Goal: Answer question/provide support

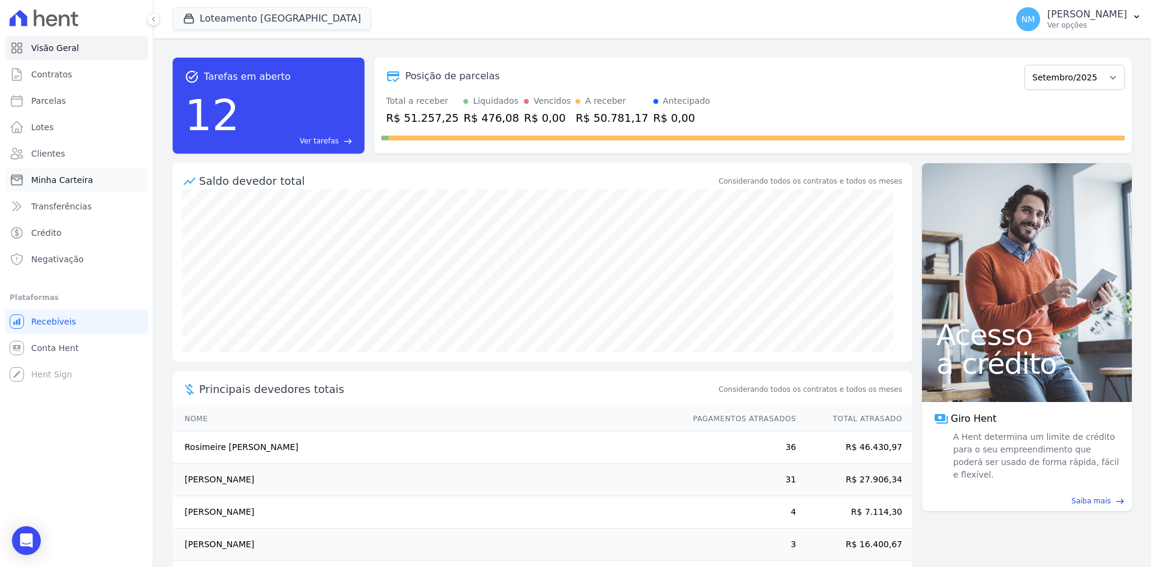
click at [58, 180] on span "Minha Carteira" at bounding box center [62, 180] width 62 height 12
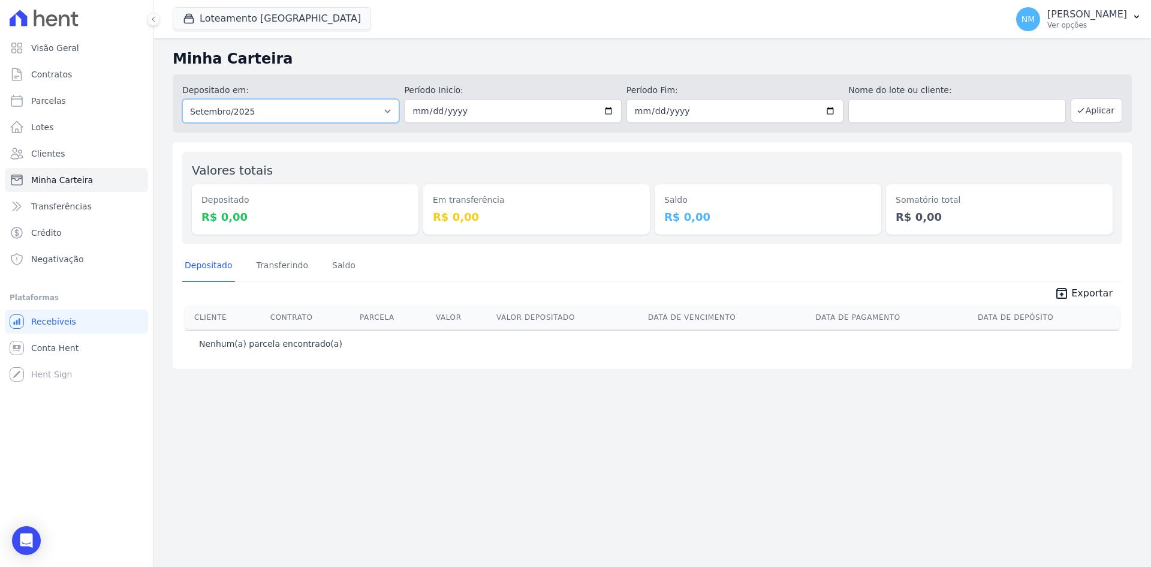
click at [319, 115] on select "Todos os meses Abril/2018 Maio/2018 Junho/2018 Julho/2018 Agosto/2018 Setembro/…" at bounding box center [290, 111] width 217 height 24
select select "08/2025"
click at [182, 99] on select "Todos os meses Abril/2018 Maio/2018 Junho/2018 Julho/2018 Agosto/2018 Setembro/…" at bounding box center [290, 111] width 217 height 24
click at [487, 111] on input "date" at bounding box center [512, 111] width 217 height 24
type input "2025-08-01"
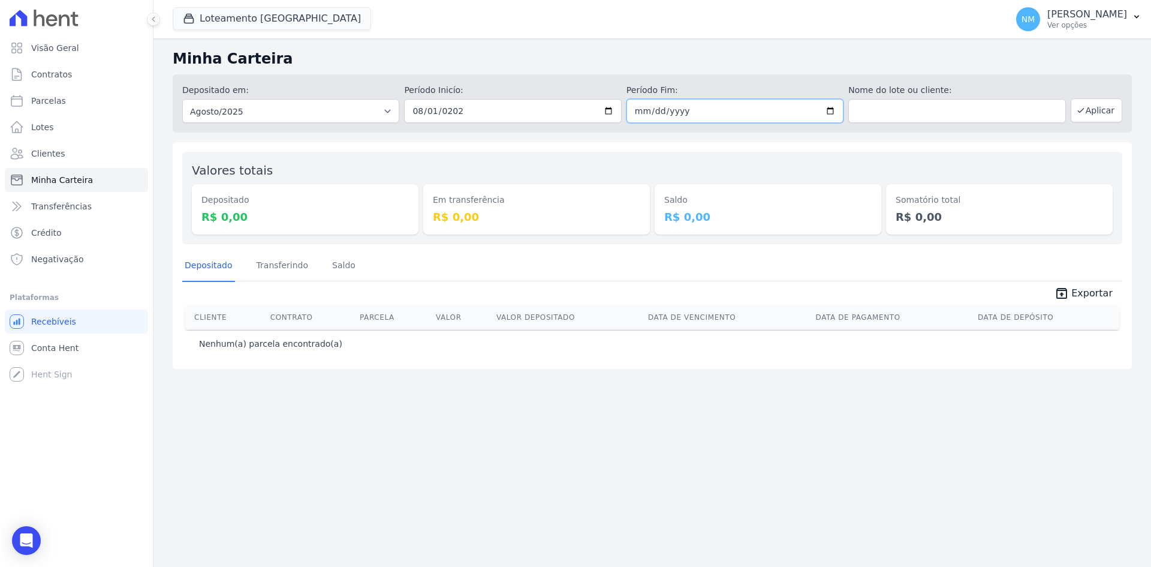
click at [639, 112] on input "date" at bounding box center [734, 111] width 217 height 24
type input "2025-08-31"
click at [1119, 114] on button "Aplicar" at bounding box center [1097, 110] width 52 height 24
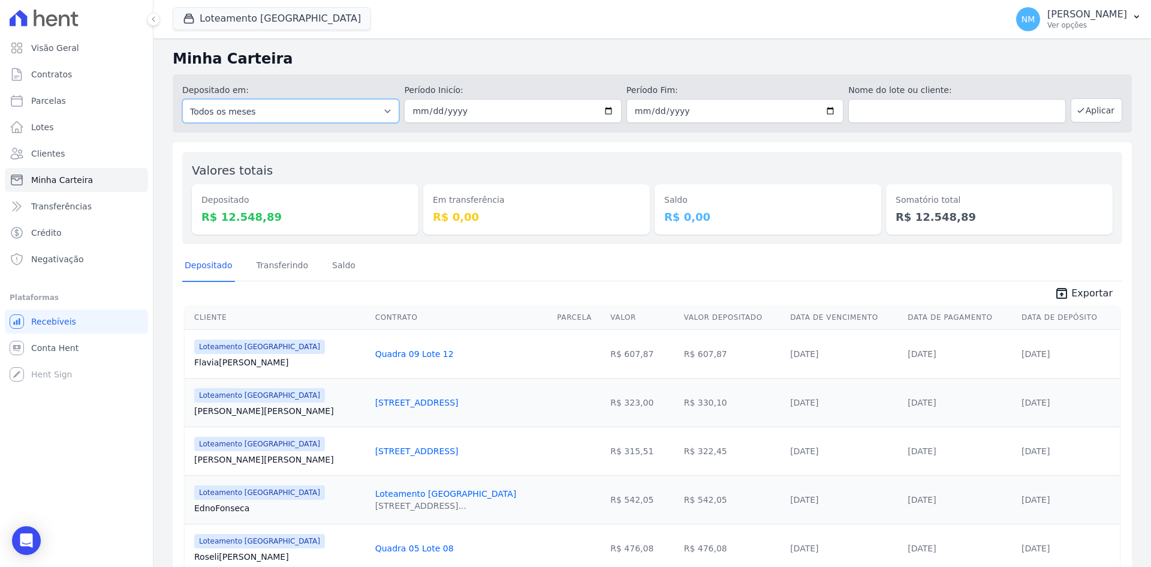
click at [357, 111] on select "Todos os meses Abril/2018 Maio/2018 Junho/2018 Julho/2018 Agosto/2018 Setembro/…" at bounding box center [290, 111] width 217 height 24
click at [442, 104] on input "2025-08-01" at bounding box center [512, 111] width 217 height 24
click at [326, 112] on select "Todos os meses Abril/2018 Maio/2018 Junho/2018 Julho/2018 Agosto/2018 Setembro/…" at bounding box center [290, 111] width 217 height 24
select select "09/2019"
click at [182, 99] on select "Todos os meses Abril/2018 Maio/2018 Junho/2018 Julho/2018 Agosto/2018 Setembro/…" at bounding box center [290, 111] width 217 height 24
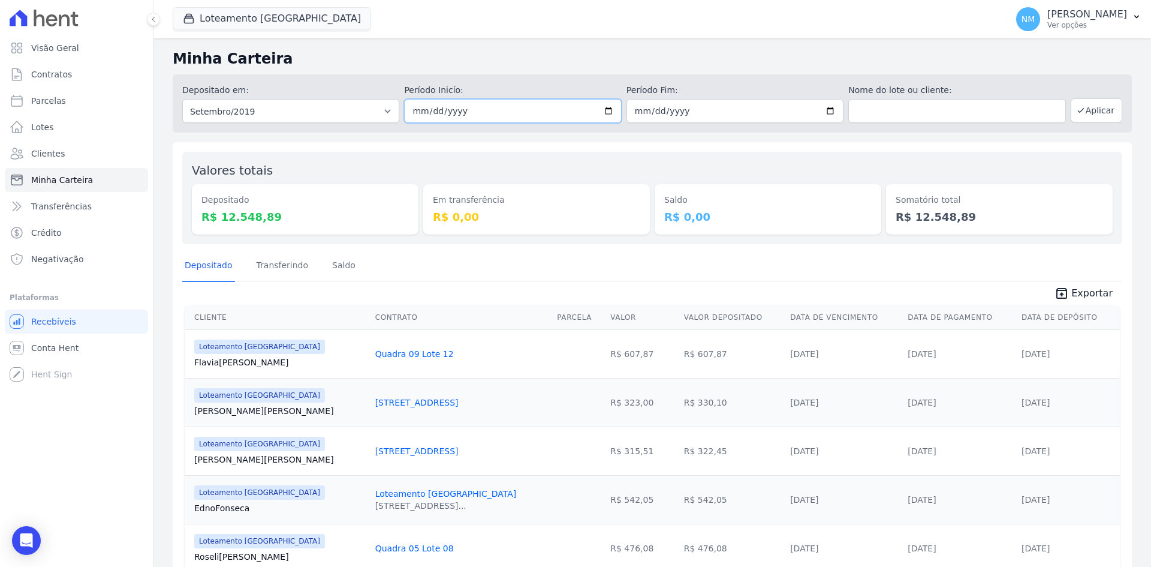
click at [432, 112] on input "date" at bounding box center [512, 111] width 217 height 24
click at [415, 109] on input "date" at bounding box center [512, 111] width 217 height 24
type input "[DATE]"
click at [637, 113] on input "date" at bounding box center [734, 111] width 217 height 24
type input "0092-01-30"
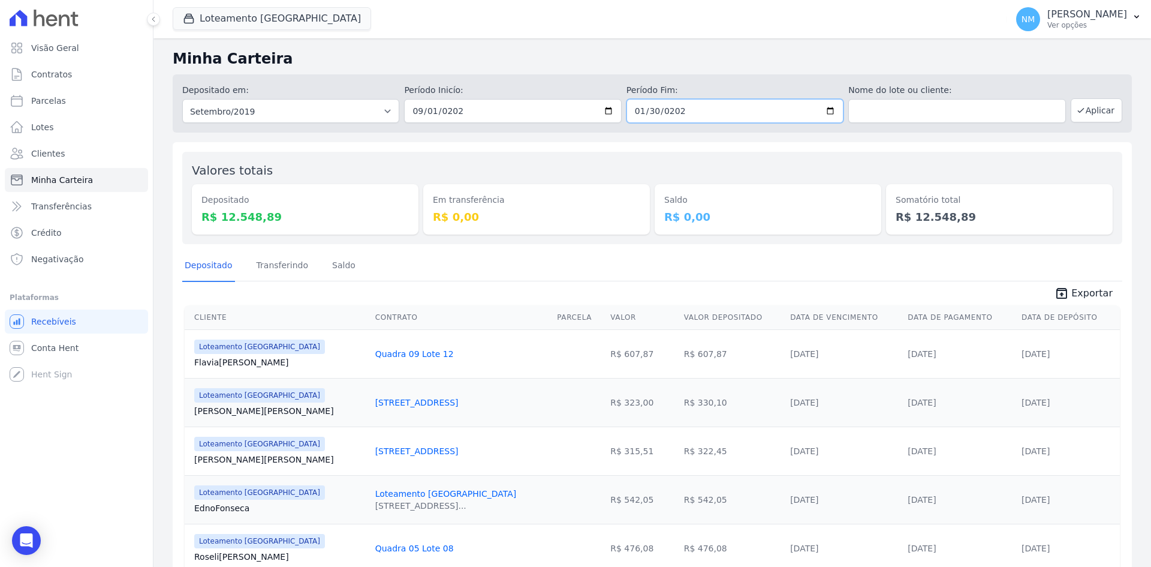
type input "2025-01-30"
click at [1097, 110] on button "Aplicar" at bounding box center [1097, 110] width 52 height 24
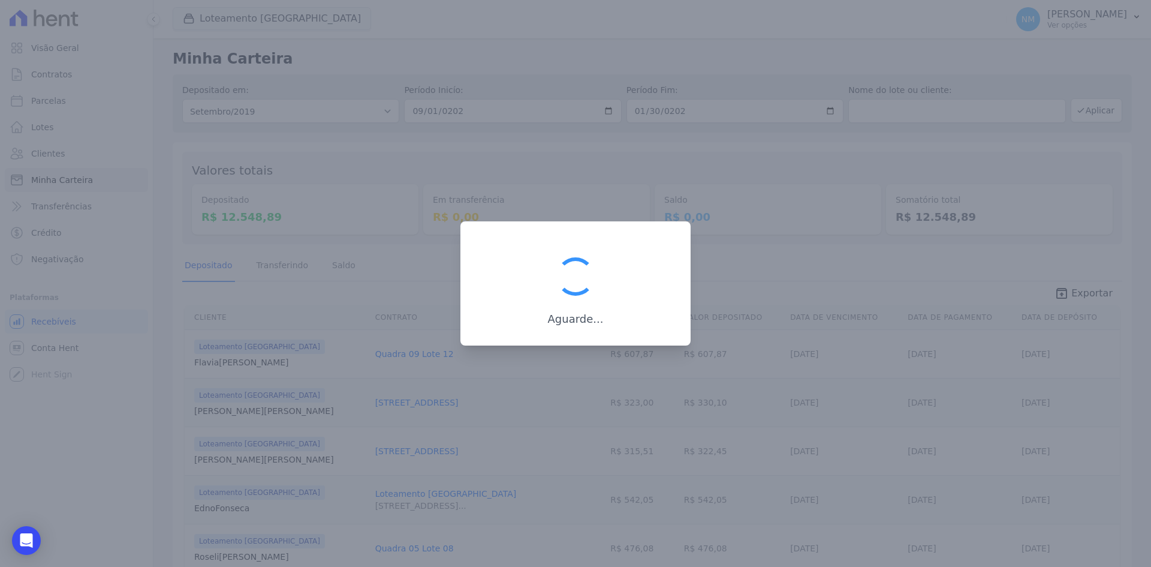
click at [523, 38] on div at bounding box center [575, 283] width 1151 height 567
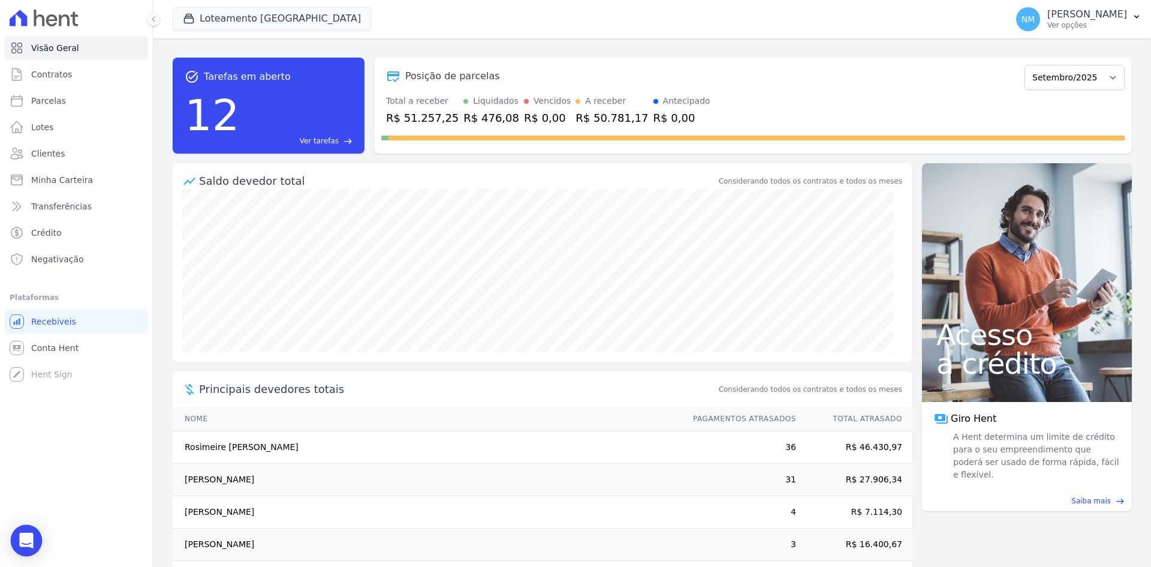
click at [29, 536] on icon "Open Intercom Messenger" at bounding box center [26, 540] width 14 height 16
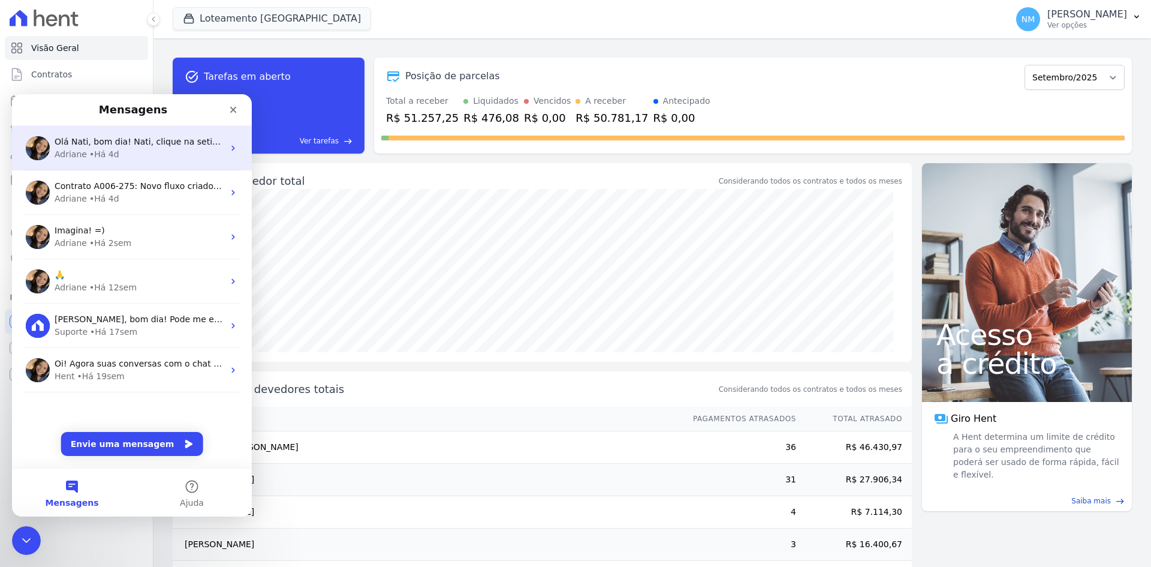
click at [155, 158] on div "Adriane • Há 4d" at bounding box center [139, 154] width 169 height 13
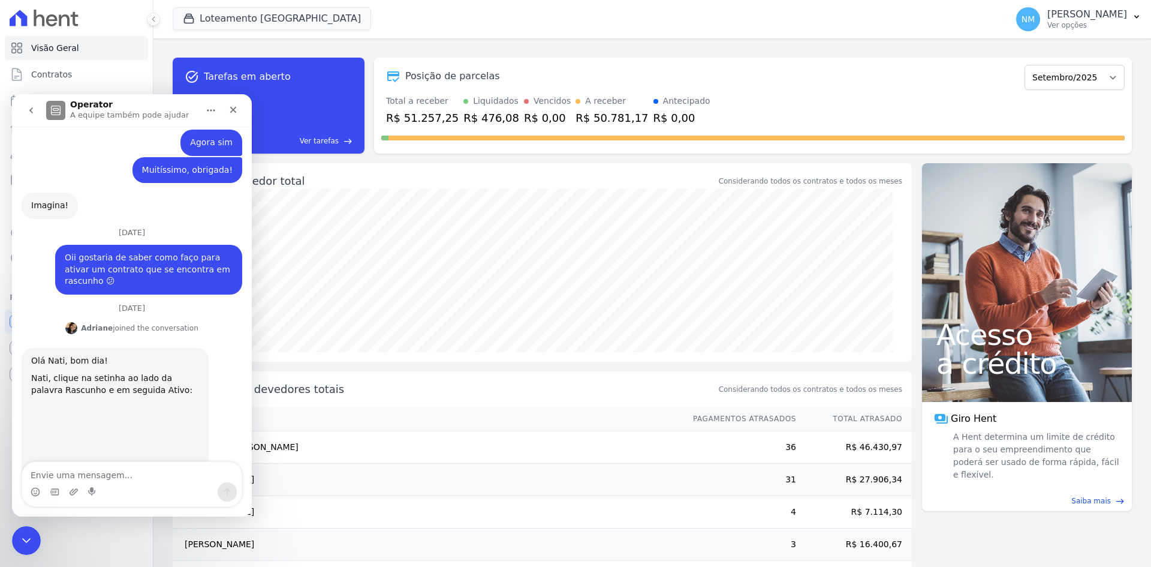
scroll to position [991, 0]
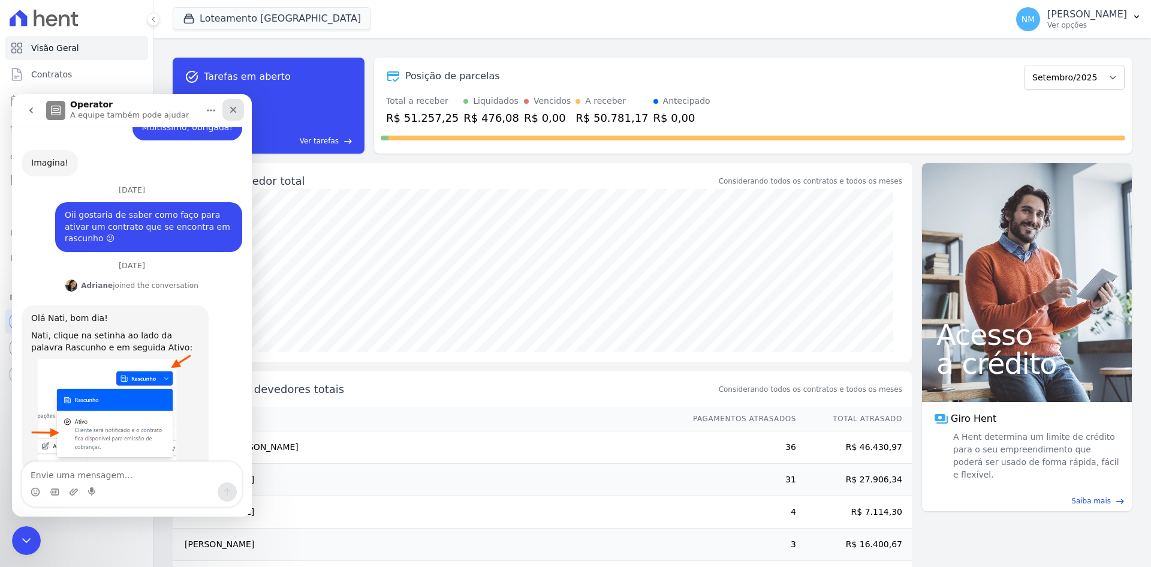
click at [231, 113] on icon "Fechar" at bounding box center [233, 110] width 10 height 10
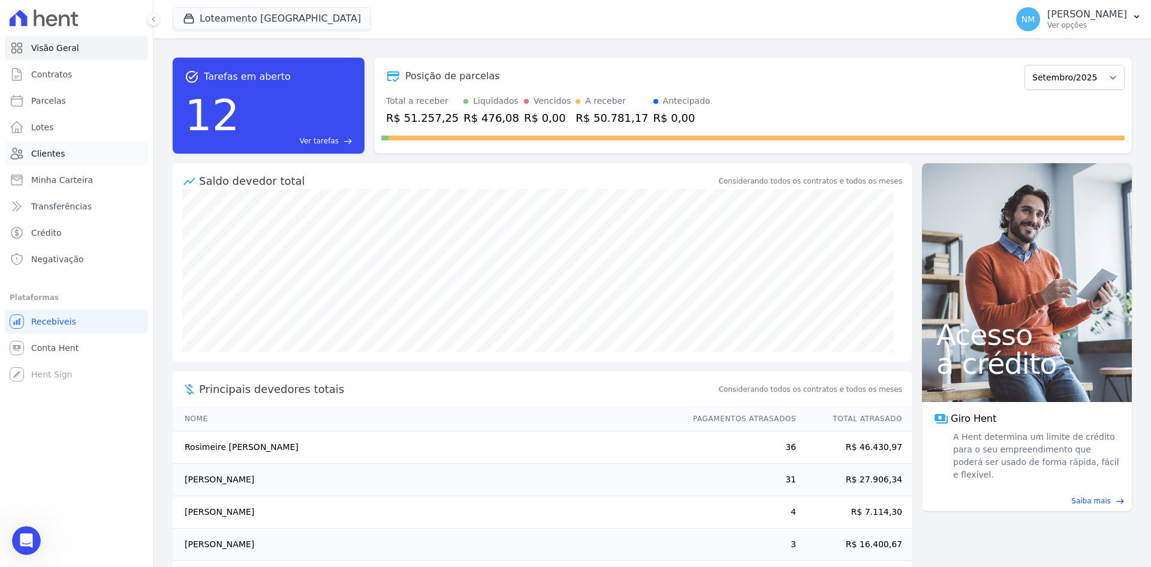
click at [73, 165] on link "Clientes" at bounding box center [76, 153] width 143 height 24
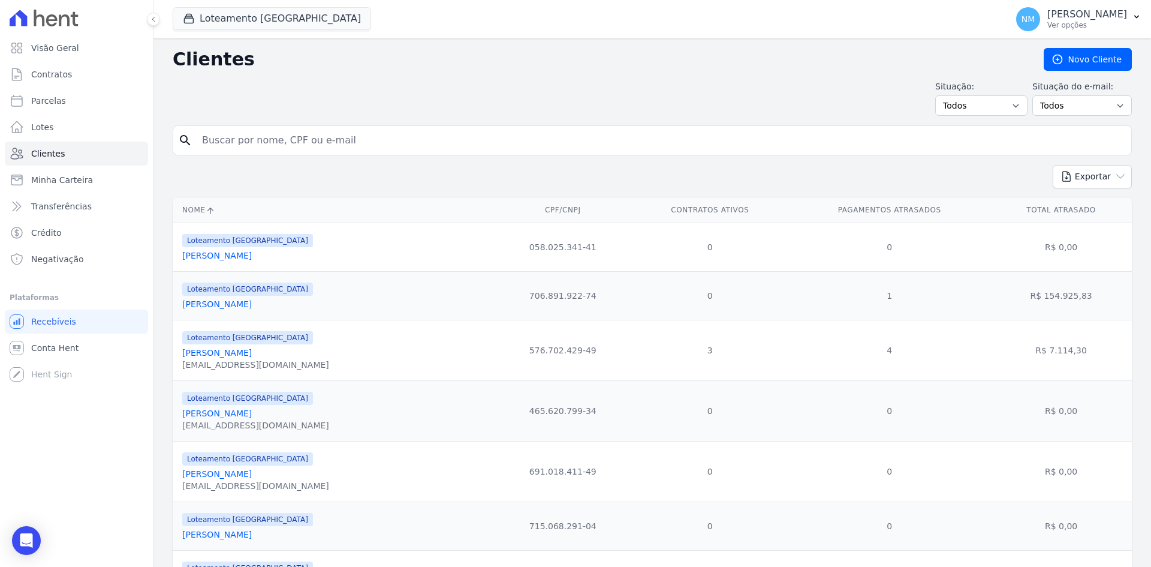
click at [274, 138] on input "search" at bounding box center [661, 140] width 932 height 24
type input "valdir"
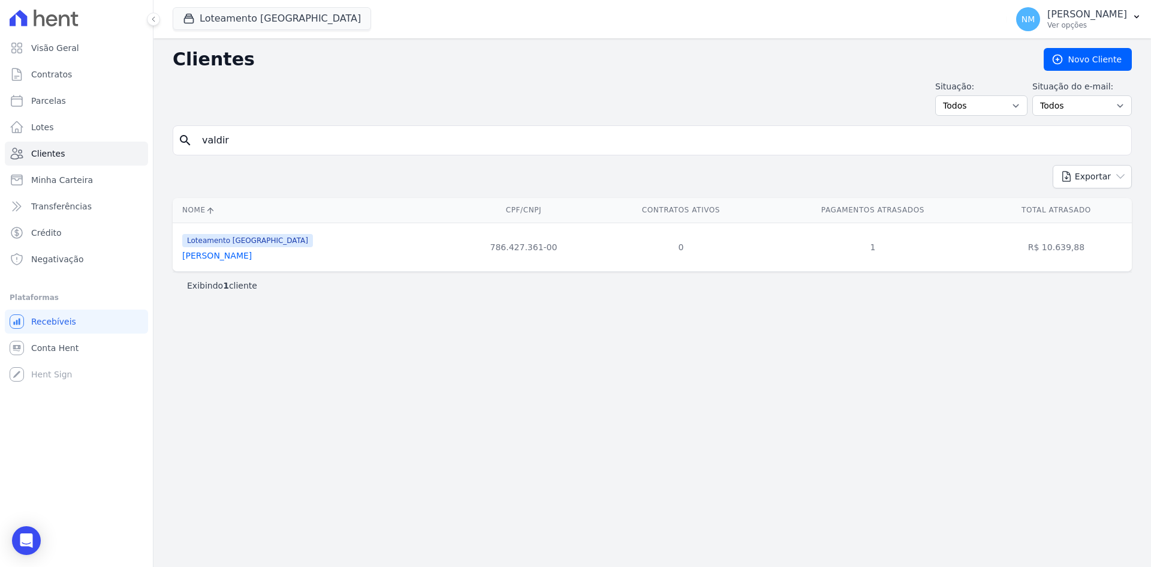
click at [214, 255] on link "[PERSON_NAME]" at bounding box center [217, 256] width 70 height 10
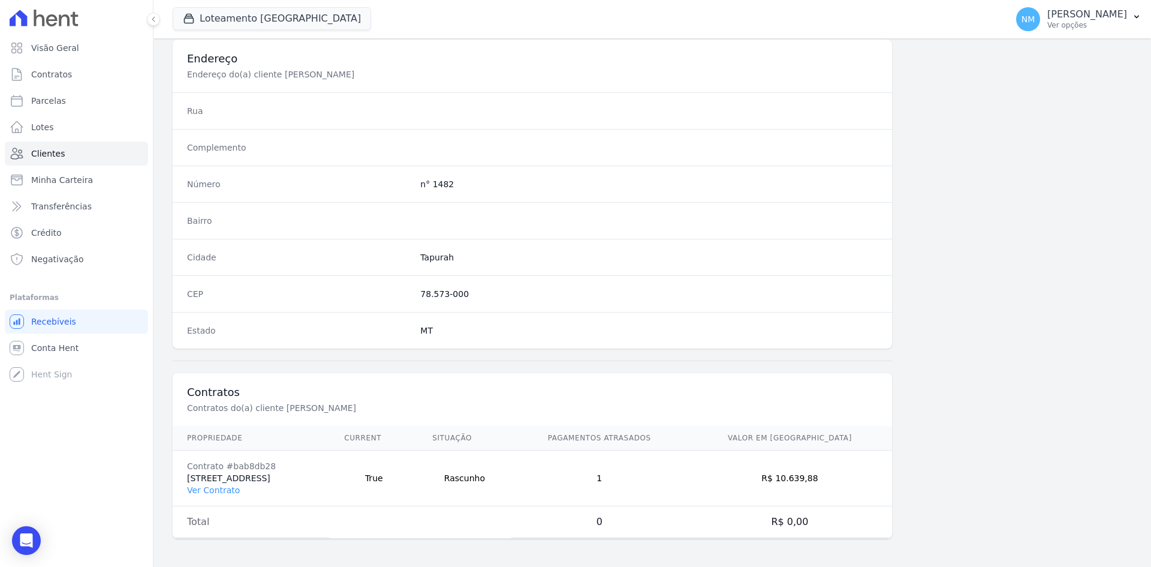
scroll to position [555, 0]
click at [227, 490] on link "Ver Contrato" at bounding box center [213, 489] width 53 height 10
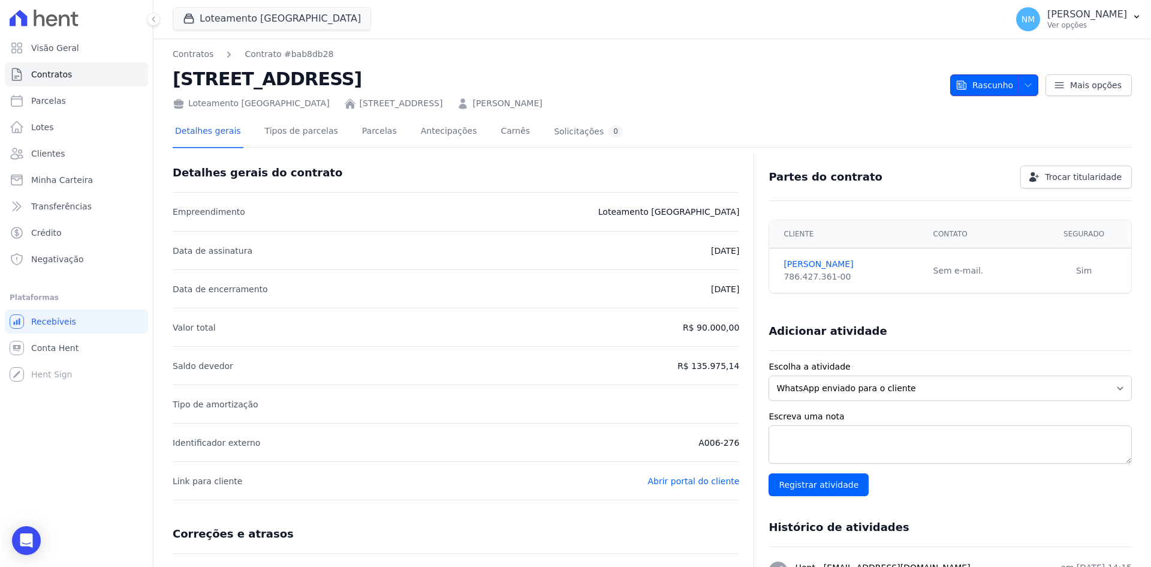
click at [1018, 85] on span "button" at bounding box center [1025, 85] width 15 height 19
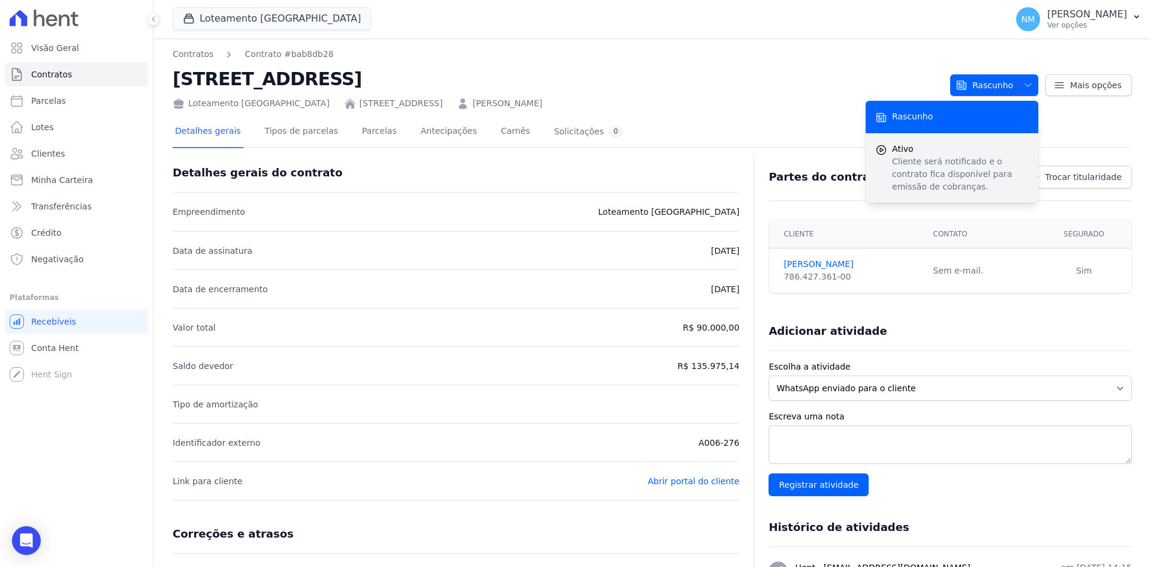
click at [949, 175] on p "Cliente será notificado e o contrato fica disponível para emissão de cobranças." at bounding box center [960, 174] width 137 height 38
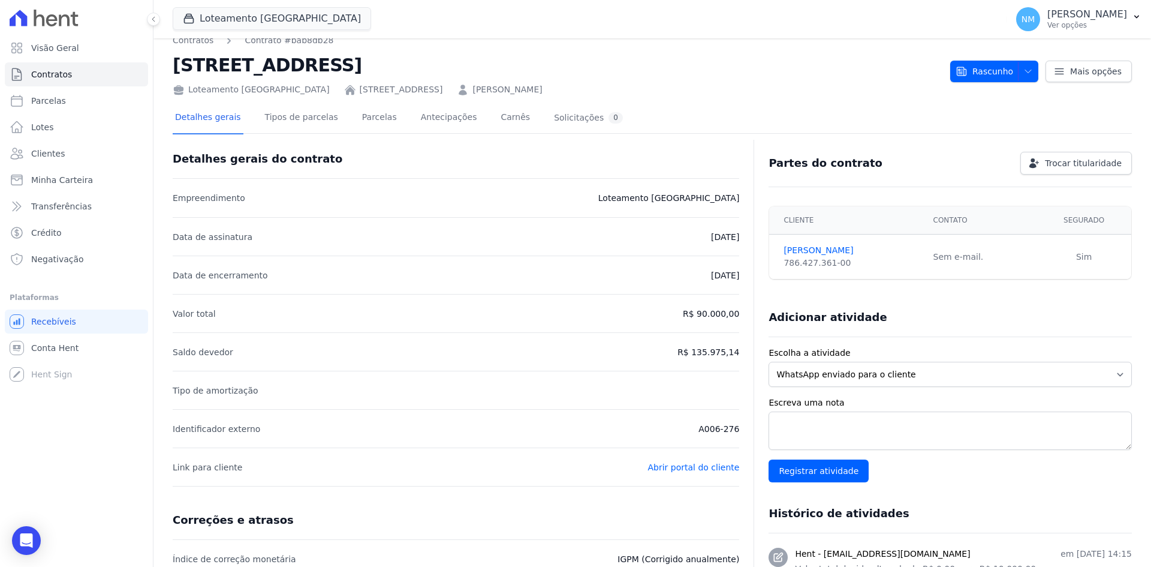
scroll to position [11, 0]
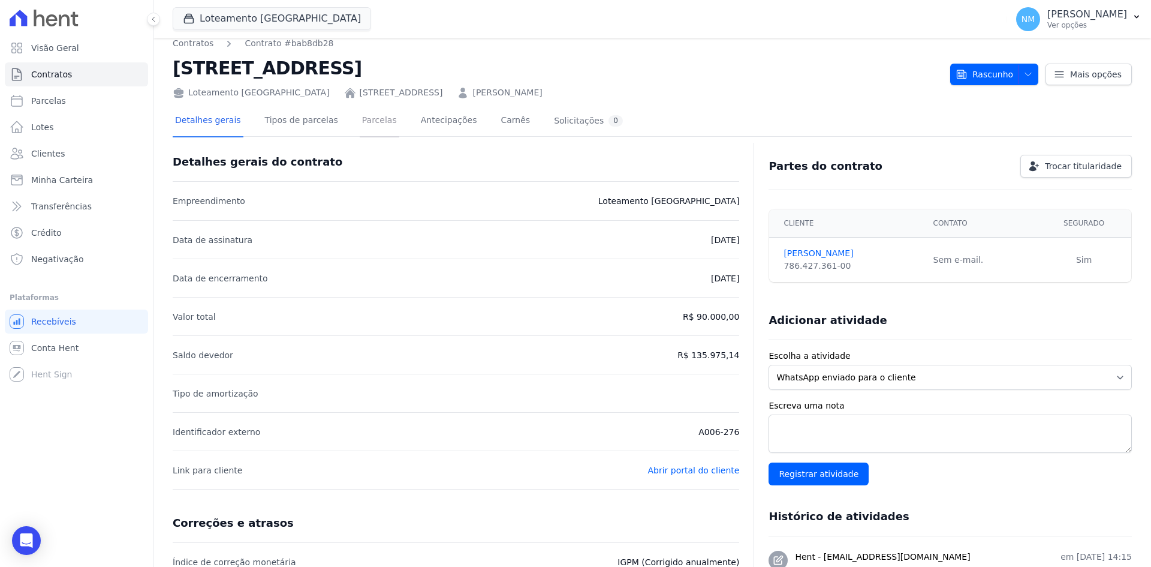
click at [360, 125] on link "Parcelas" at bounding box center [380, 122] width 40 height 32
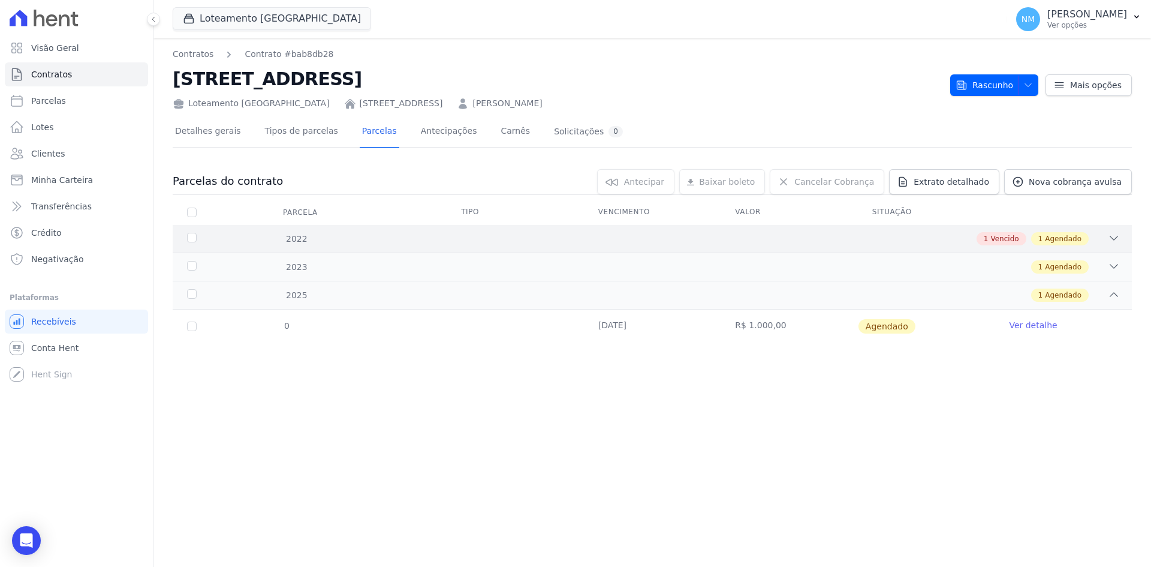
click at [1103, 235] on div "1 Vencido 1 Agendado" at bounding box center [699, 238] width 841 height 13
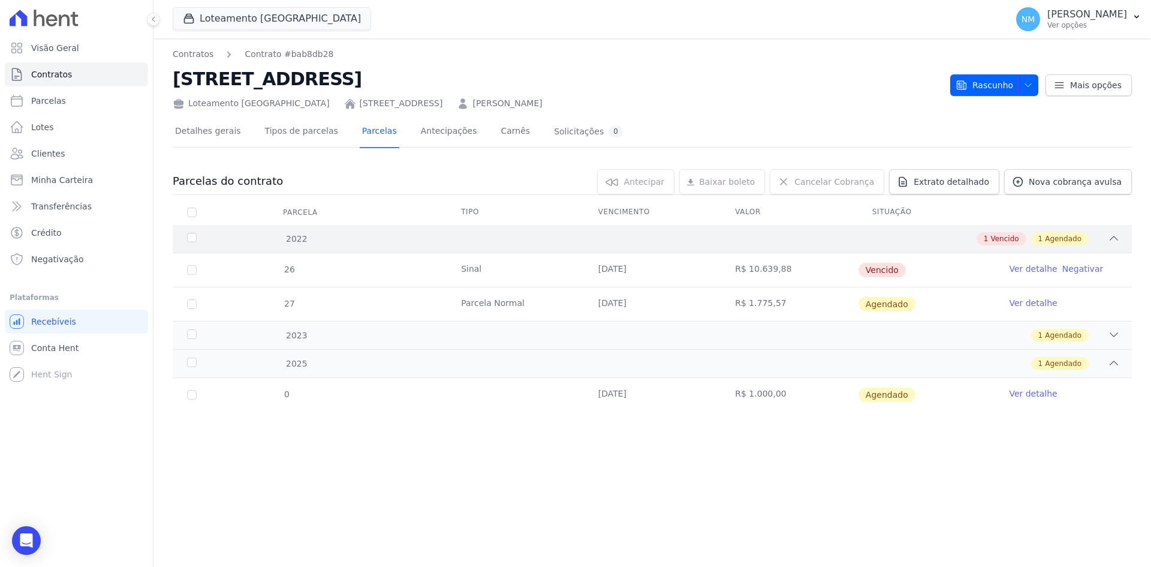
click at [1114, 239] on icon at bounding box center [1114, 238] width 12 height 12
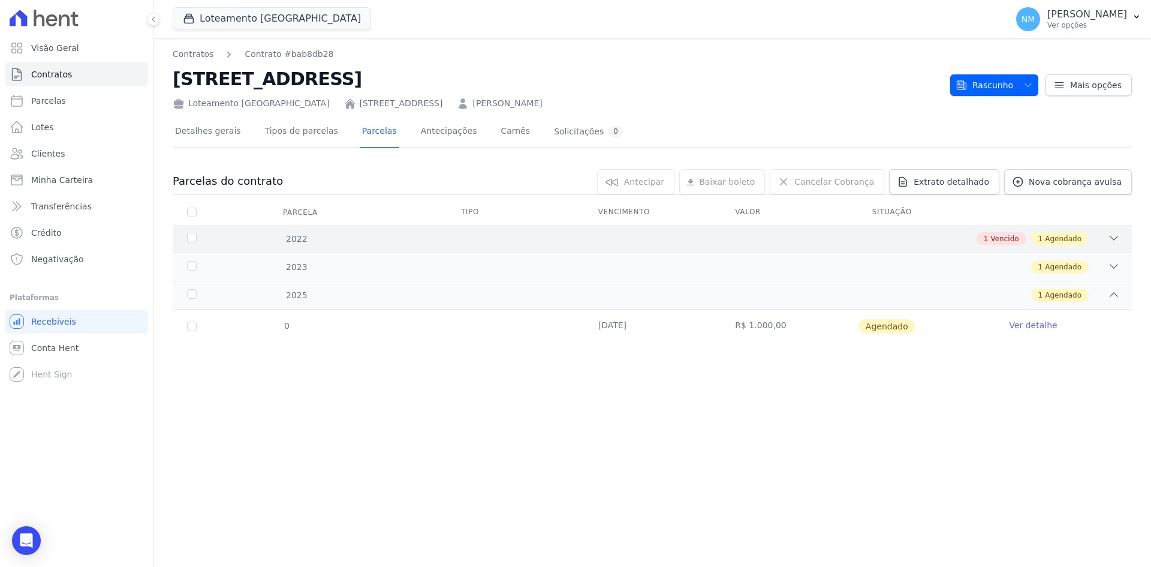
click at [1114, 239] on icon at bounding box center [1114, 238] width 12 height 12
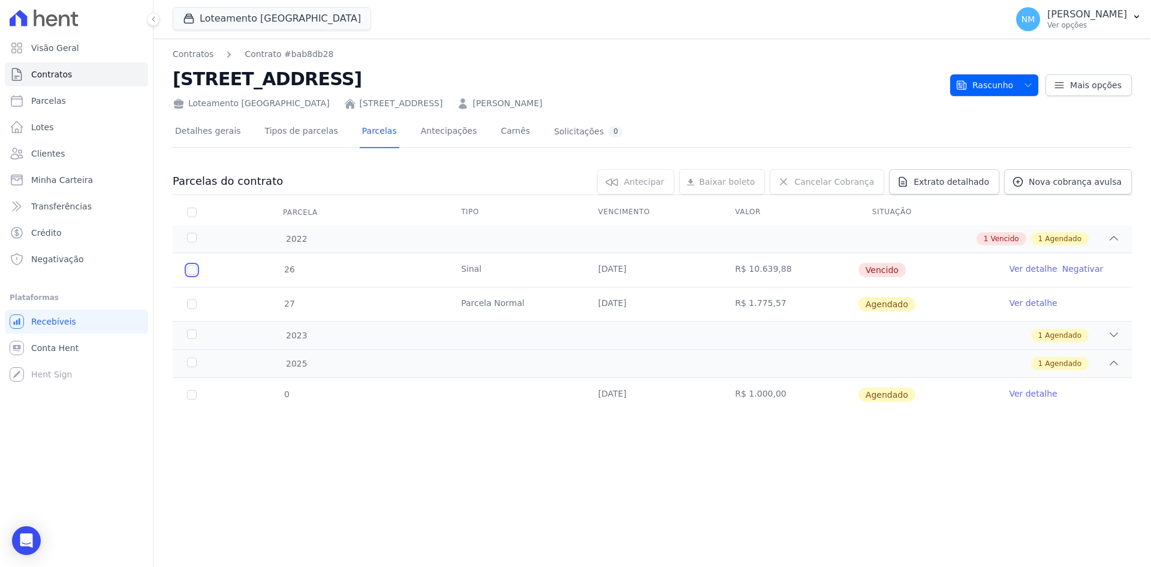
click at [189, 270] on input "checkbox" at bounding box center [192, 270] width 10 height 10
checkbox input "true"
click at [658, 190] on link "Renegociar" at bounding box center [617, 181] width 82 height 25
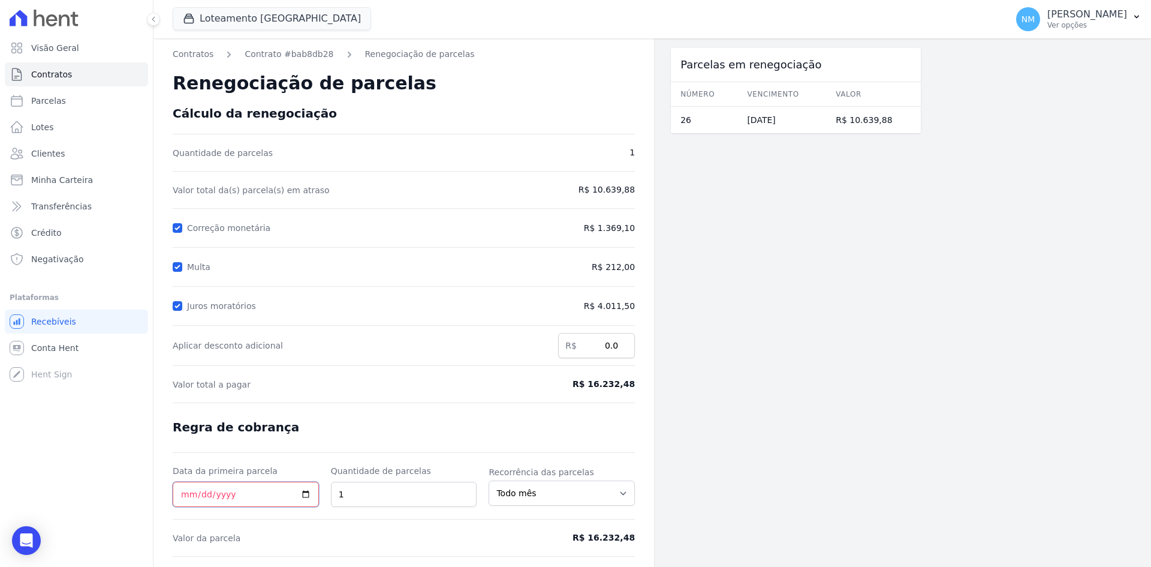
click at [306, 491] on input "Data da primeira parcela" at bounding box center [246, 493] width 146 height 25
type input "2025-09-05"
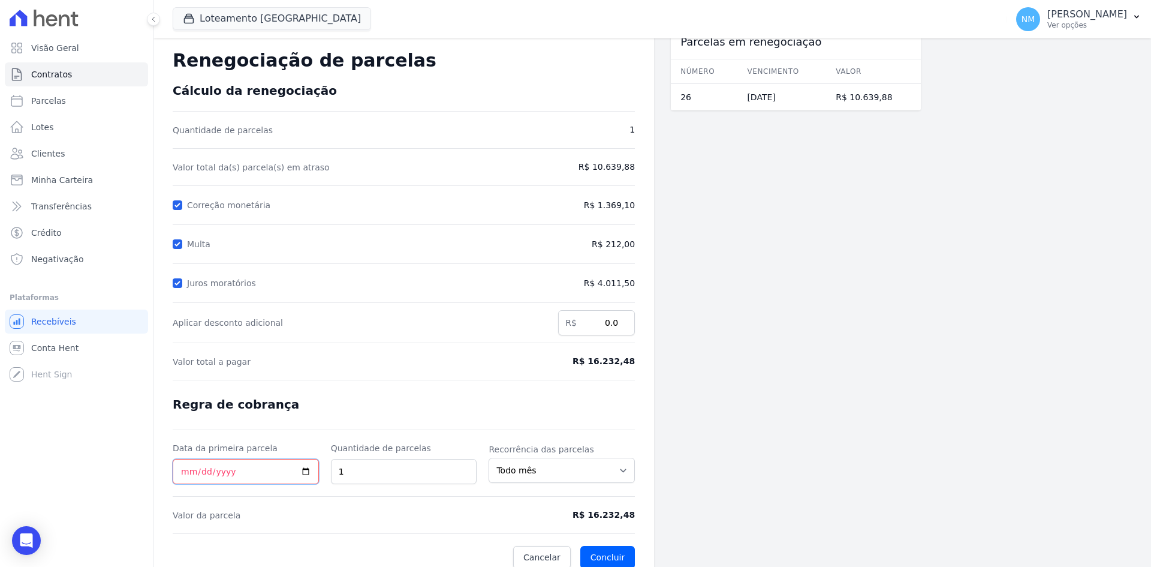
scroll to position [34, 0]
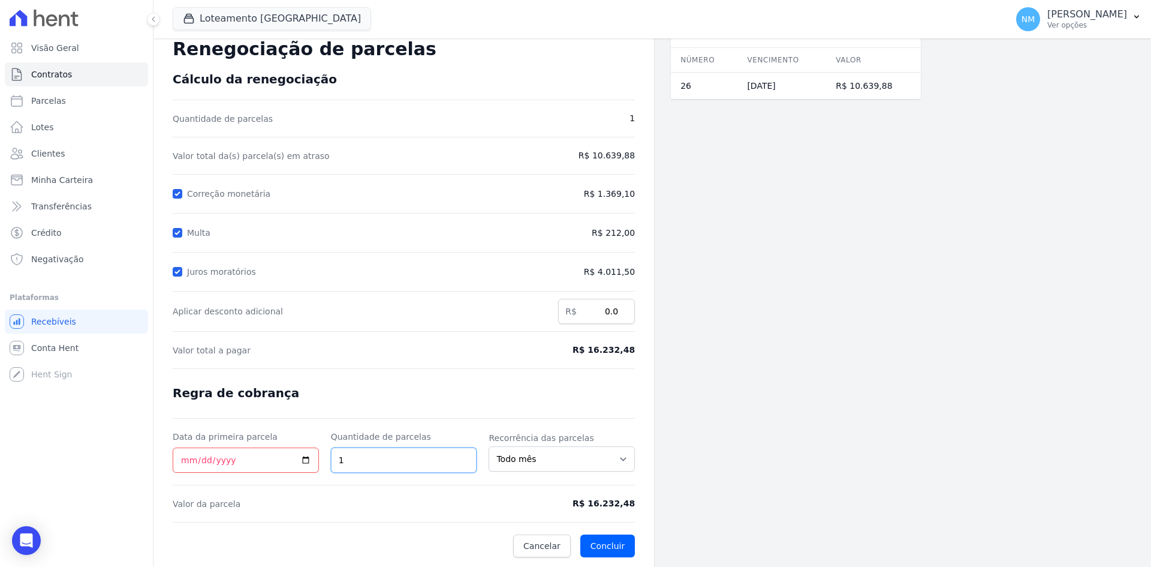
click at [353, 463] on input "1" at bounding box center [404, 459] width 146 height 25
click at [539, 546] on span "Cancelar" at bounding box center [541, 546] width 37 height 12
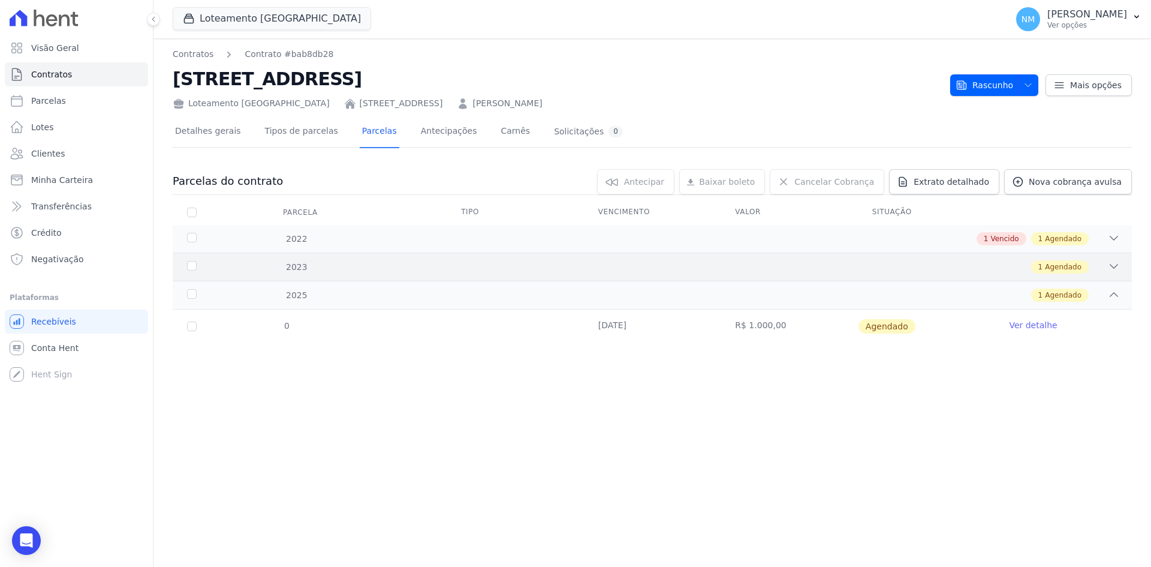
click at [1113, 261] on icon at bounding box center [1114, 266] width 12 height 12
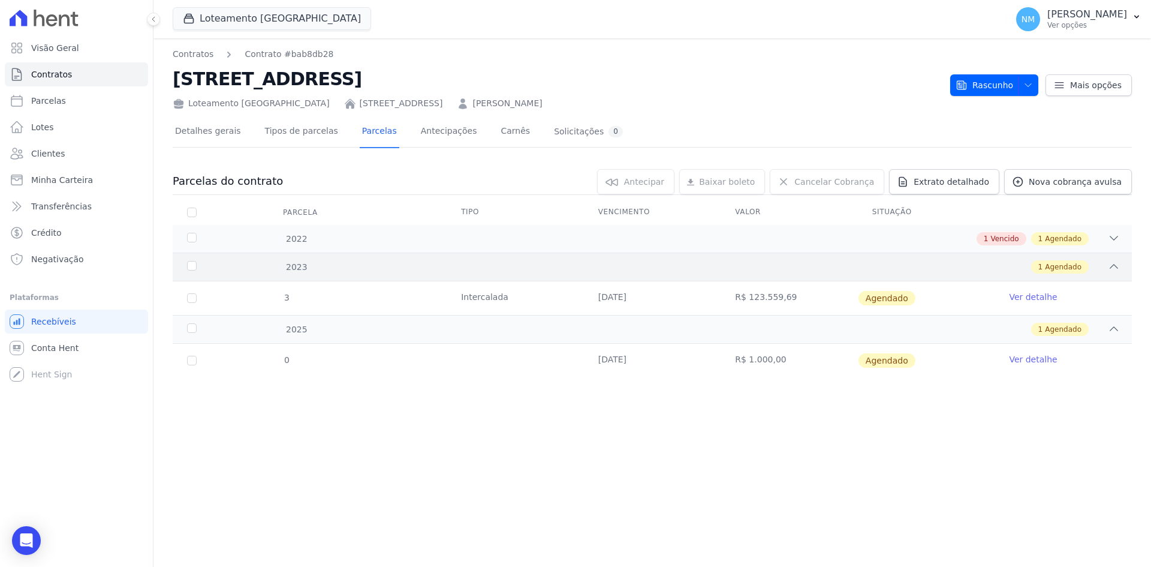
click at [977, 261] on div "1 Agendado" at bounding box center [699, 266] width 841 height 13
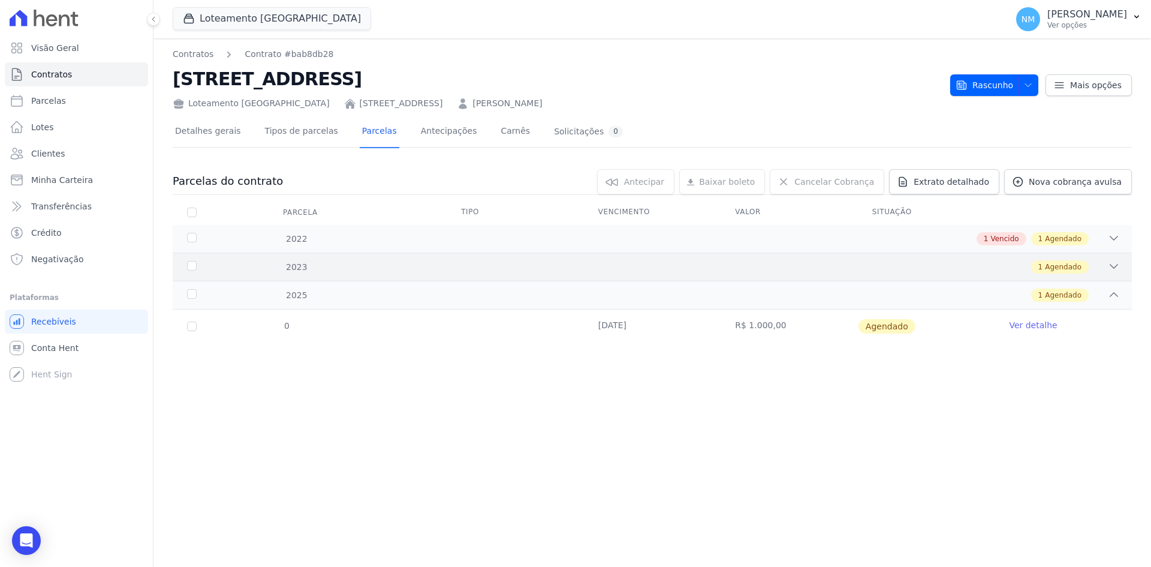
click at [1093, 261] on div "1 Agendado" at bounding box center [699, 266] width 841 height 13
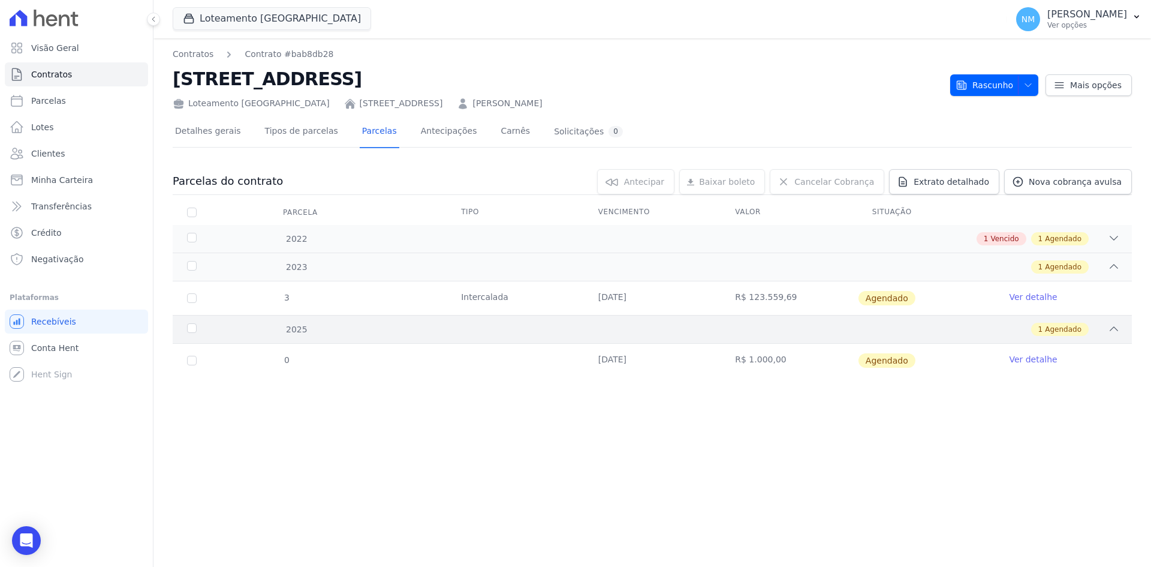
click at [1105, 324] on div "1 Agendado" at bounding box center [699, 329] width 841 height 13
click at [1092, 266] on div "1 Agendado" at bounding box center [699, 266] width 841 height 13
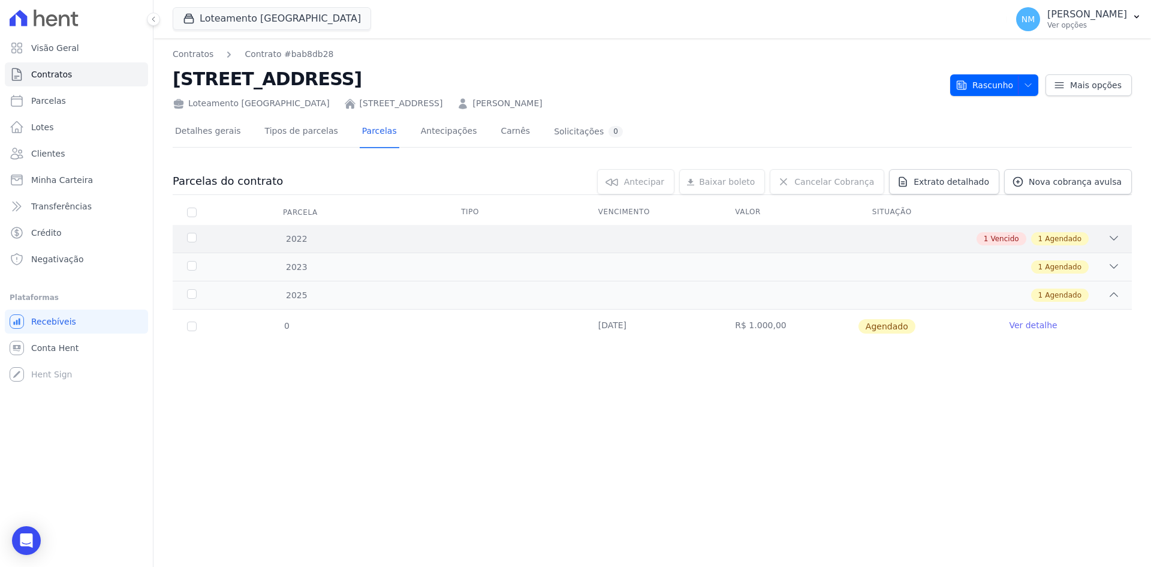
click at [1096, 242] on div "1 Vencido 1 Agendado" at bounding box center [699, 238] width 841 height 13
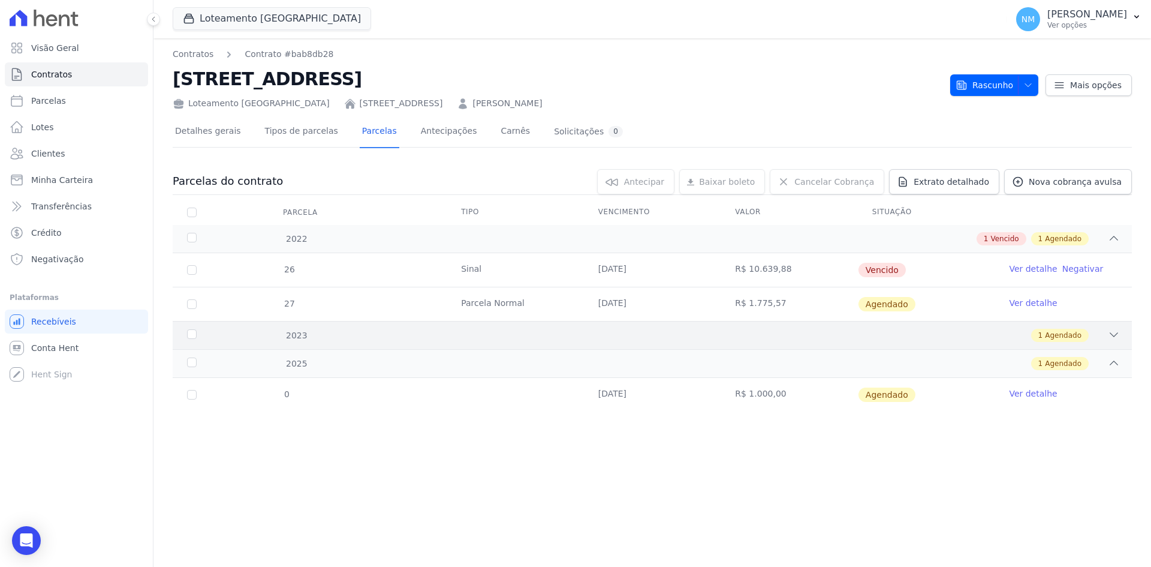
click at [1060, 338] on span "Agendado" at bounding box center [1063, 335] width 37 height 11
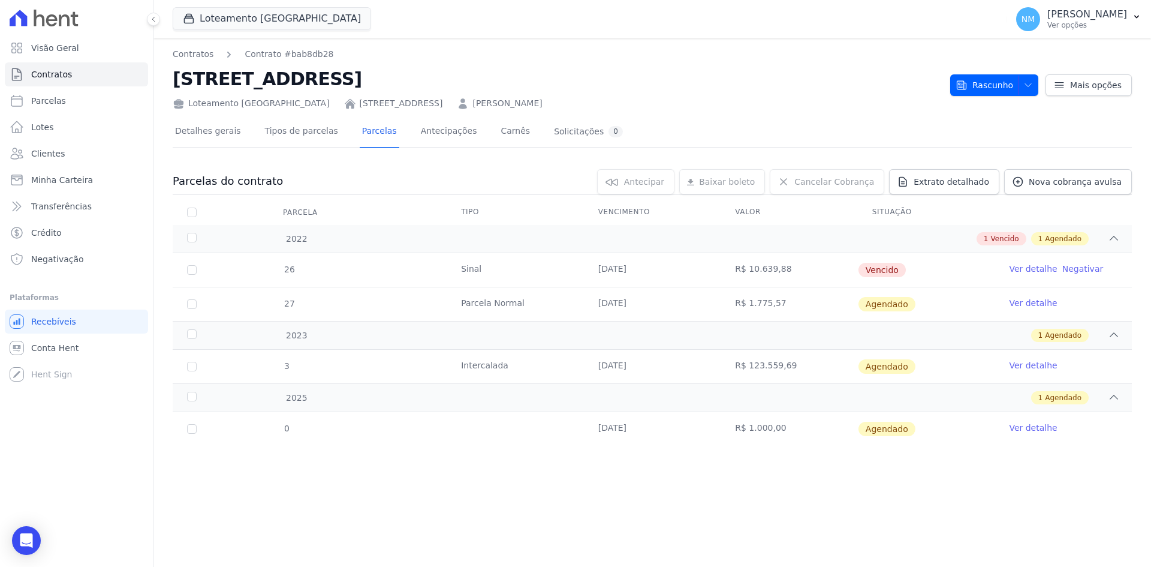
click at [1026, 270] on link "Ver detalhe" at bounding box center [1033, 269] width 48 height 12
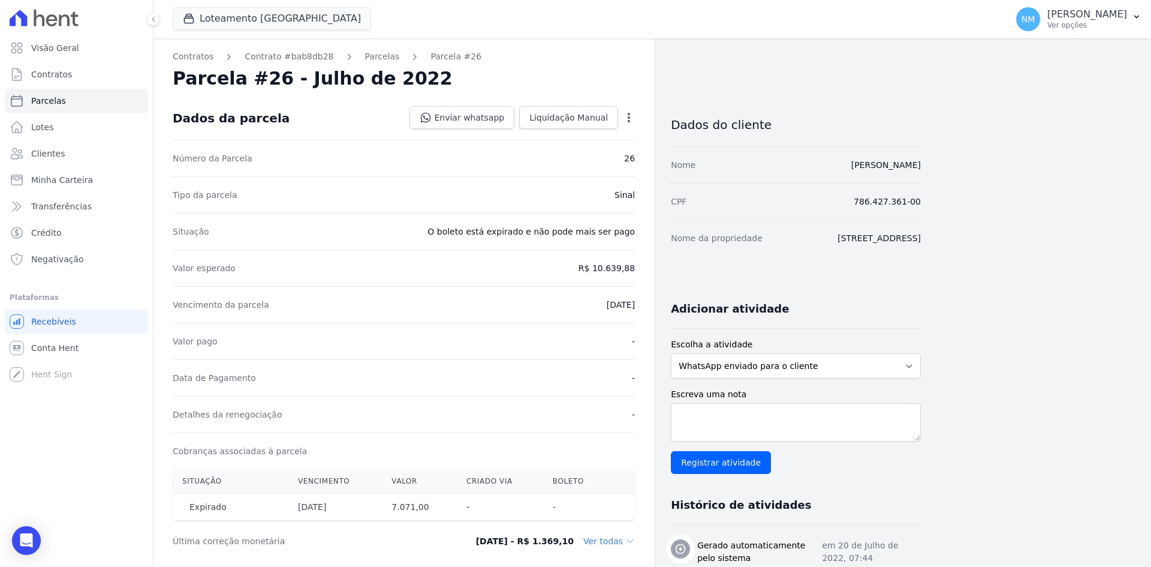
click at [630, 112] on icon "button" at bounding box center [629, 118] width 12 height 12
click at [588, 134] on link "Alterar" at bounding box center [578, 134] width 106 height 22
click at [619, 303] on input "2022-07-29" at bounding box center [587, 303] width 95 height 25
type input "2025-09-05"
click at [625, 116] on link "Salvar" at bounding box center [611, 117] width 47 height 23
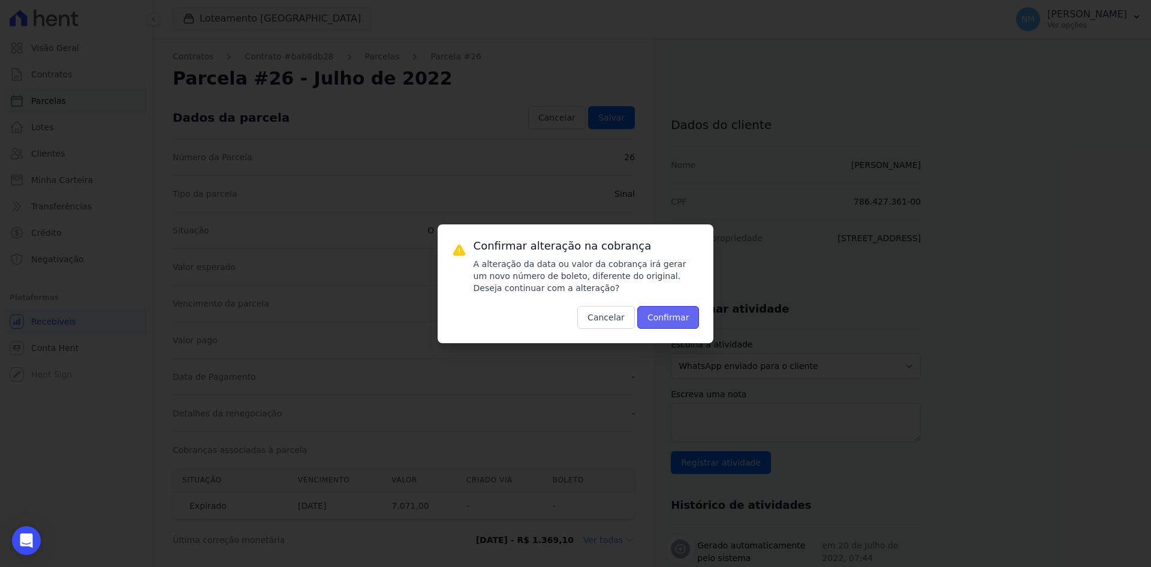
click at [670, 322] on button "Confirmar" at bounding box center [668, 317] width 62 height 23
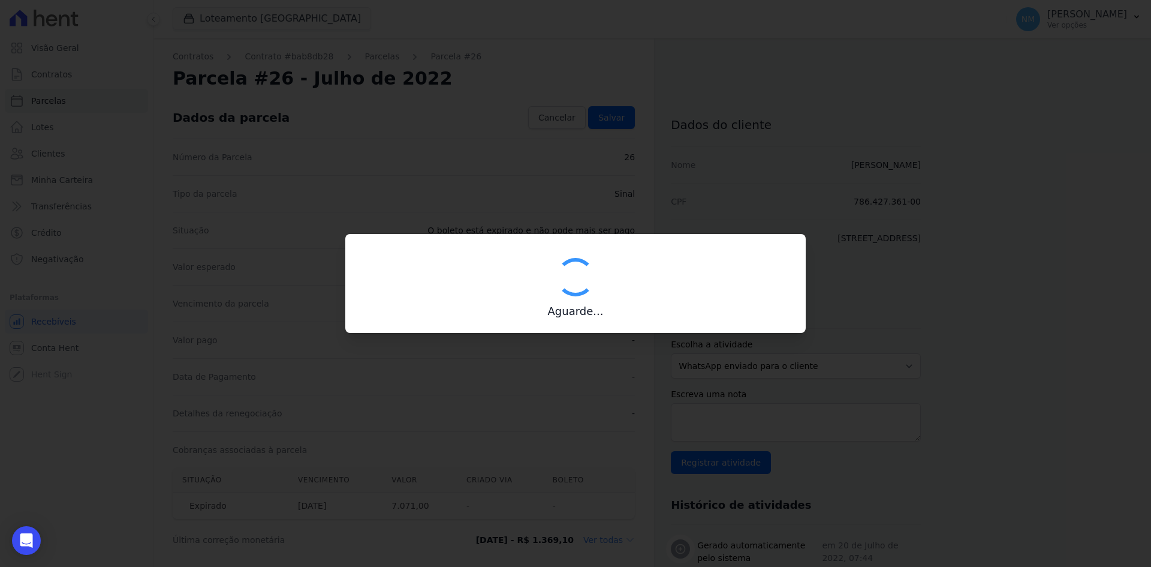
type input "00190000090335103300000084301175890610000707100"
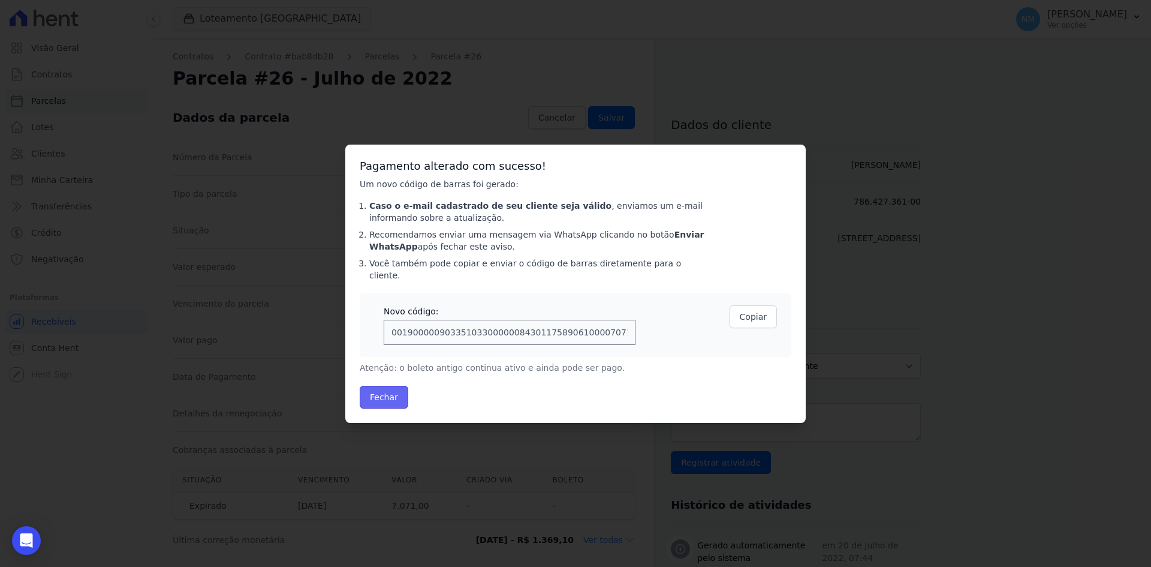
click at [392, 393] on button "Fechar" at bounding box center [384, 396] width 49 height 23
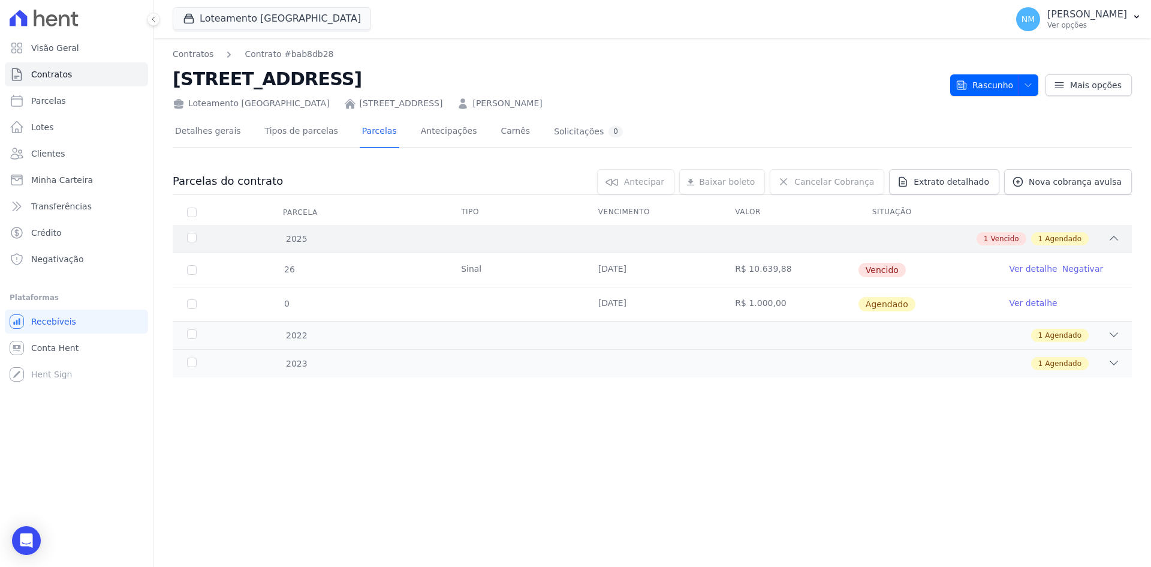
click at [1026, 243] on div "1 Vencido" at bounding box center [1002, 238] width 50 height 13
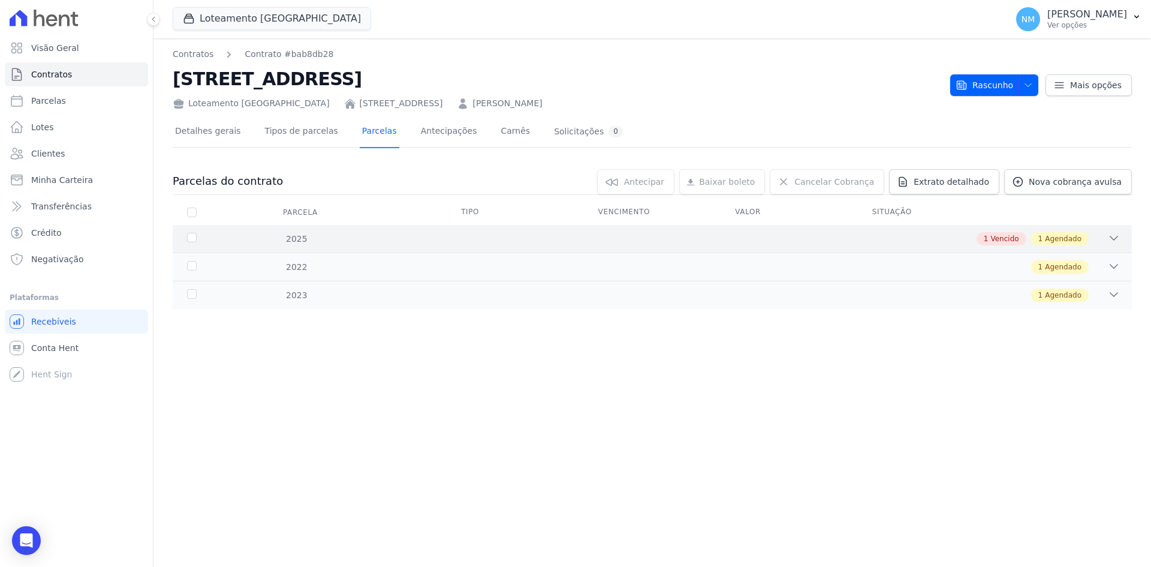
click at [1078, 242] on span "Agendado" at bounding box center [1063, 238] width 37 height 11
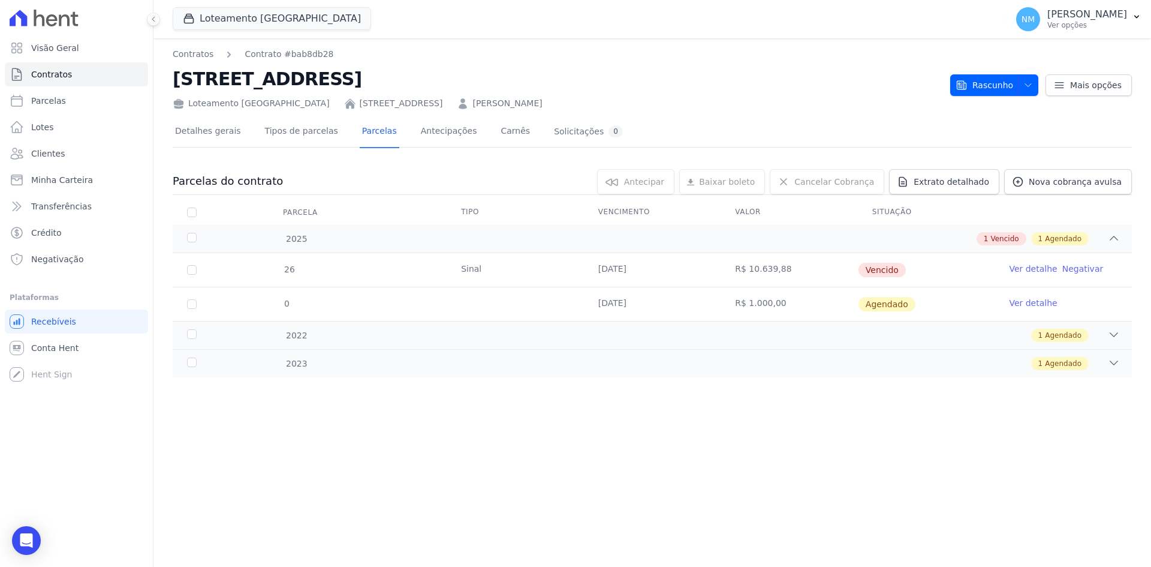
click at [987, 300] on td "Agendado" at bounding box center [926, 304] width 137 height 34
click at [1017, 304] on link "Ver detalhe" at bounding box center [1033, 303] width 48 height 12
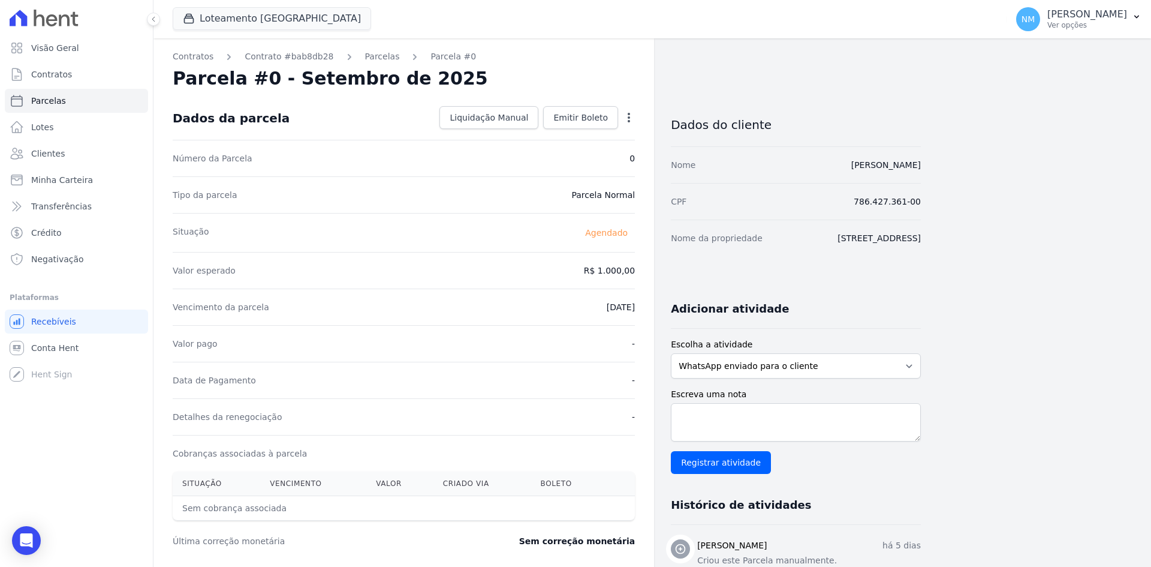
click at [633, 116] on icon "button" at bounding box center [629, 118] width 12 height 12
click at [796, 78] on div "Contratos Contrato #bab8db28 [GEOGRAPHIC_DATA] Parcela #0 Parcela #0 - Setembro…" at bounding box center [536, 423] width 767 height 771
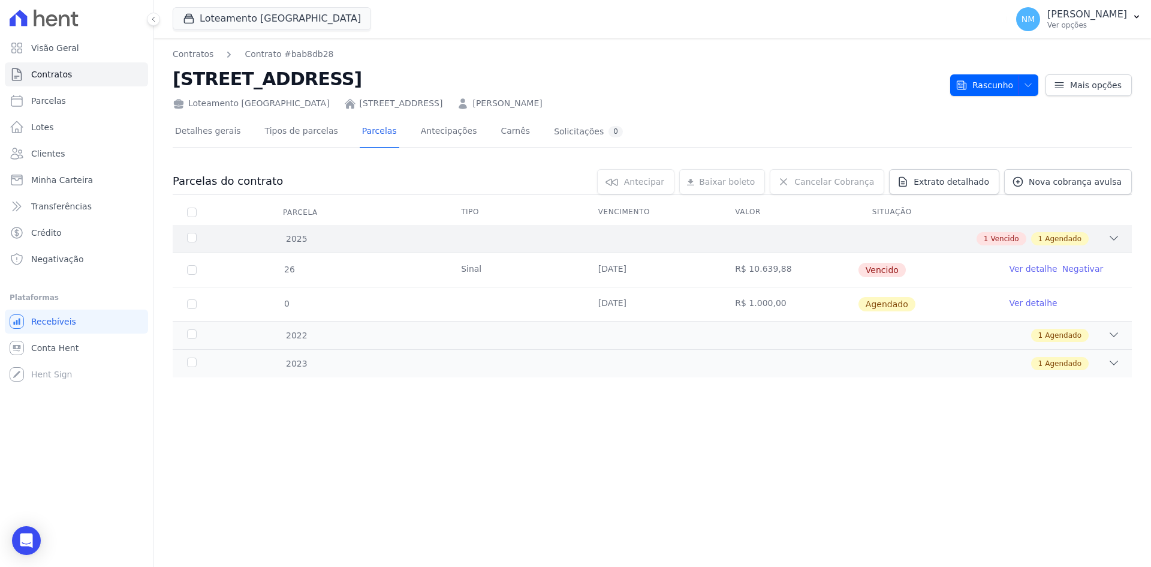
click at [1113, 240] on icon at bounding box center [1114, 238] width 8 height 4
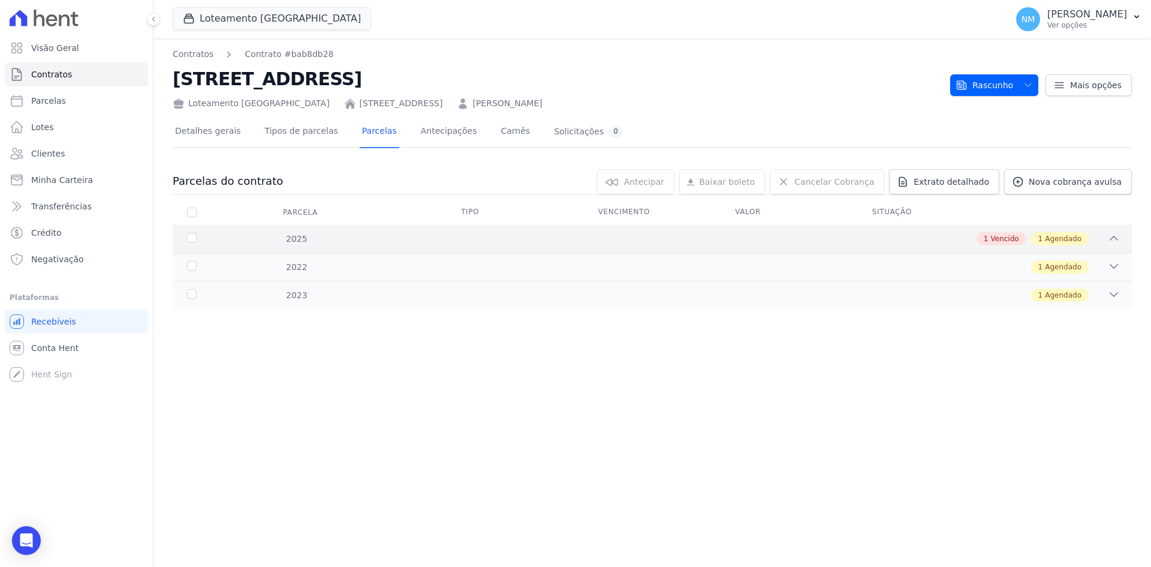
click at [1113, 240] on icon at bounding box center [1114, 238] width 12 height 12
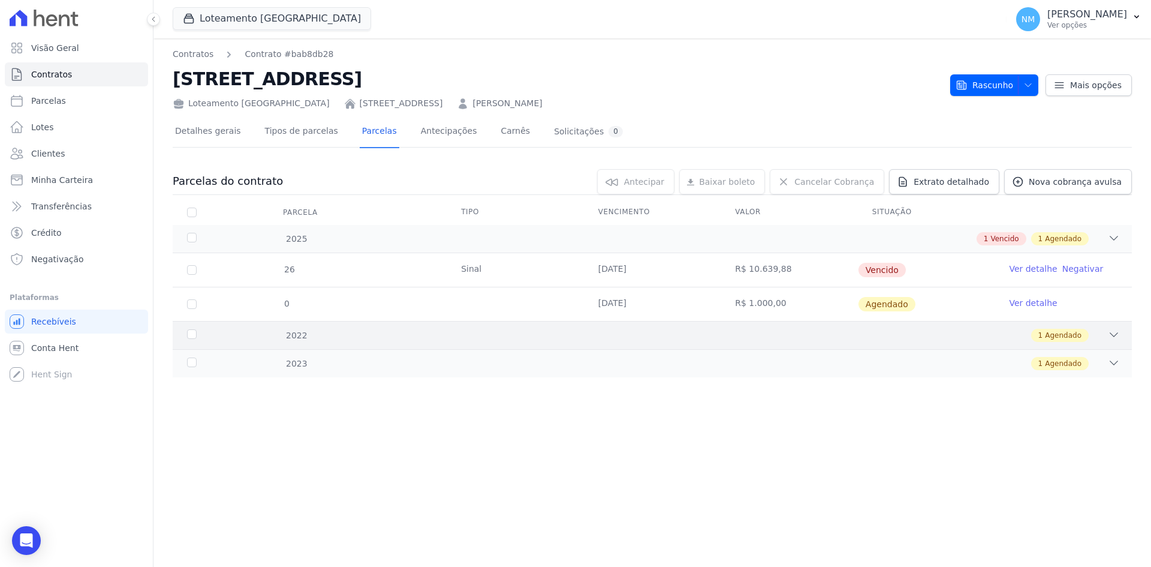
click at [1119, 335] on icon at bounding box center [1114, 335] width 12 height 12
click at [192, 366] on input "checkbox" at bounding box center [192, 367] width 10 height 10
checkbox input "true"
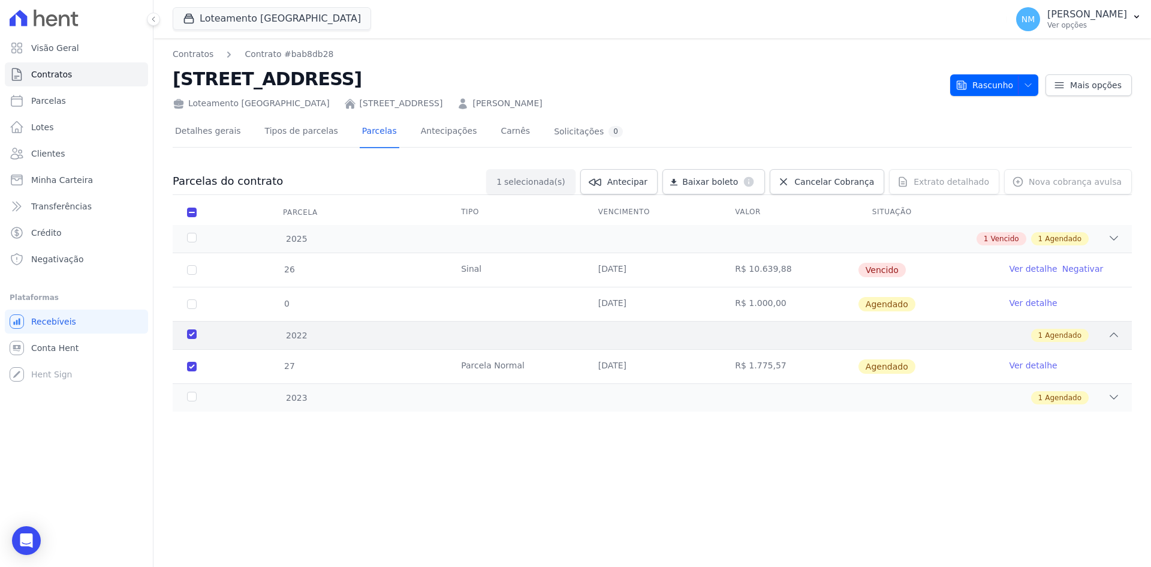
click at [195, 338] on div "2022" at bounding box center [228, 335] width 87 height 13
click at [1100, 335] on div "1 Agendado" at bounding box center [699, 335] width 841 height 13
click at [192, 335] on div "2022" at bounding box center [228, 335] width 87 height 13
click at [1028, 366] on link "Ver detalhe" at bounding box center [1033, 365] width 48 height 12
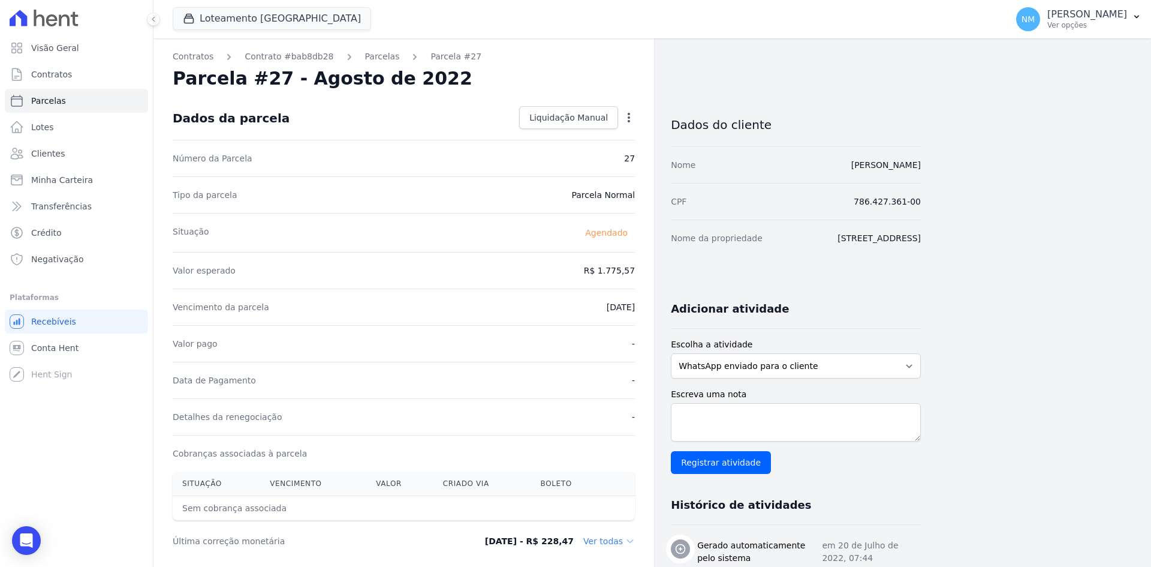
click at [627, 122] on icon "button" at bounding box center [629, 118] width 12 height 12
click at [598, 139] on link "Alterar" at bounding box center [578, 134] width 106 height 22
click at [622, 306] on input "2022-08-10" at bounding box center [587, 305] width 95 height 25
type input "2025-09-05"
click at [609, 125] on link "Salvar" at bounding box center [611, 117] width 47 height 23
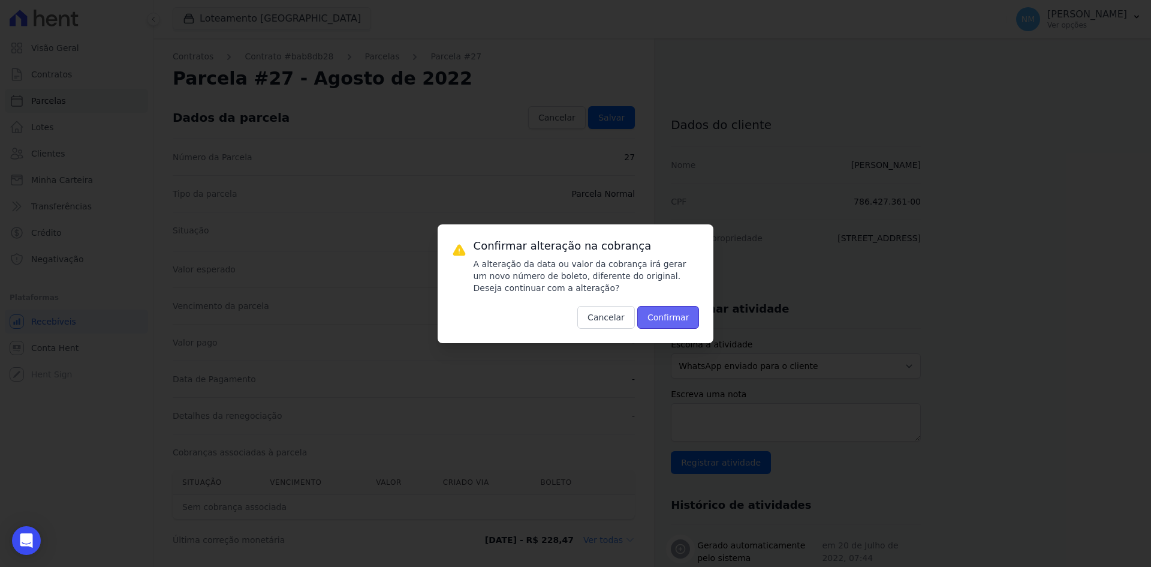
click at [650, 312] on button "Confirmar" at bounding box center [668, 317] width 62 height 23
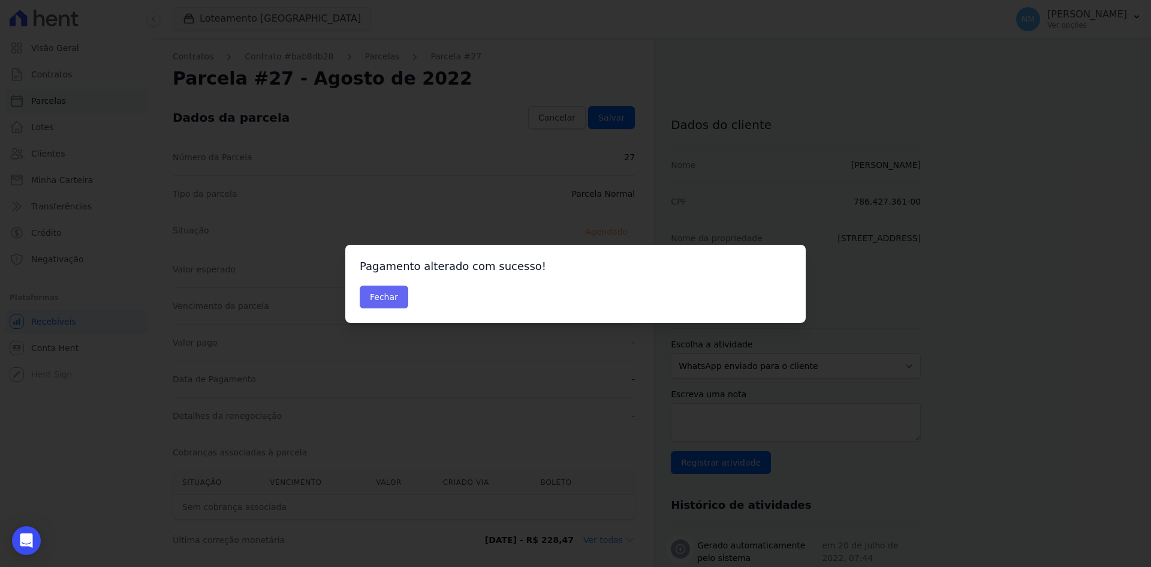
drag, startPoint x: 384, startPoint y: 279, endPoint x: 384, endPoint y: 287, distance: 7.8
click at [384, 287] on div "Pagamento alterado com sucesso! Fechar" at bounding box center [575, 284] width 460 height 78
click at [384, 287] on button "Fechar" at bounding box center [384, 296] width 49 height 23
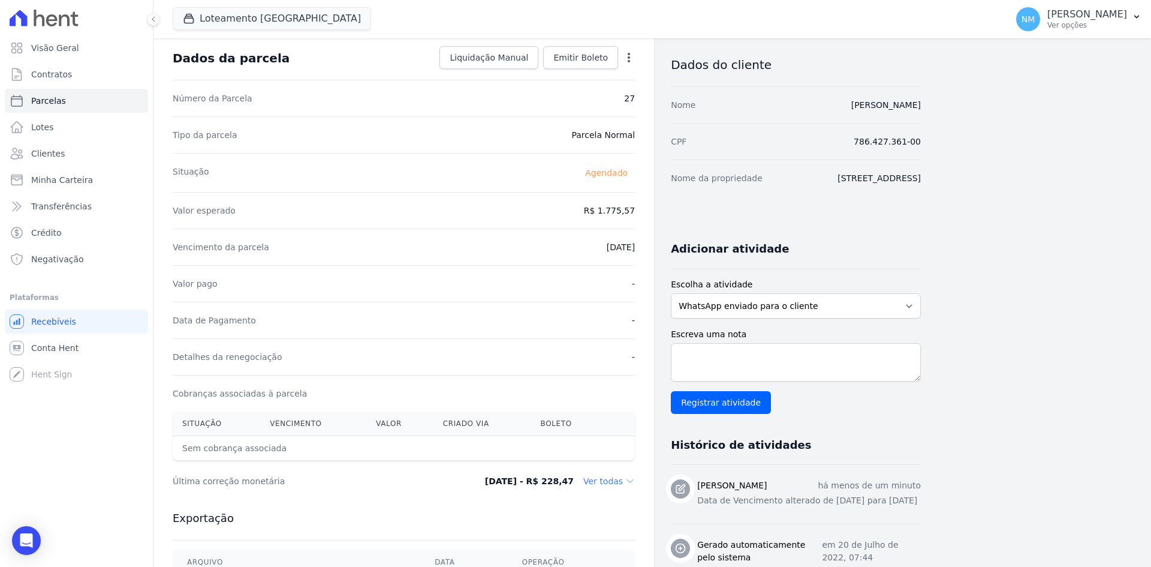
scroll to position [120, 0]
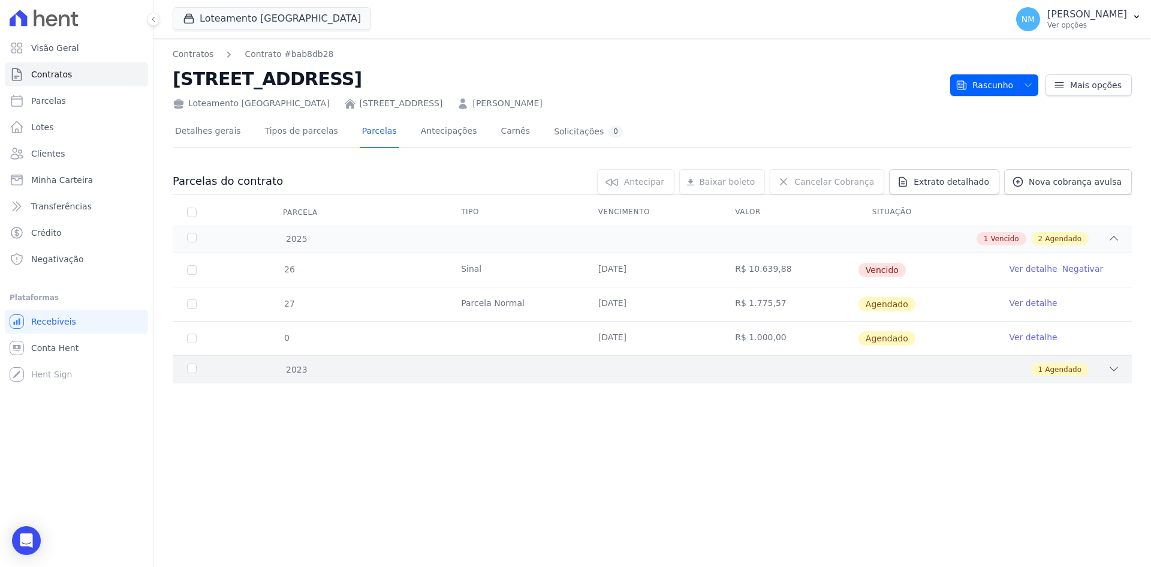
click at [1095, 369] on div "1 Agendado" at bounding box center [699, 369] width 841 height 13
click at [1121, 230] on div "2025 1 Vencido 2 Agendado" at bounding box center [652, 239] width 959 height 28
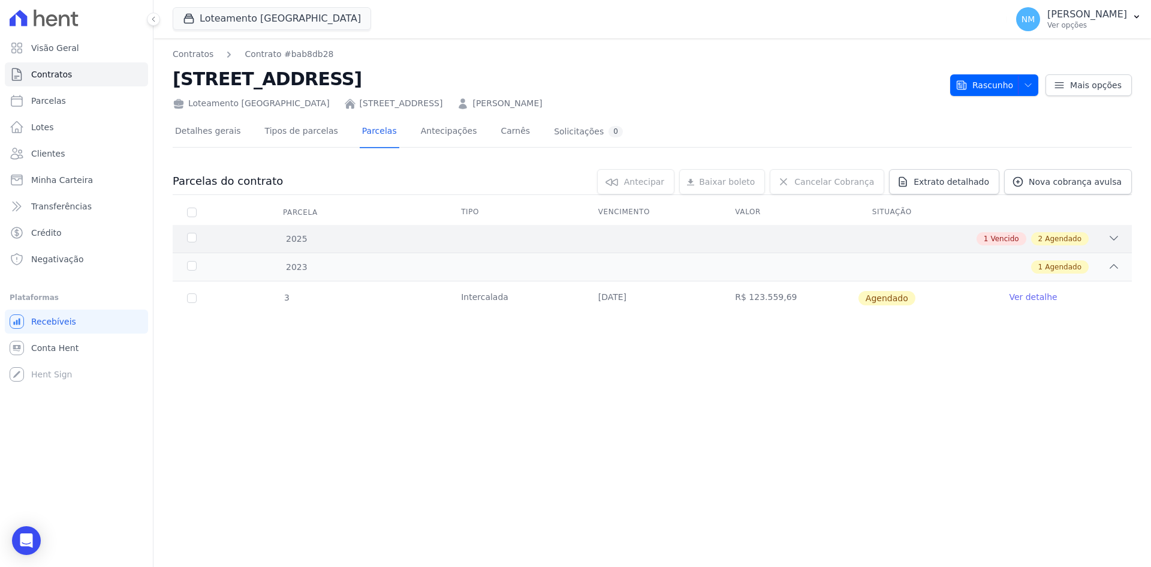
click at [1121, 230] on div "2025 1 Vencido 2 Agendado" at bounding box center [652, 239] width 959 height 28
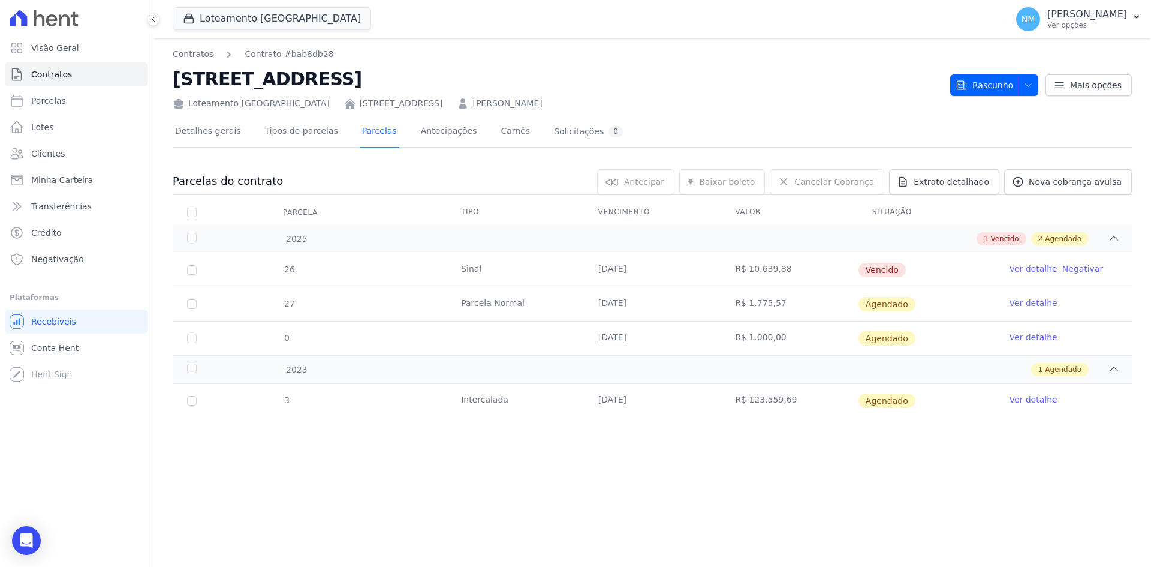
click at [1092, 463] on div "Contratos Contrato #bab8db28 Quadra 13 Lote 01 Loteamento [GEOGRAPHIC_DATA] Qua…" at bounding box center [652, 302] width 998 height 528
click at [943, 179] on span "Extrato detalhado" at bounding box center [952, 182] width 76 height 12
click at [1112, 180] on span "Exportar PDF" at bounding box center [1112, 182] width 63 height 12
click at [1113, 239] on icon at bounding box center [1114, 238] width 12 height 12
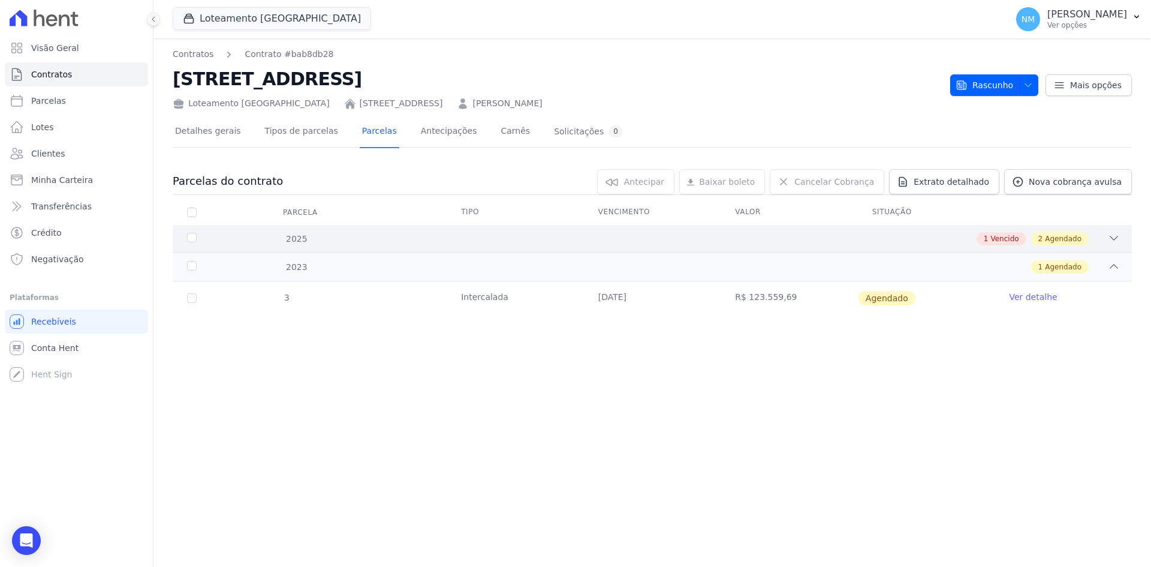
click at [1113, 239] on icon at bounding box center [1114, 238] width 8 height 4
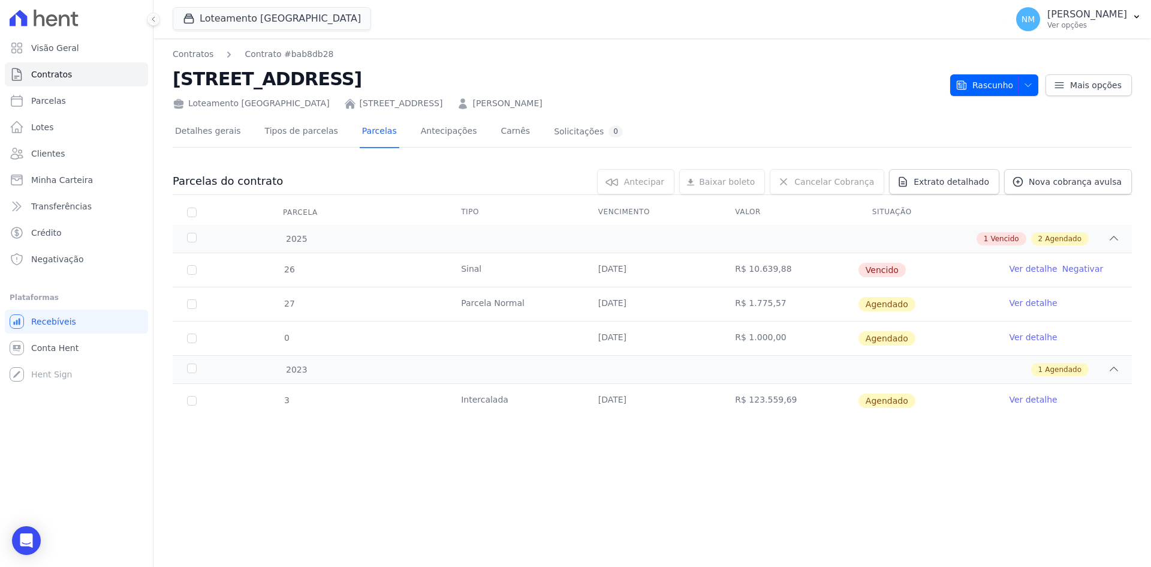
click at [1035, 400] on link "Ver detalhe" at bounding box center [1033, 399] width 48 height 12
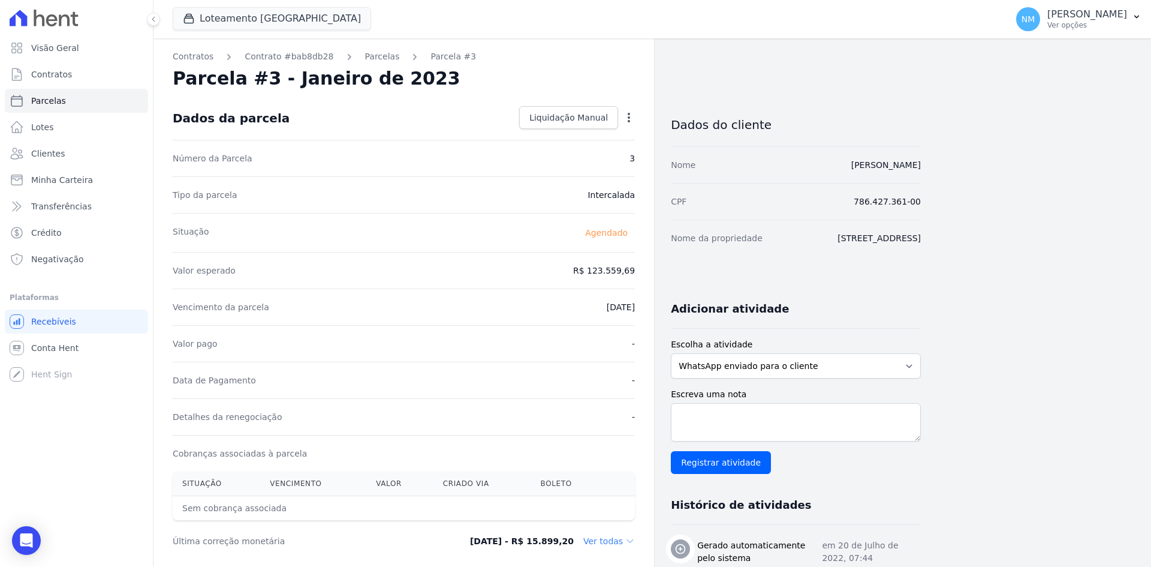
click at [625, 122] on icon "button" at bounding box center [629, 118] width 12 height 12
click at [594, 137] on link "Alterar" at bounding box center [578, 134] width 106 height 22
click at [623, 307] on input "2023-01-30" at bounding box center [587, 305] width 95 height 25
type input "2025-09-05"
click at [618, 109] on link "Salvar" at bounding box center [611, 117] width 47 height 23
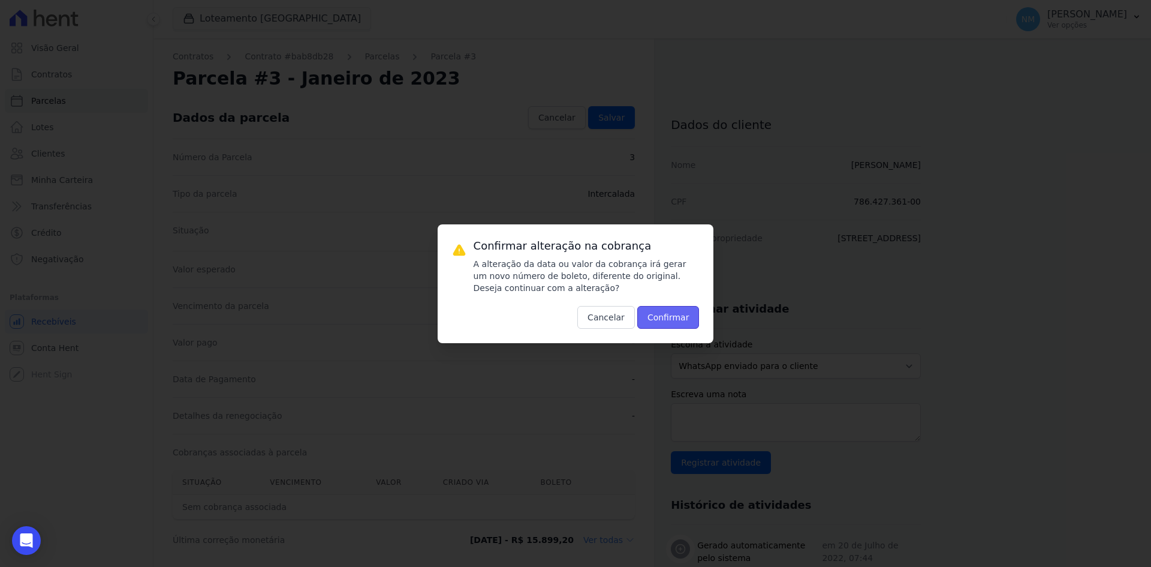
click at [650, 315] on button "Confirmar" at bounding box center [668, 317] width 62 height 23
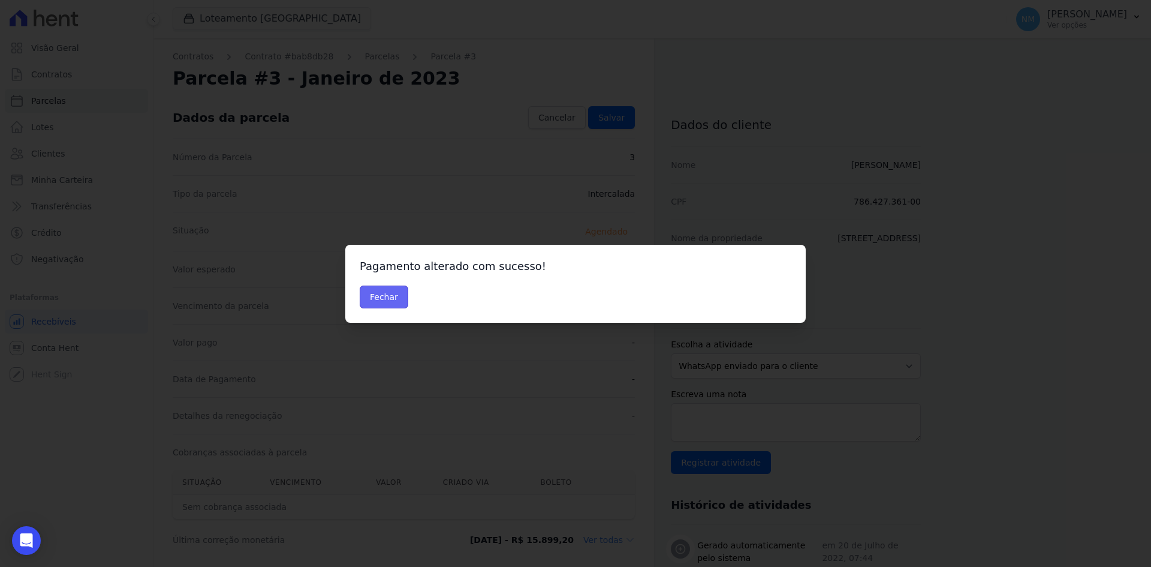
click at [387, 300] on button "Fechar" at bounding box center [384, 296] width 49 height 23
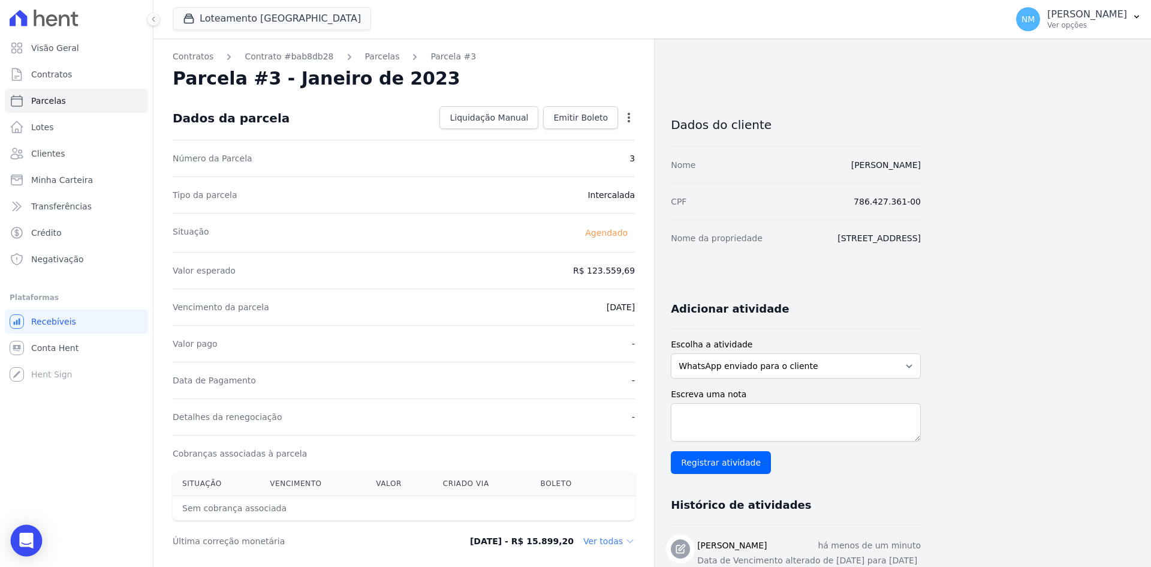
click at [25, 540] on icon "Open Intercom Messenger" at bounding box center [26, 540] width 14 height 16
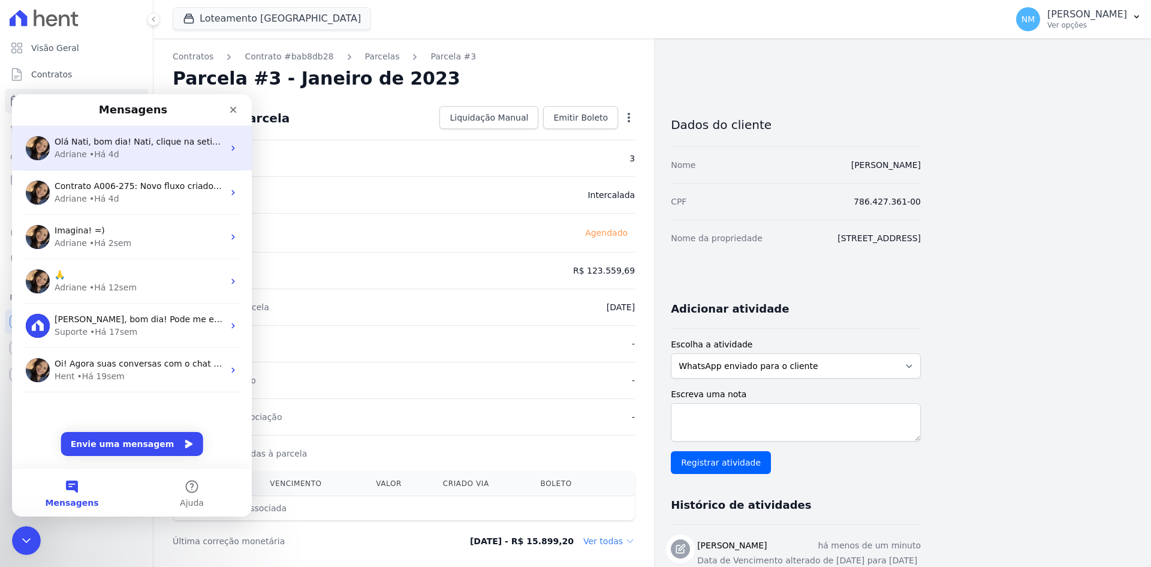
click at [121, 159] on div "Adriane • Há 4d" at bounding box center [139, 154] width 169 height 13
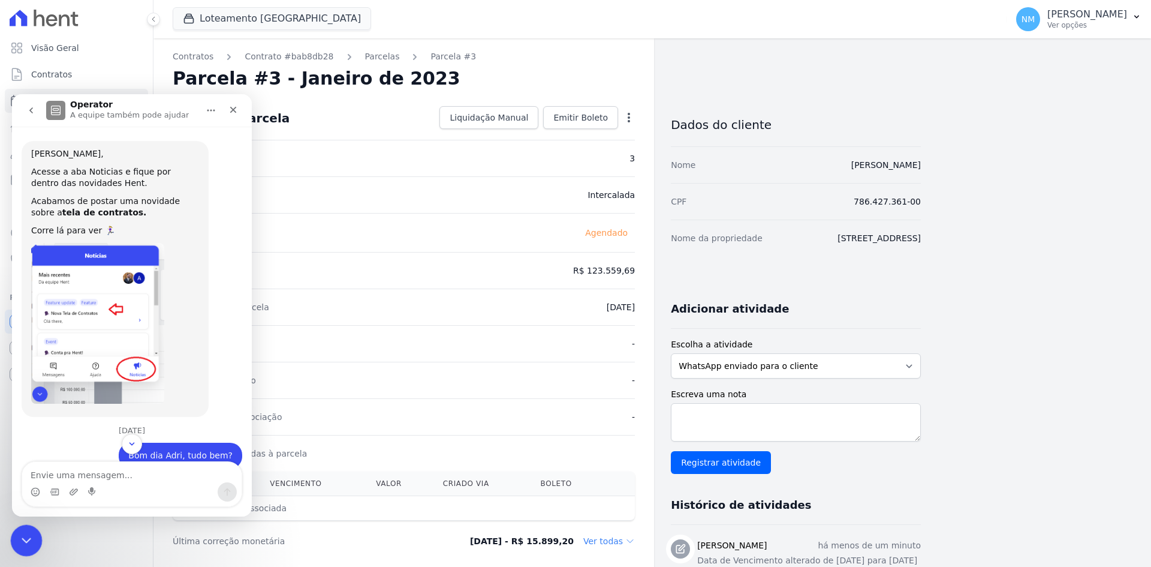
click at [29, 531] on icon "Encerramento do Messenger da Intercom" at bounding box center [24, 538] width 14 height 14
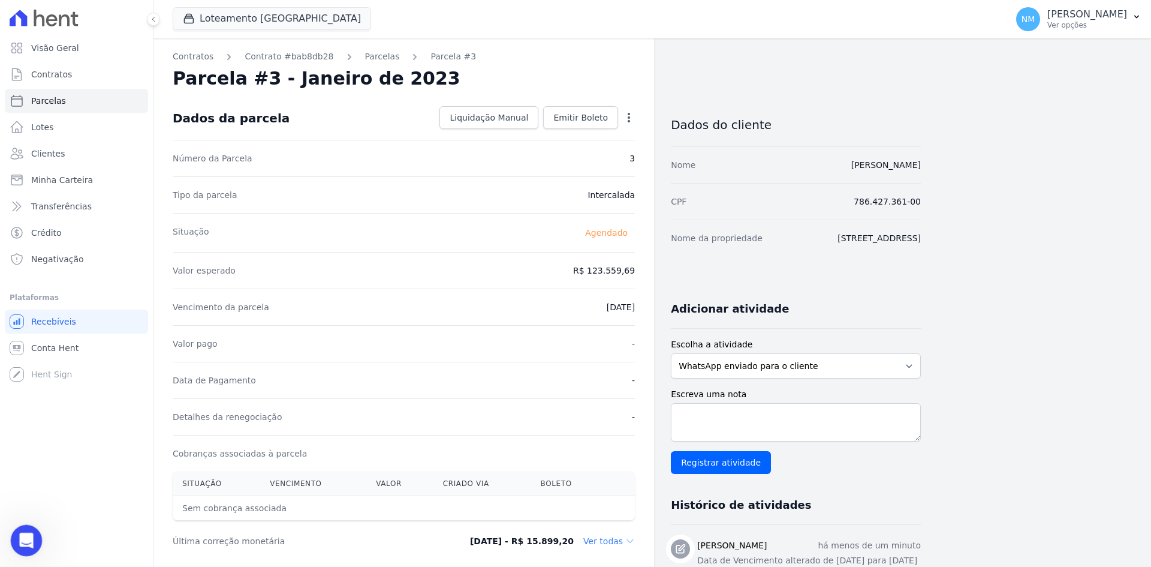
scroll to position [939, 0]
click at [29, 531] on div "Abertura do Messenger da Intercom" at bounding box center [25, 539] width 40 height 40
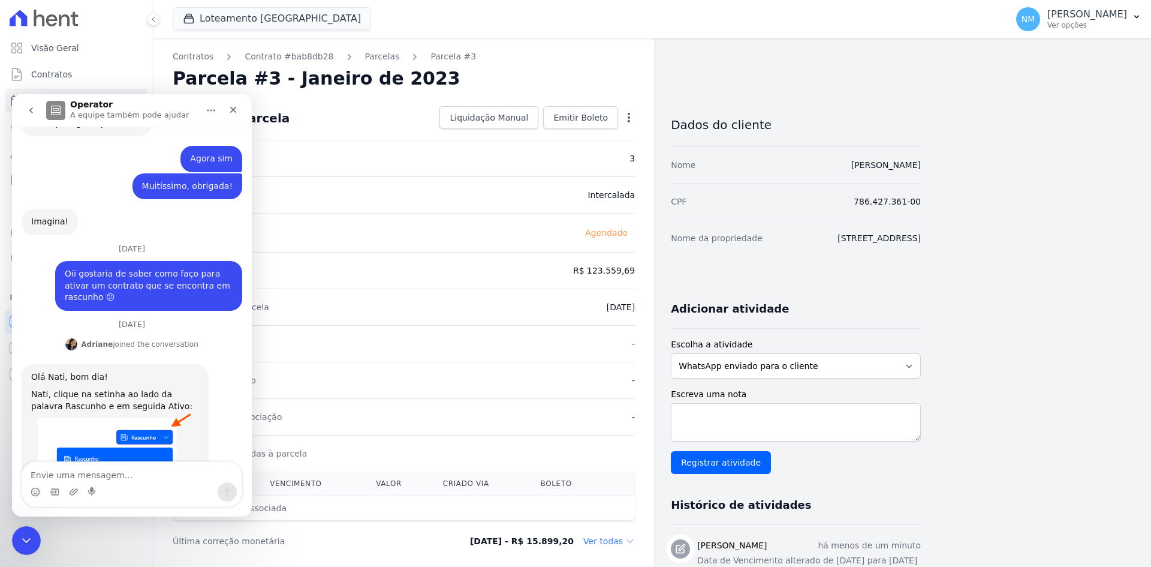
scroll to position [991, 0]
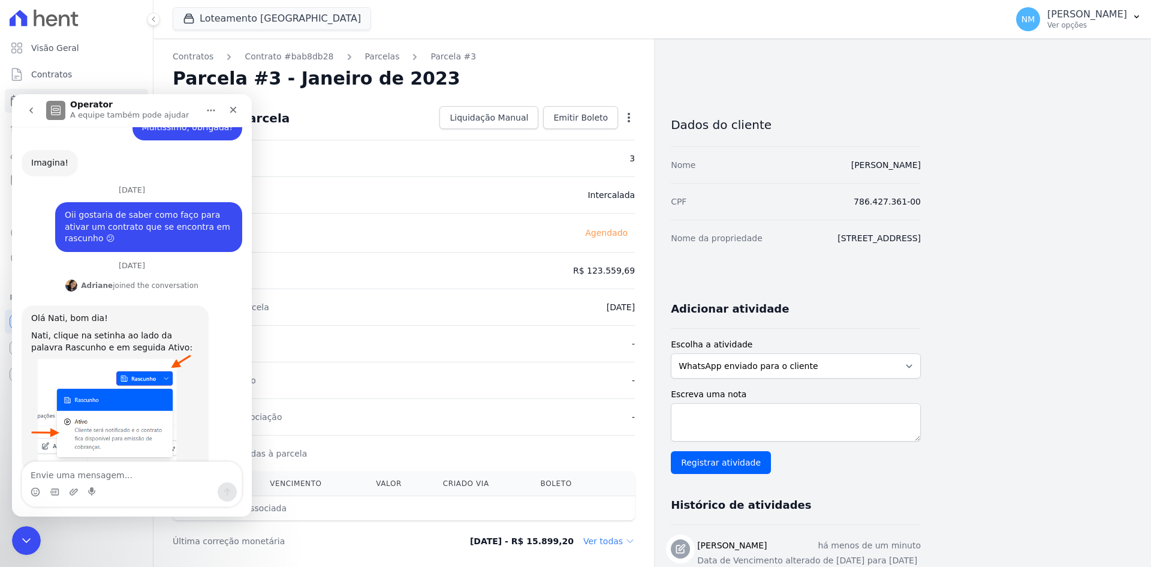
click at [28, 112] on icon "go back" at bounding box center [31, 111] width 10 height 10
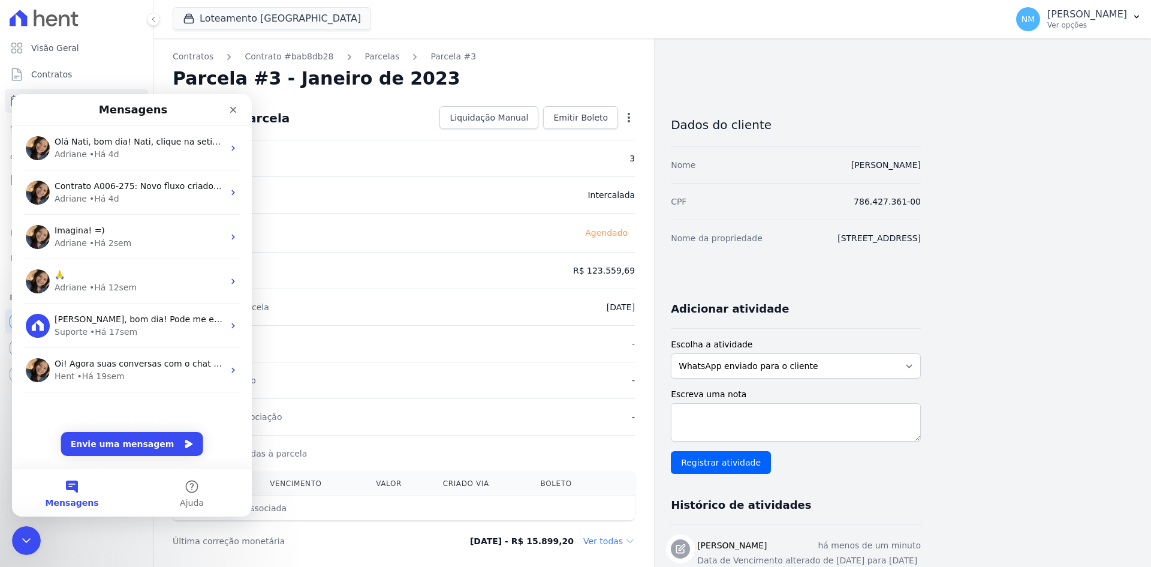
scroll to position [0, 0]
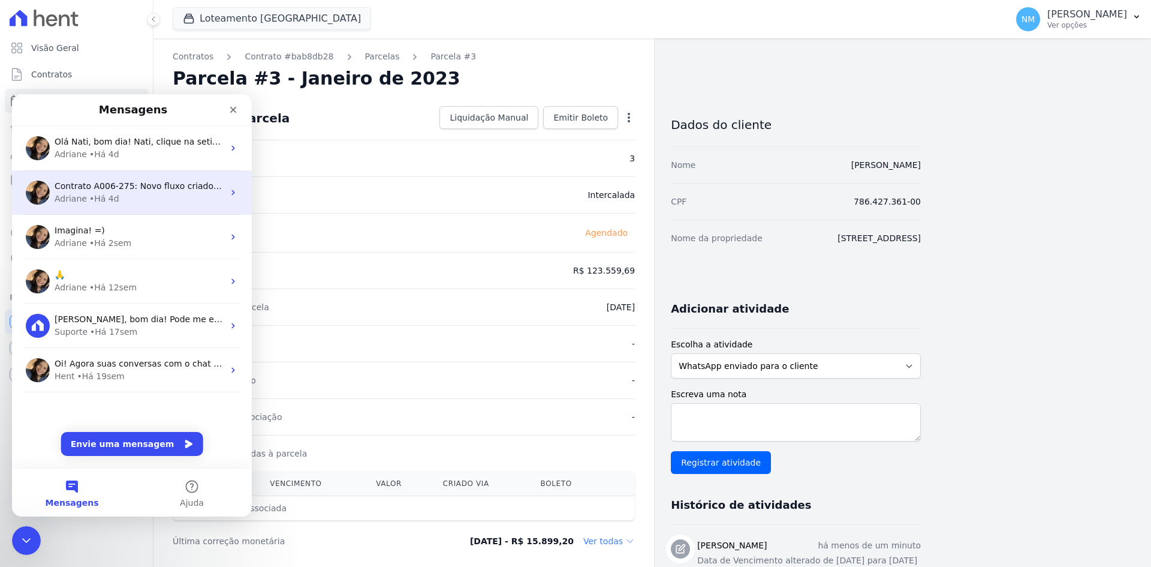
click at [74, 195] on div "Adriane" at bounding box center [71, 198] width 32 height 13
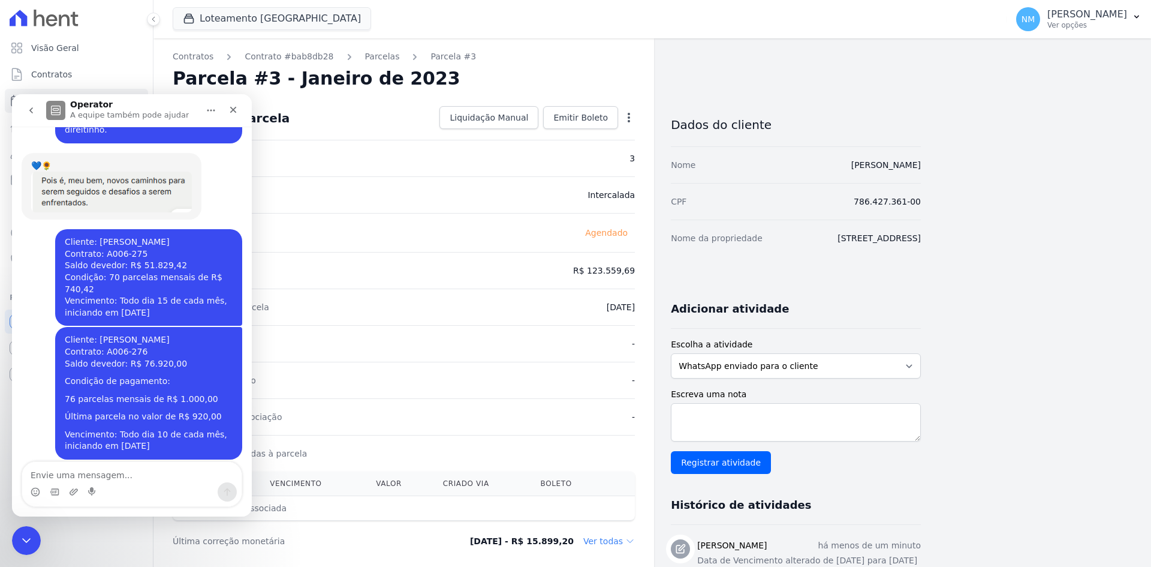
scroll to position [2353, 0]
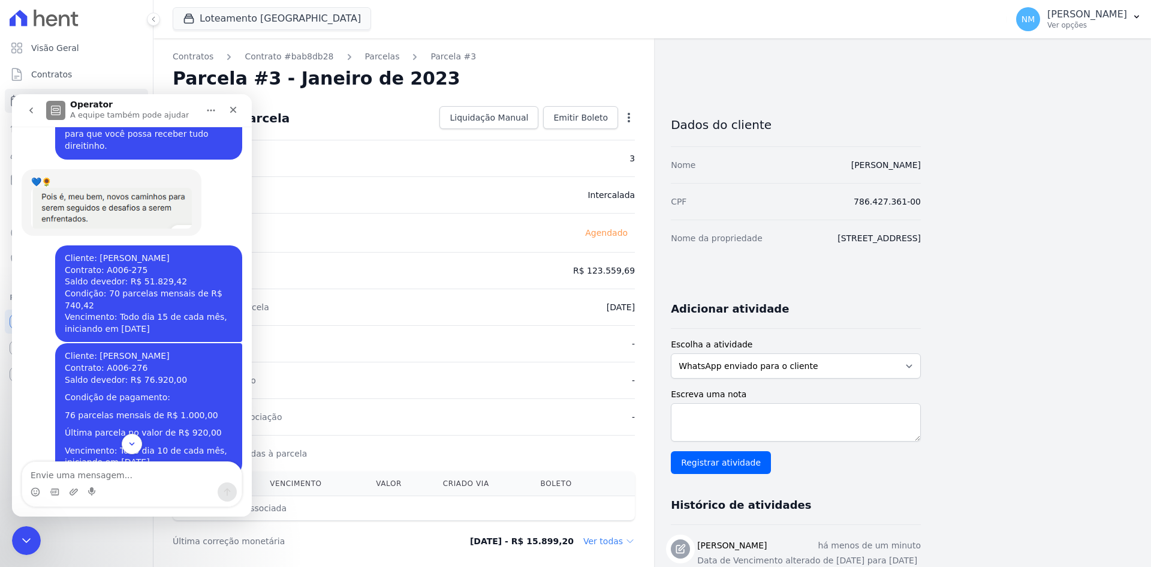
drag, startPoint x: 59, startPoint y: 187, endPoint x: 208, endPoint y: 303, distance: 189.2
click at [208, 350] on div "Cliente: [PERSON_NAME] Contrato: A006-276 Saldo devedor: R$ 76.920,00 Condição …" at bounding box center [149, 409] width 168 height 118
copy div "Cliente: [PERSON_NAME] Contrato: A006-276 Saldo devedor: R$ 76.920,00 Condição …"
click at [128, 471] on textarea "Envie uma mensagem..." at bounding box center [131, 472] width 219 height 20
paste textarea "Bom dia, [PERSON_NAME], tudo bem? Na semana passada, solicitei seu auxílio refe…"
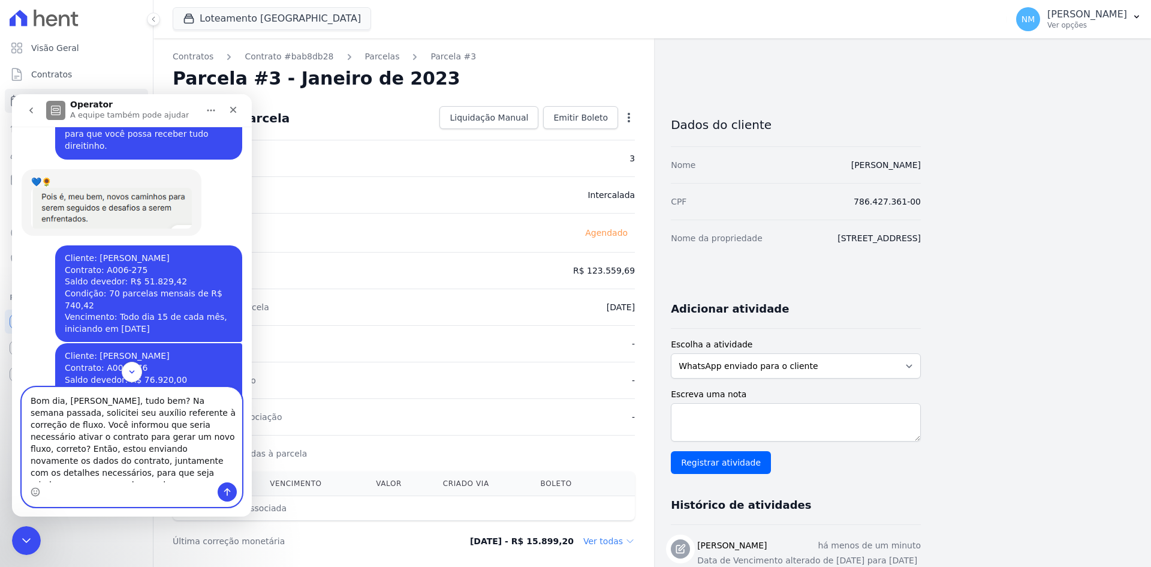
scroll to position [10, 0]
type textarea "Bom dia, [PERSON_NAME], tudo bem? Na semana passada, solicitei seu auxílio refe…"
click at [228, 495] on icon "Enviar uma mensagem" at bounding box center [227, 492] width 10 height 10
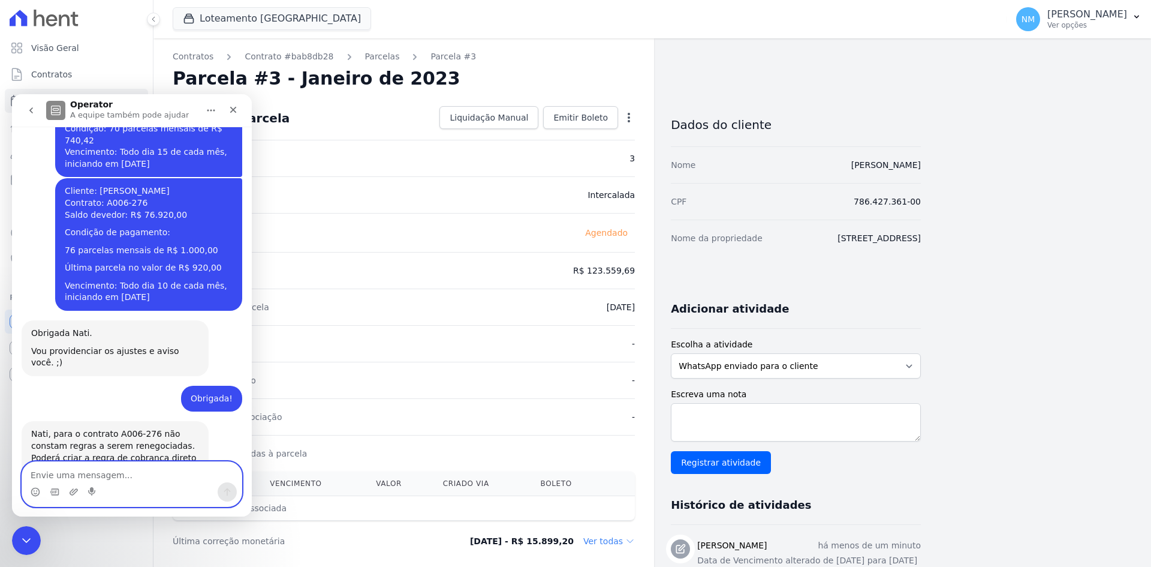
scroll to position [2619, 0]
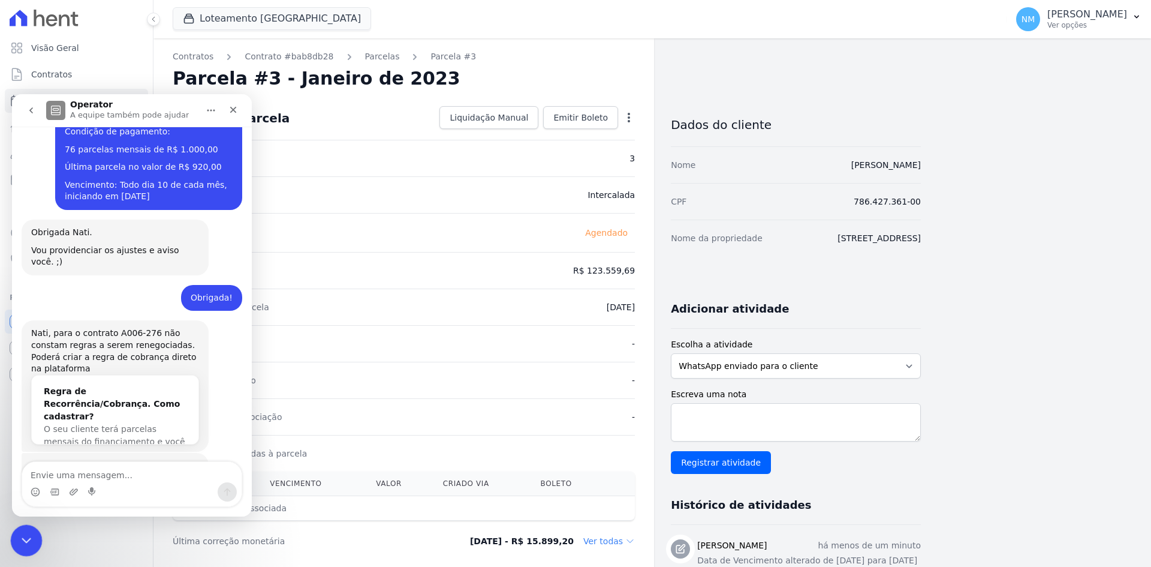
click at [35, 534] on div "Encerramento do Messenger da Intercom" at bounding box center [24, 538] width 29 height 29
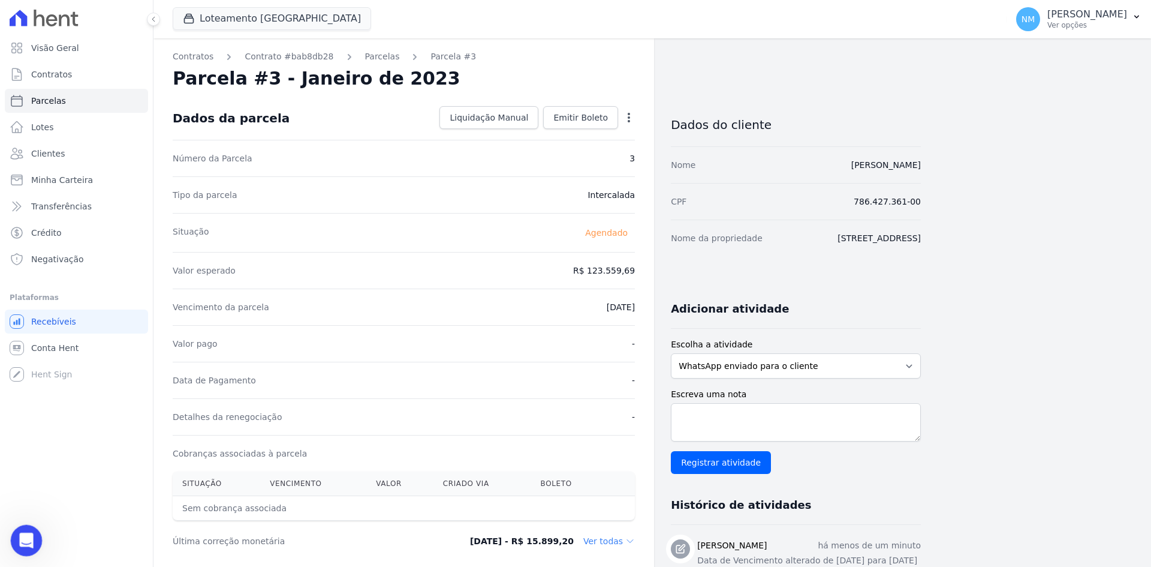
click at [26, 529] on div "Abertura do Messenger da Intercom" at bounding box center [25, 539] width 40 height 40
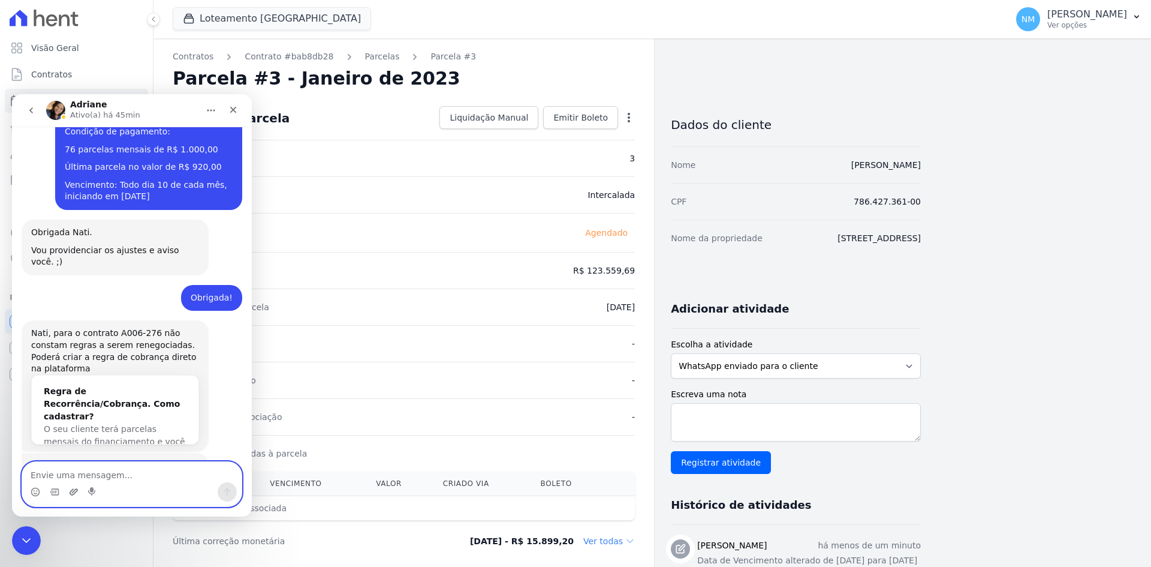
click at [71, 493] on icon "Upload do anexo" at bounding box center [74, 492] width 10 height 10
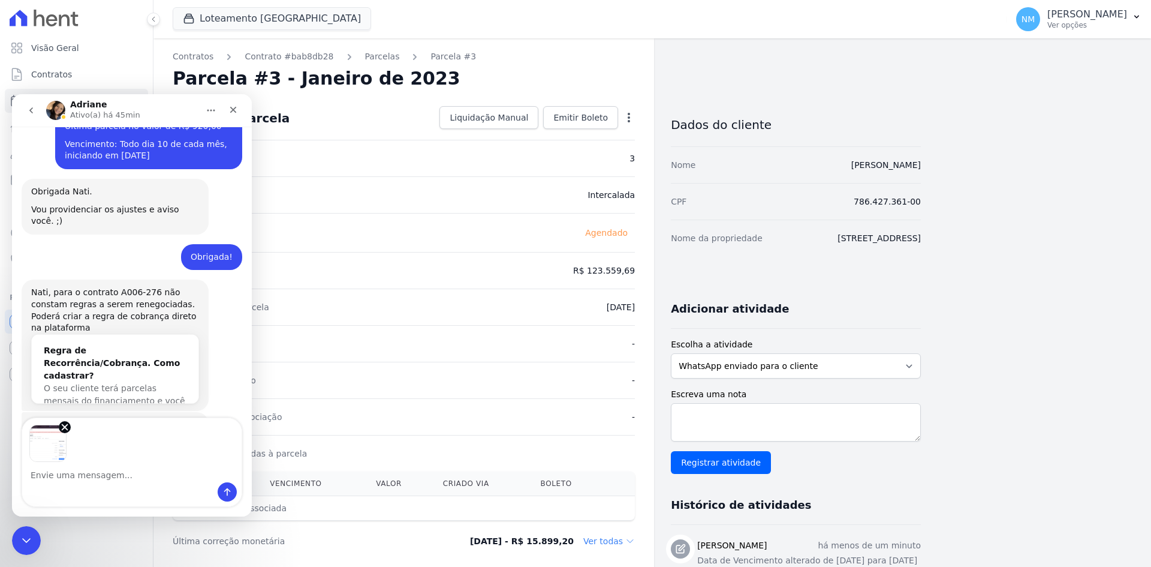
scroll to position [2662, 0]
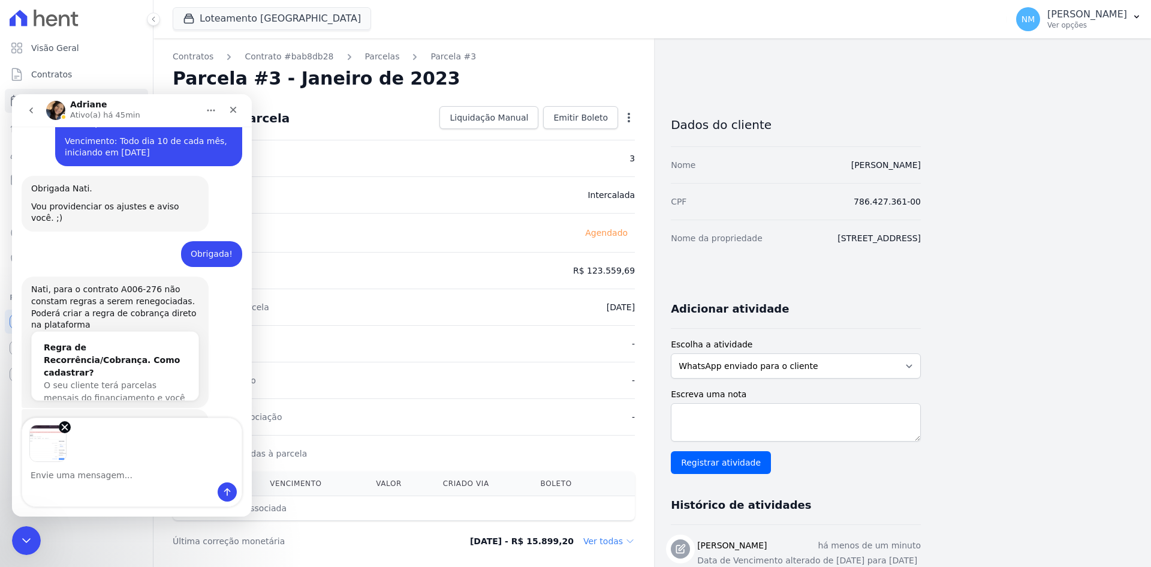
click at [49, 450] on img "Image previews" at bounding box center [47, 442] width 37 height 37
click at [49, 448] on img "Image previews" at bounding box center [47, 442] width 37 height 37
click at [49, 441] on img "Image previews" at bounding box center [47, 442] width 37 height 37
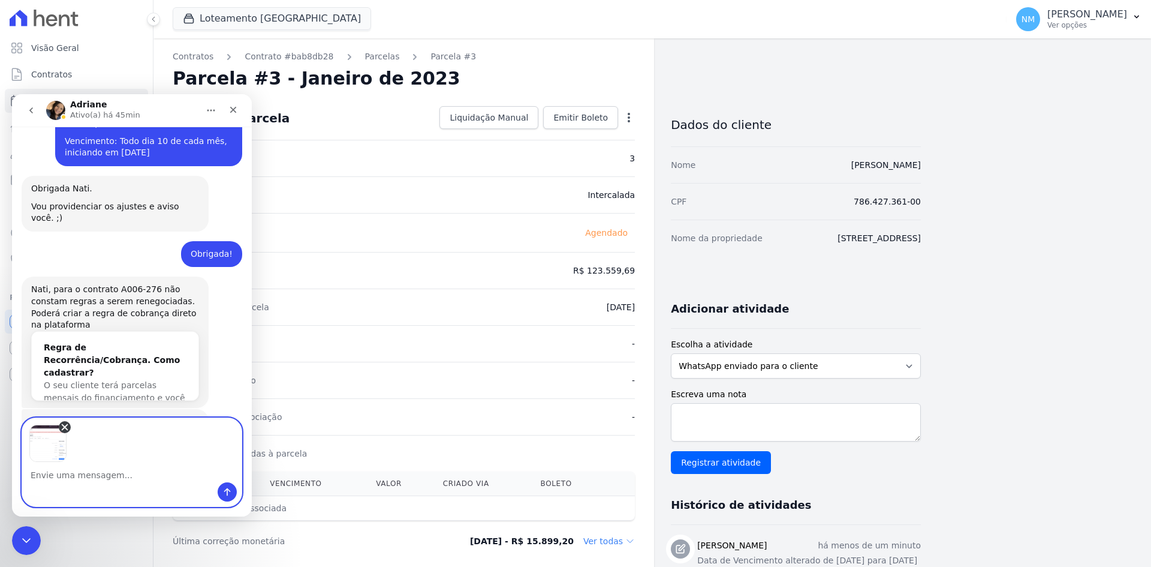
click at [65, 426] on icon "Remove image 1" at bounding box center [64, 426] width 5 height 5
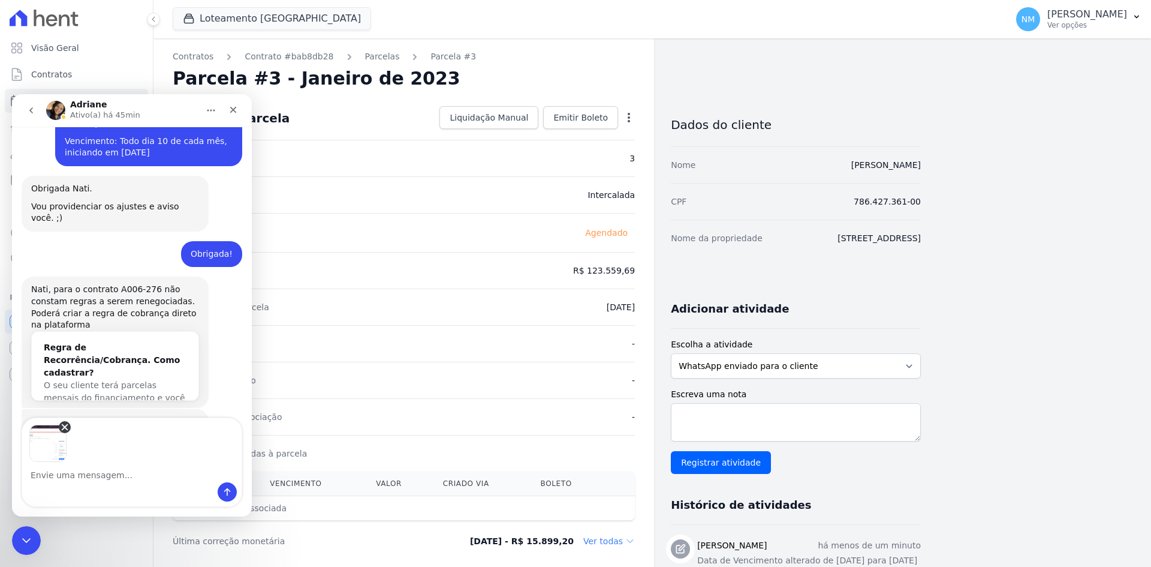
scroll to position [2619, 0]
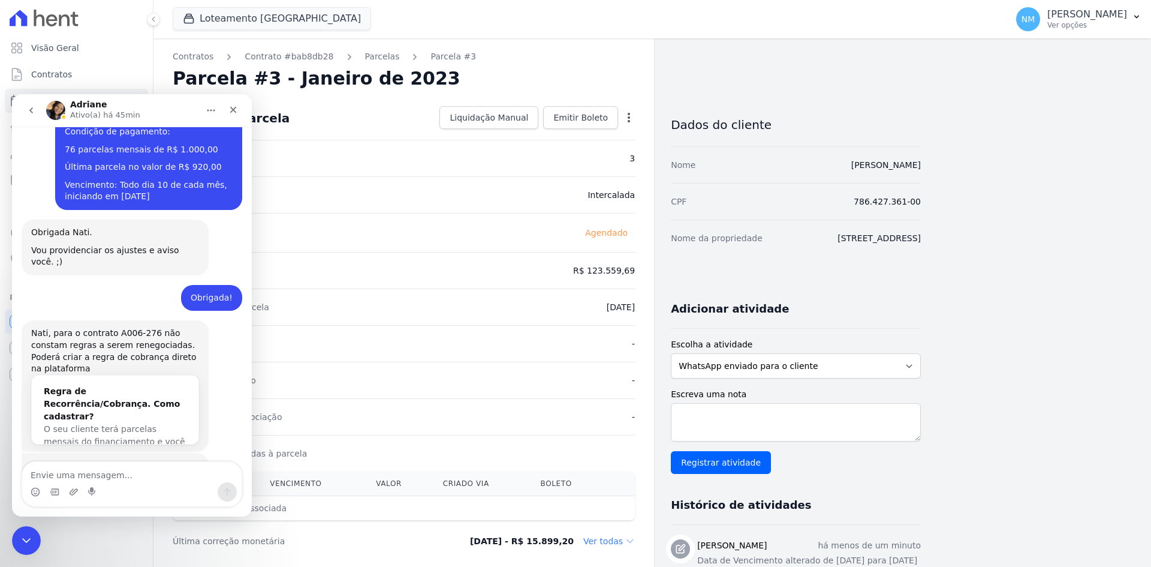
click at [62, 471] on textarea "Envie uma mensagem..." at bounding box center [131, 472] width 219 height 20
type textarea "Bom dia, [PERSON_NAME], tudo bem? Na semana passada, solicitei seu auxílio refe…"
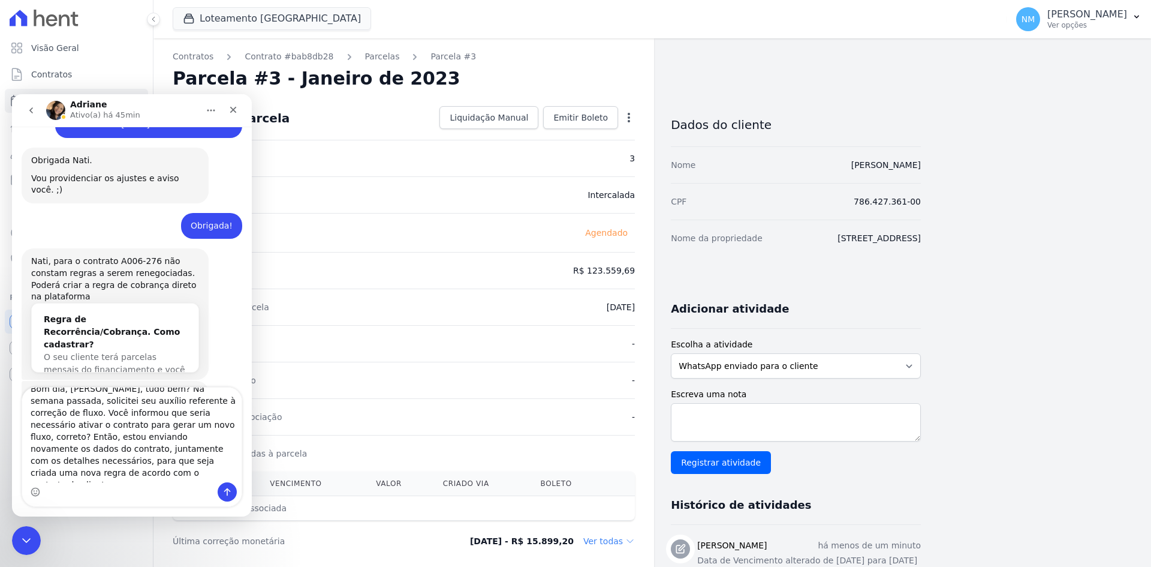
scroll to position [0, 0]
drag, startPoint x: 110, startPoint y: 475, endPoint x: 13, endPoint y: 496, distance: 99.2
click html "[PERSON_NAME](a) há 45min 📢 Atenção: Sua conta Hent será migrada para a Conta A…"
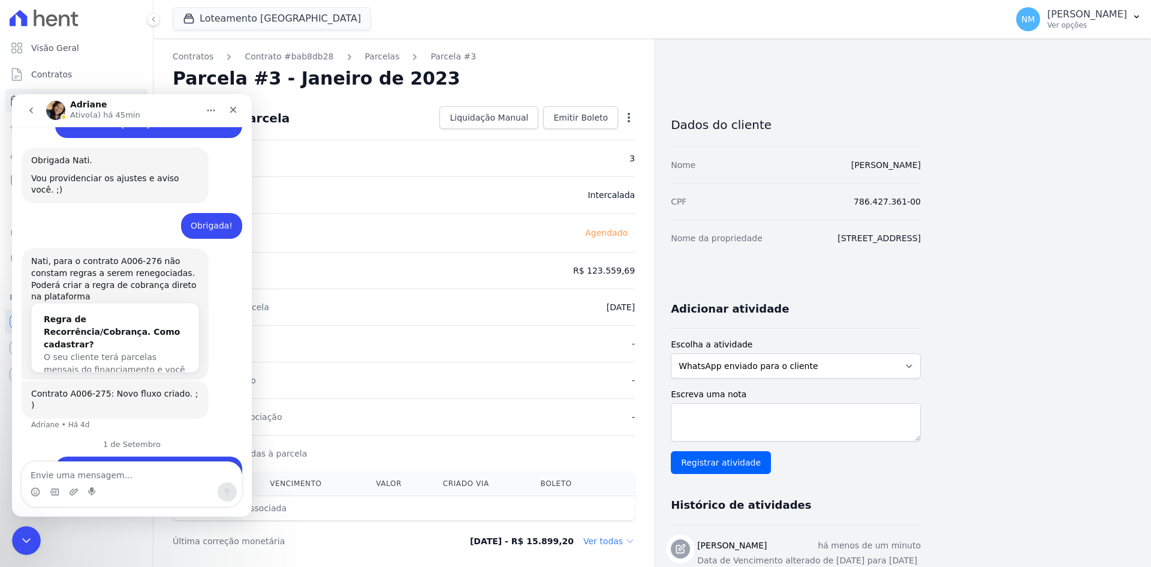
scroll to position [2619, 0]
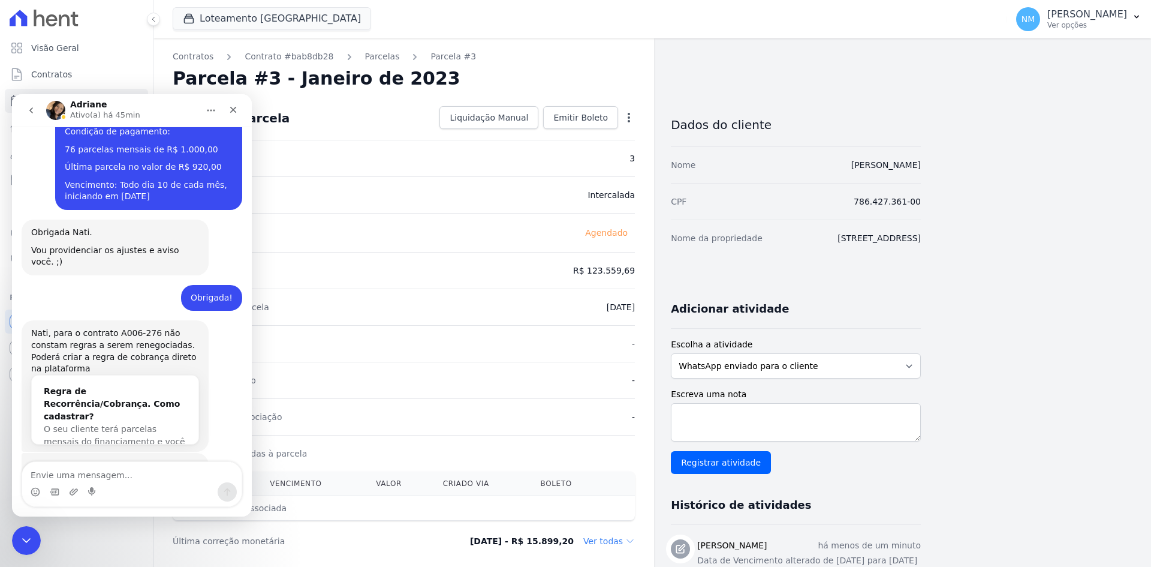
click at [82, 490] on div "Messenger da Intercom" at bounding box center [131, 491] width 219 height 19
click at [78, 492] on icon "Upload do anexo" at bounding box center [74, 492] width 10 height 10
click at [58, 471] on textarea "Envie uma mensagem..." at bounding box center [131, 472] width 219 height 20
paste textarea "Bom dia, [PERSON_NAME], tudo bem? Na semana passada, solicitei seu auxílio refe…"
type textarea "Bom dia, [PERSON_NAME], tudo bem? Na semana passada, solicitei seu auxílio refe…"
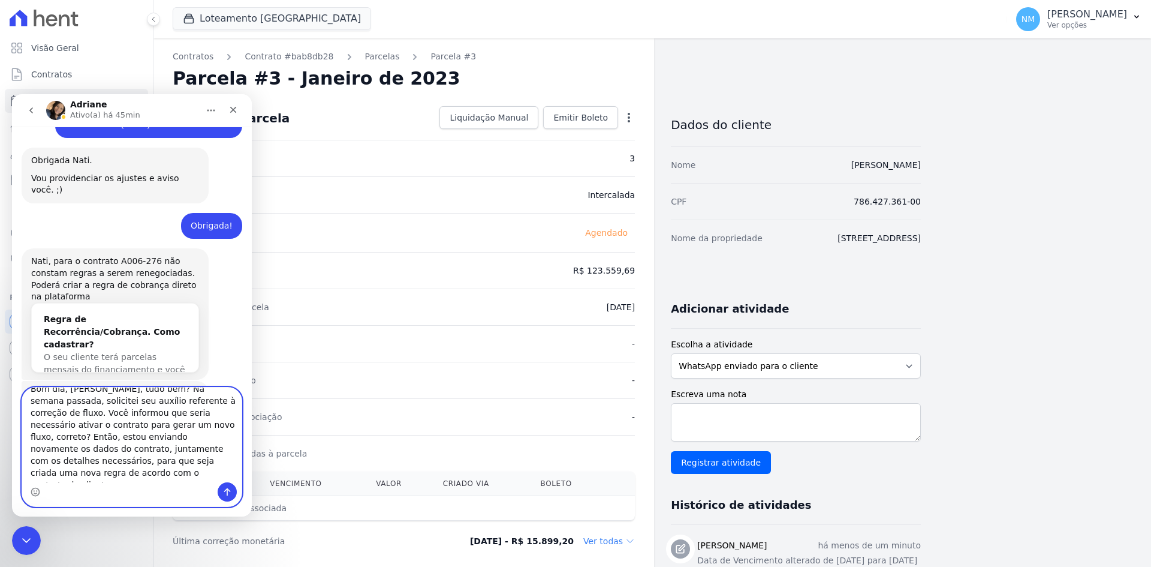
scroll to position [0, 0]
drag, startPoint x: 117, startPoint y: 476, endPoint x: 20, endPoint y: 375, distance: 139.9
click at [20, 375] on div "📢 Atenção: Sua conta Hent será migrada para a Conta Arke! Estamos trazendo para…" at bounding box center [132, 321] width 240 height 390
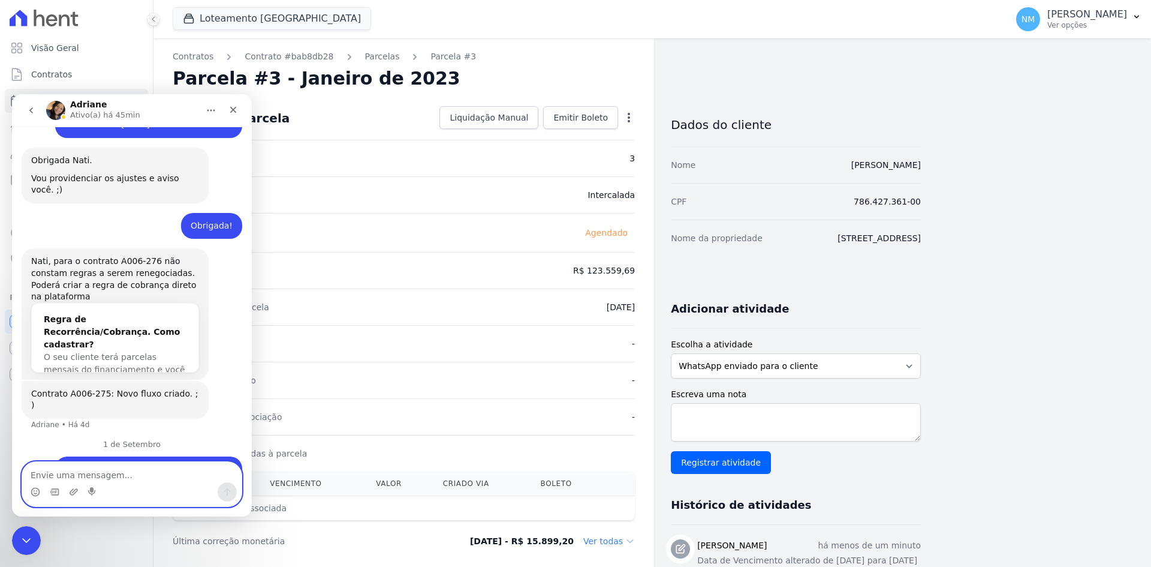
scroll to position [2619, 0]
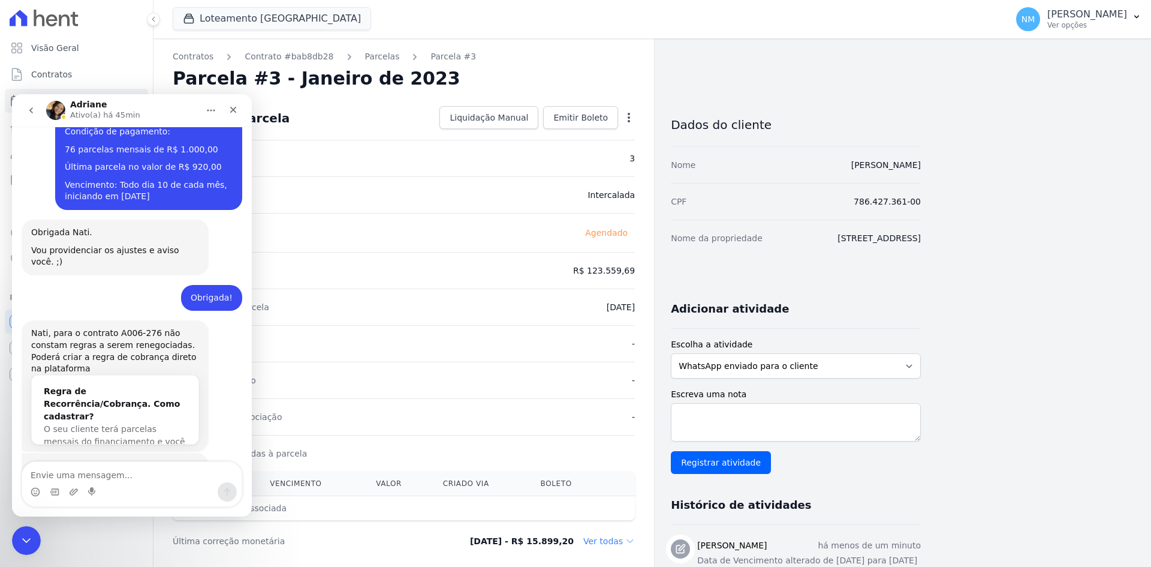
click at [73, 497] on div "Messenger da Intercom" at bounding box center [74, 491] width 10 height 19
click at [75, 492] on icon "Upload do anexo" at bounding box center [74, 492] width 10 height 10
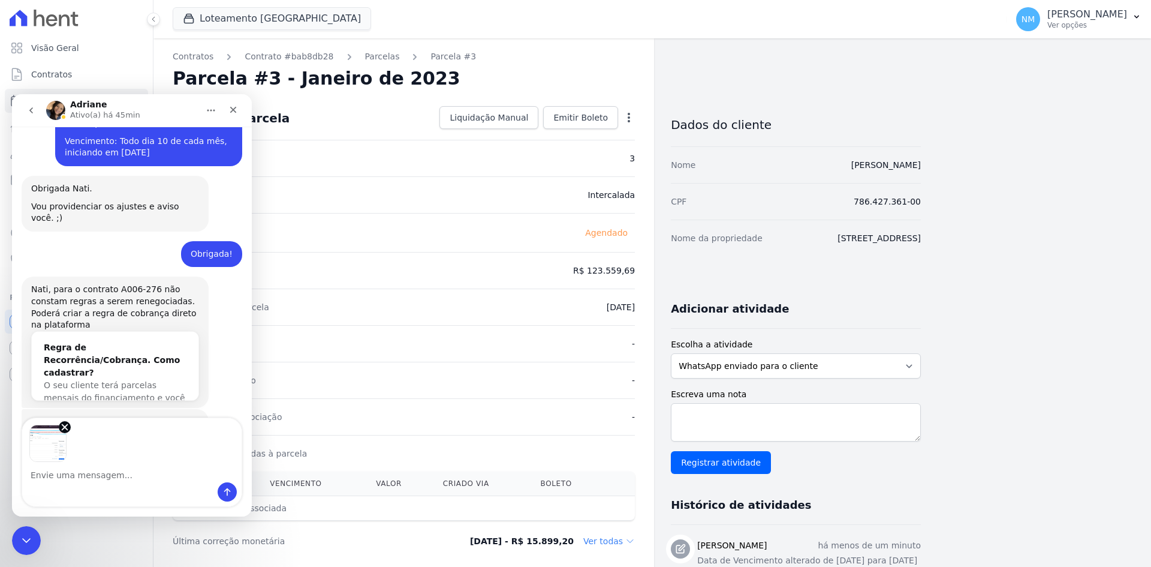
click at [144, 435] on div "Image previews" at bounding box center [131, 440] width 219 height 44
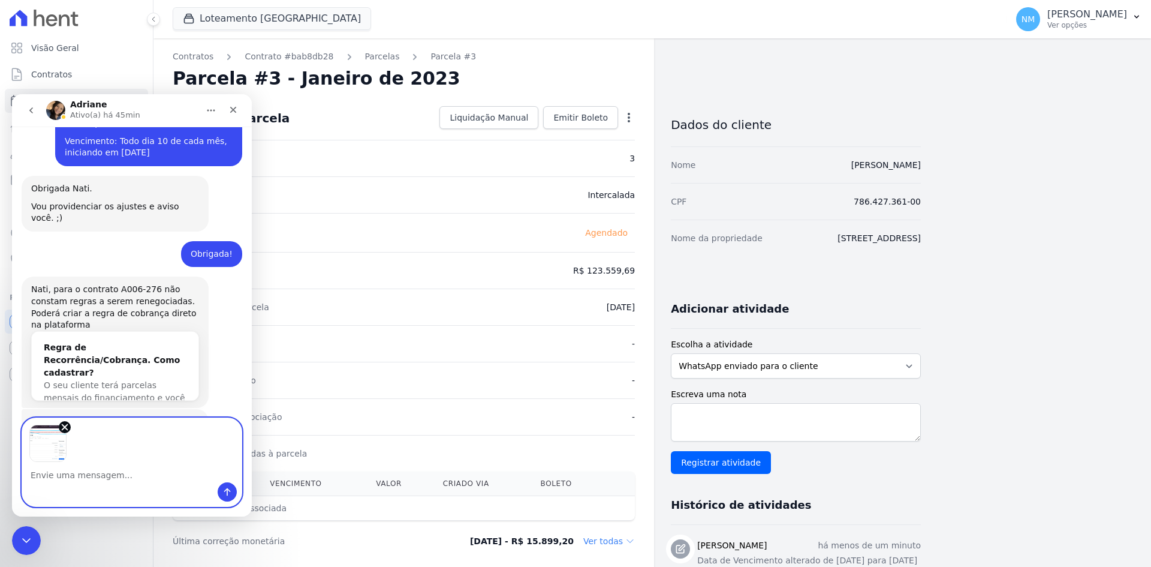
click at [68, 479] on textarea "Envie uma mensagem..." at bounding box center [131, 472] width 219 height 20
paste textarea "[PERSON_NAME] acima foi informado que, por se tratar de datas passadas, não ser…"
type textarea "[PERSON_NAME] acima foi informado que, por se tratar de datas passadas, não ser…"
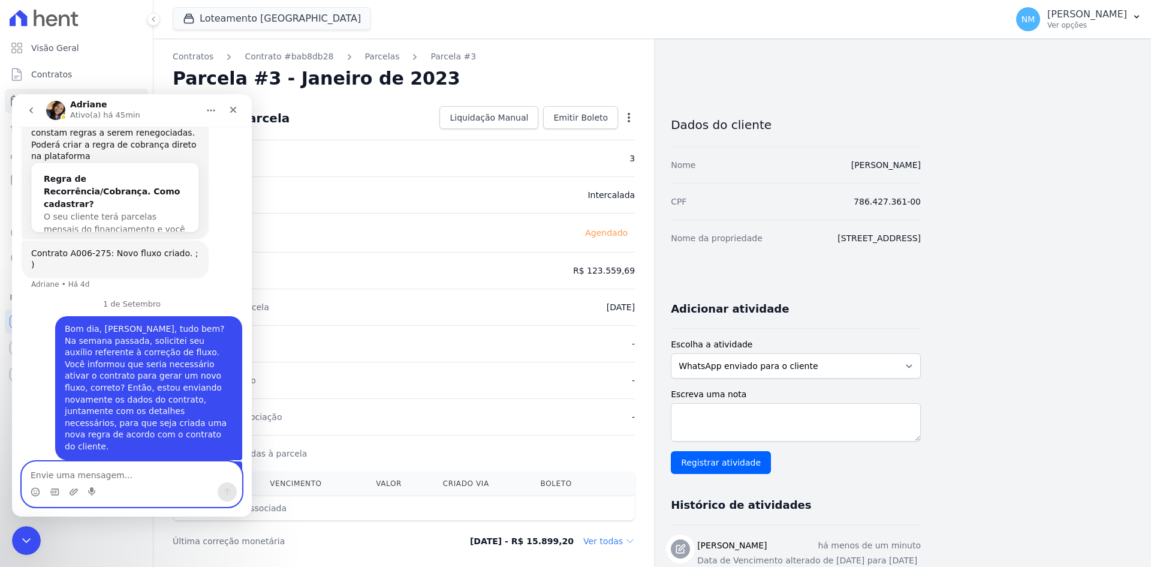
scroll to position [2833, 0]
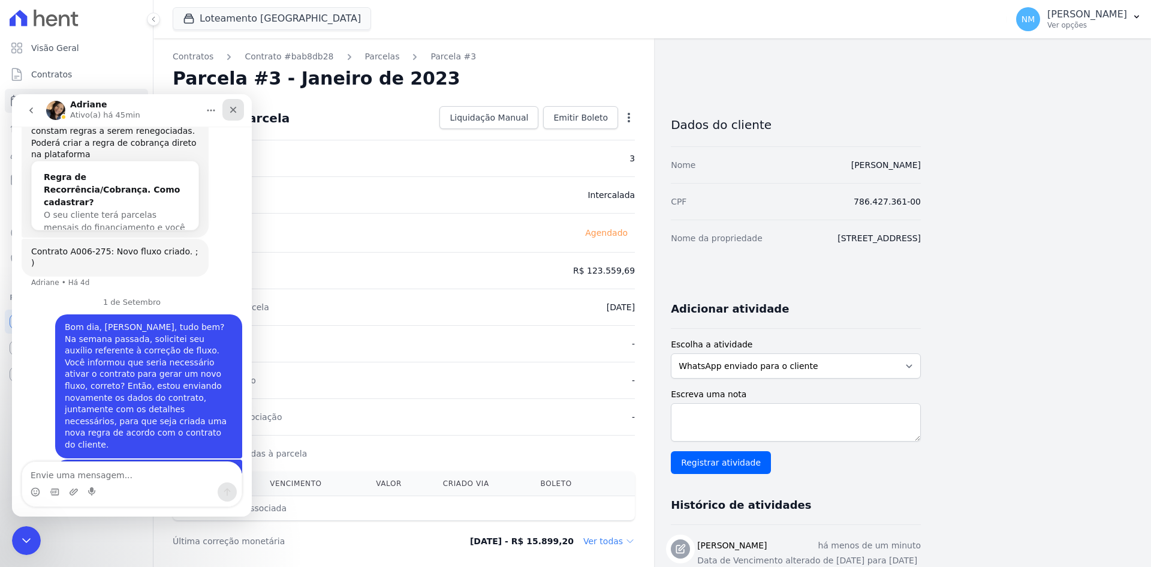
click at [233, 106] on icon "Fechar" at bounding box center [233, 110] width 10 height 10
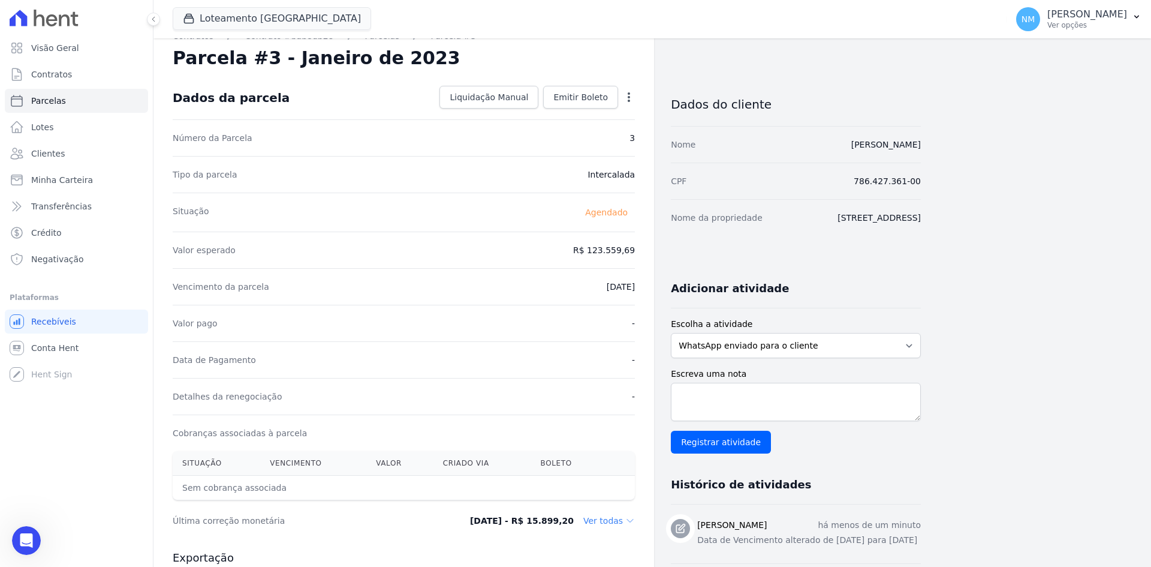
scroll to position [0, 0]
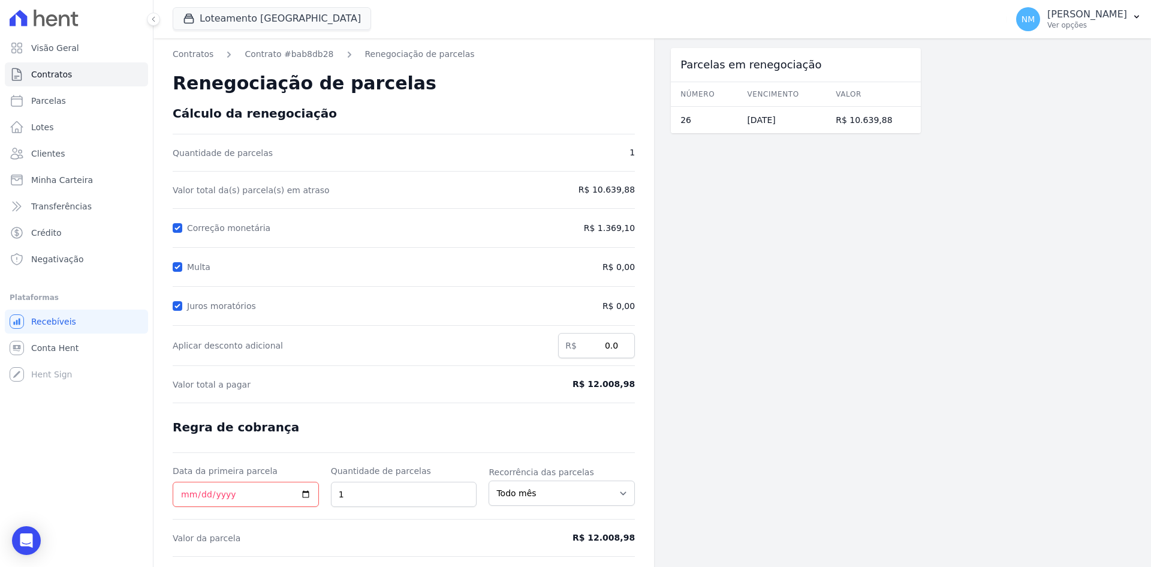
scroll to position [34, 0]
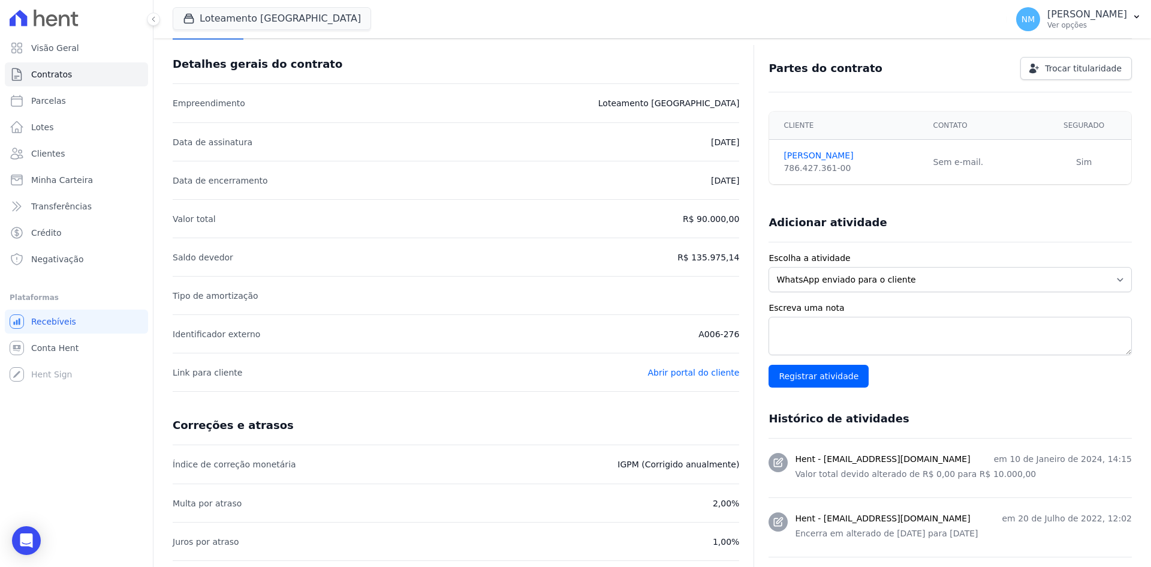
scroll to position [240, 0]
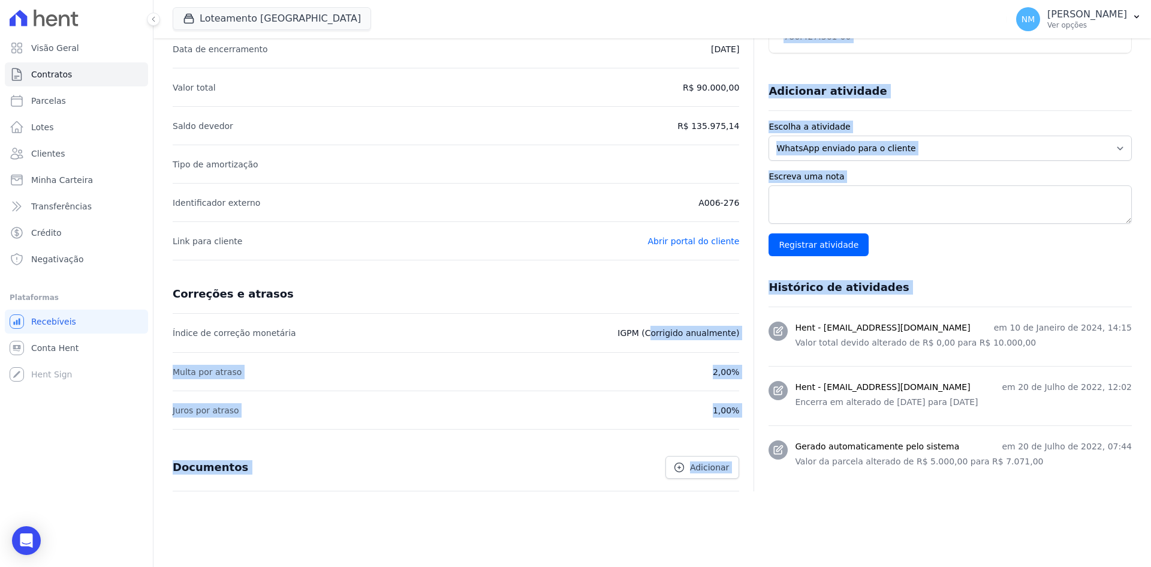
drag, startPoint x: 613, startPoint y: 329, endPoint x: 746, endPoint y: 333, distance: 133.8
click at [746, 333] on div "Detalhes gerais do contrato Empreendimento Loteamento [GEOGRAPHIC_DATA] Data de…" at bounding box center [652, 242] width 959 height 650
drag, startPoint x: 706, startPoint y: 332, endPoint x: 610, endPoint y: 339, distance: 95.6
click at [610, 339] on li "Índice de correção monetária IGPM (Corrigido anualmente)" at bounding box center [456, 333] width 567 height 38
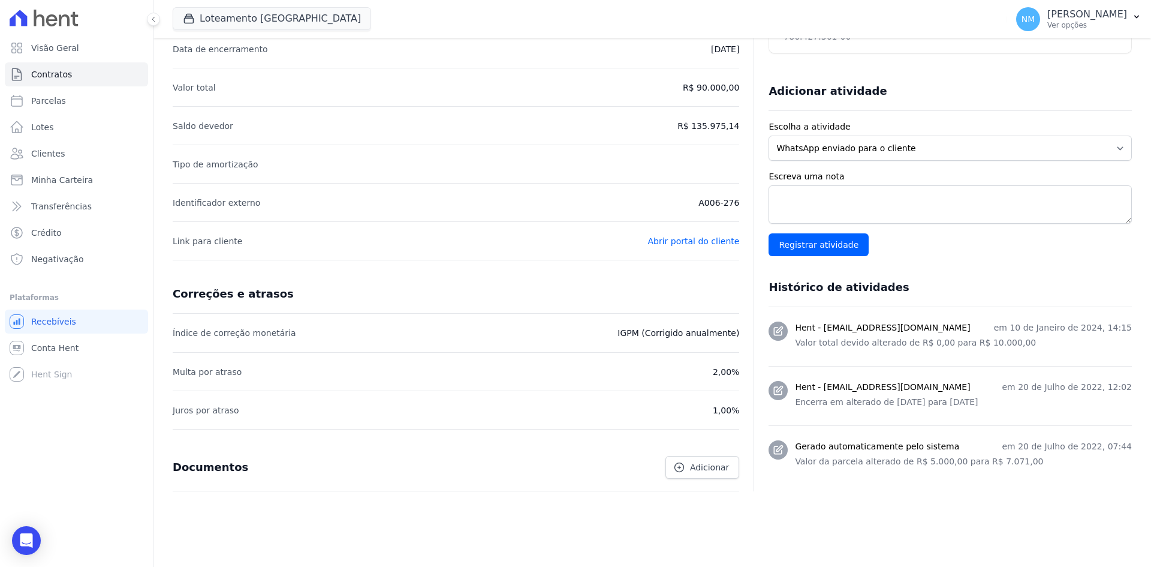
drag, startPoint x: 617, startPoint y: 331, endPoint x: 737, endPoint y: 335, distance: 120.6
click at [737, 335] on div "Detalhes gerais do contrato Empreendimento Loteamento [GEOGRAPHIC_DATA] Data de…" at bounding box center [652, 242] width 959 height 650
copy p "IGPM (Corrigido anualmente)"
drag, startPoint x: 613, startPoint y: 330, endPoint x: 583, endPoint y: 351, distance: 37.4
click at [634, 341] on li "Índice de correção monetária IGPM (Corrigido anualmente)" at bounding box center [456, 333] width 567 height 38
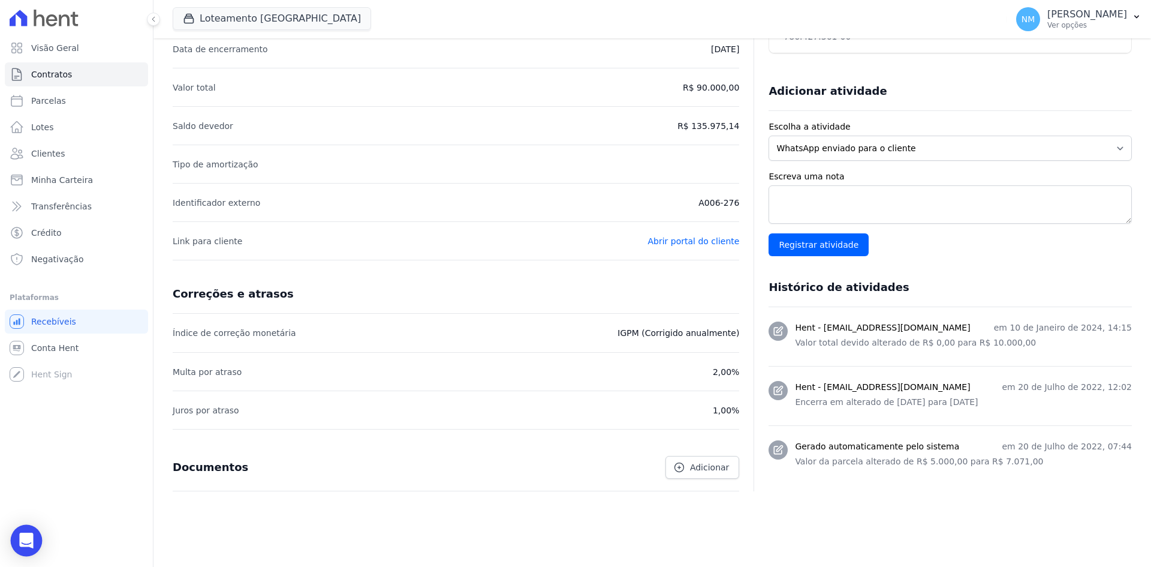
click at [19, 538] on div "Open Intercom Messenger" at bounding box center [27, 541] width 32 height 32
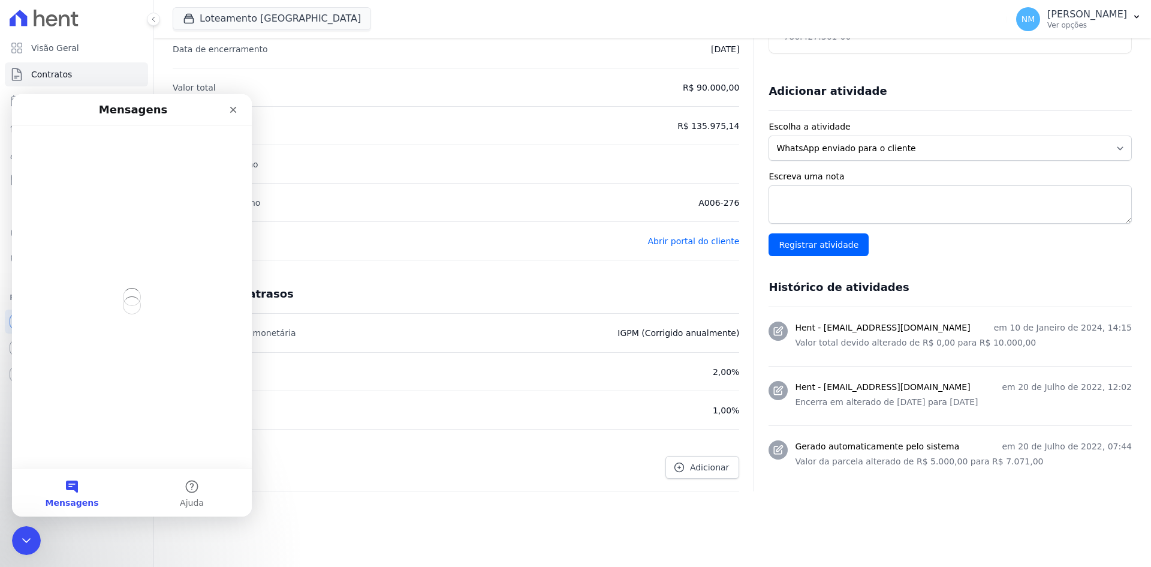
scroll to position [0, 0]
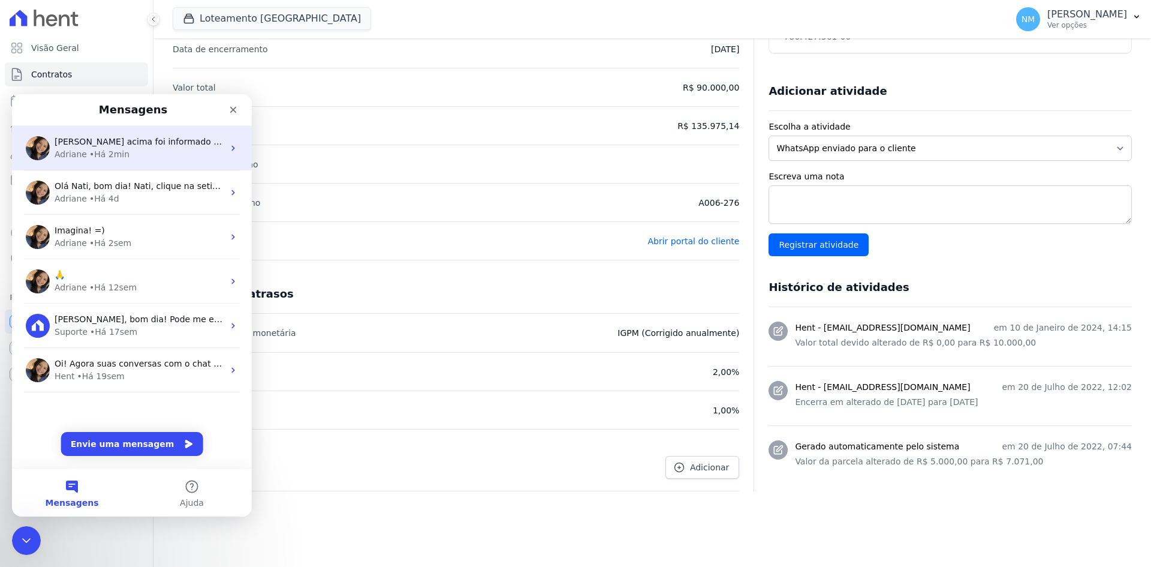
click at [159, 164] on div "[PERSON_NAME] acima foi informado que, por se tratar de datas passadas, não ser…" at bounding box center [132, 148] width 240 height 44
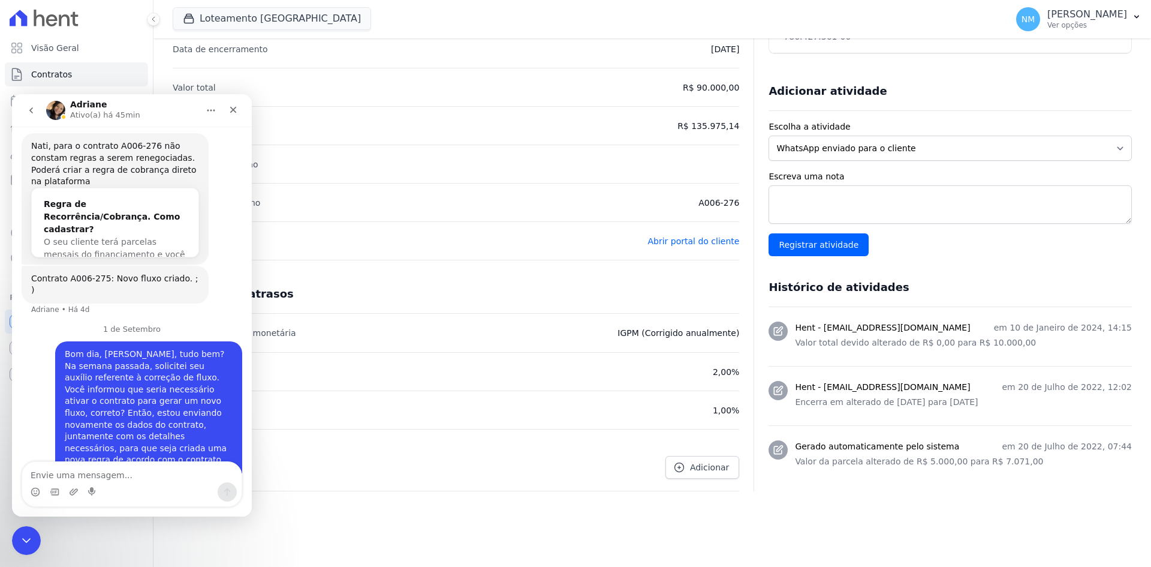
scroll to position [2833, 0]
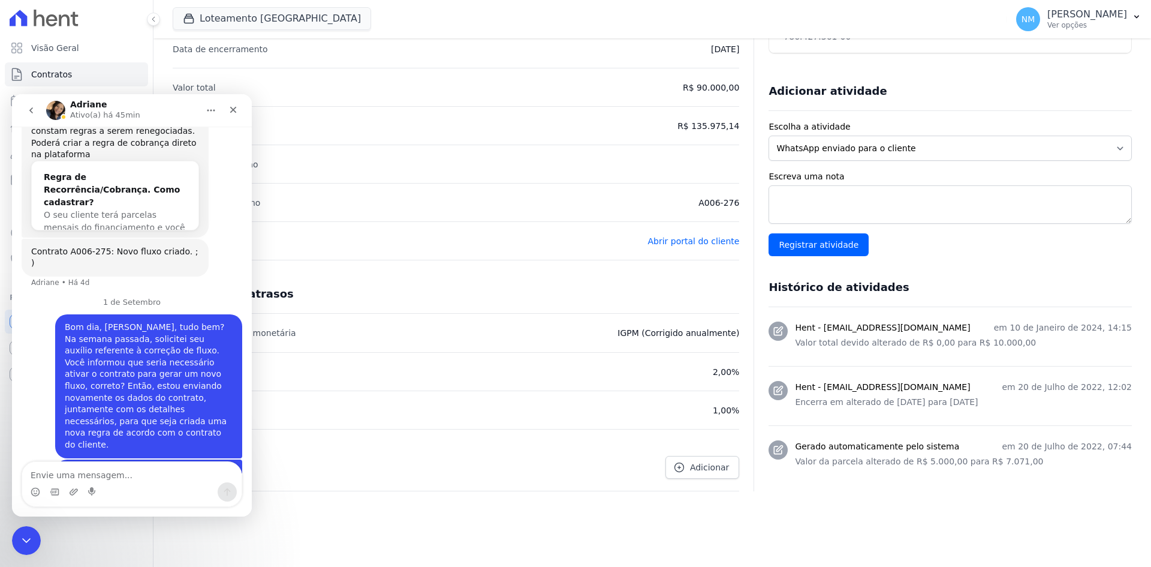
type textarea "Cliente: [PERSON_NAME] Contrato: A006-276 Valor do lote: R$ 90.000,00 Valor já …"
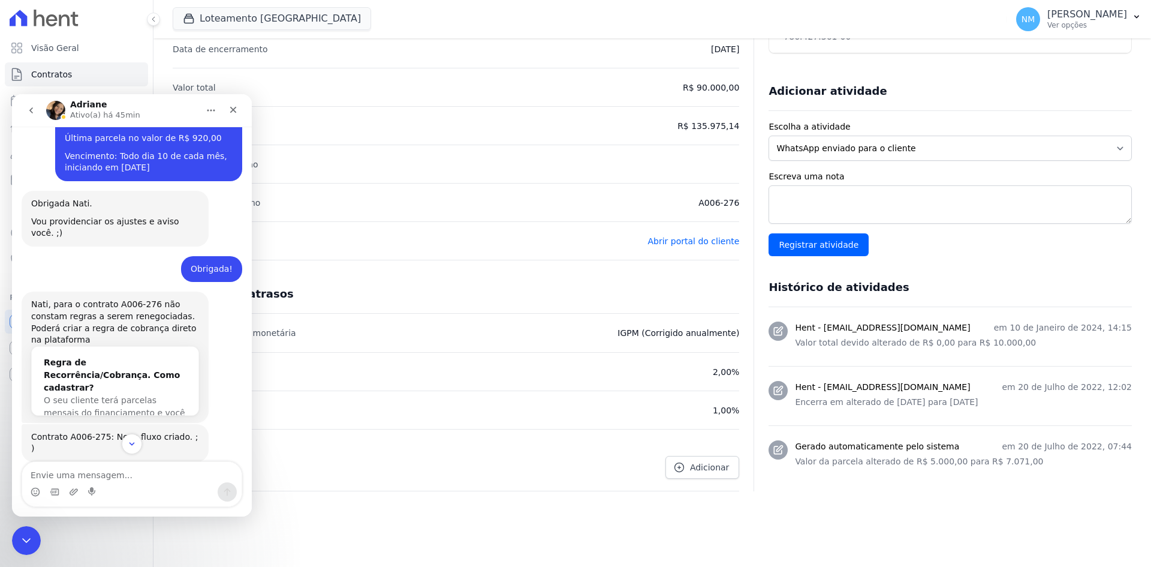
scroll to position [3007, 0]
